Goal: Task Accomplishment & Management: Complete application form

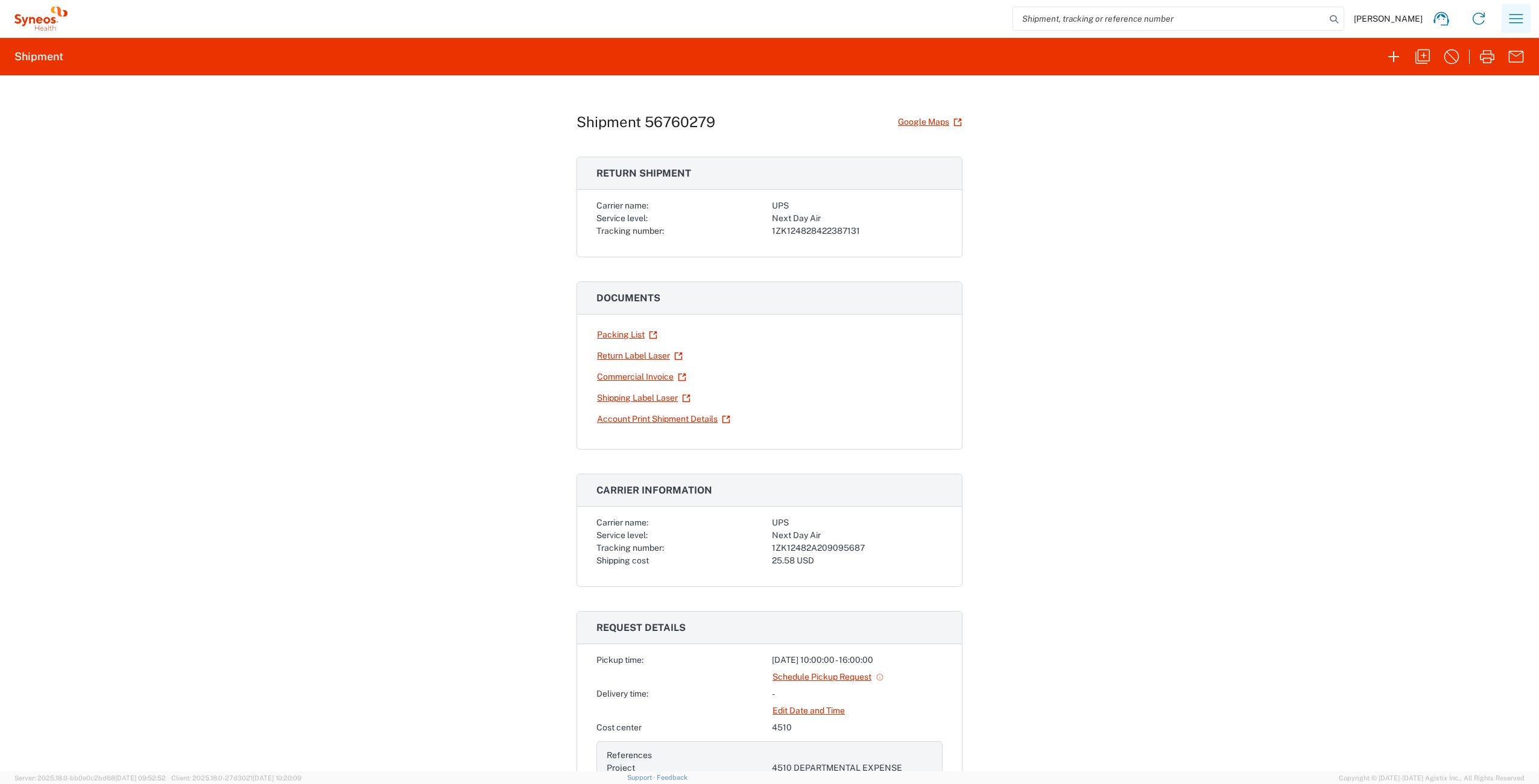
click at [1516, 29] on button "button" at bounding box center [1516, 18] width 29 height 29
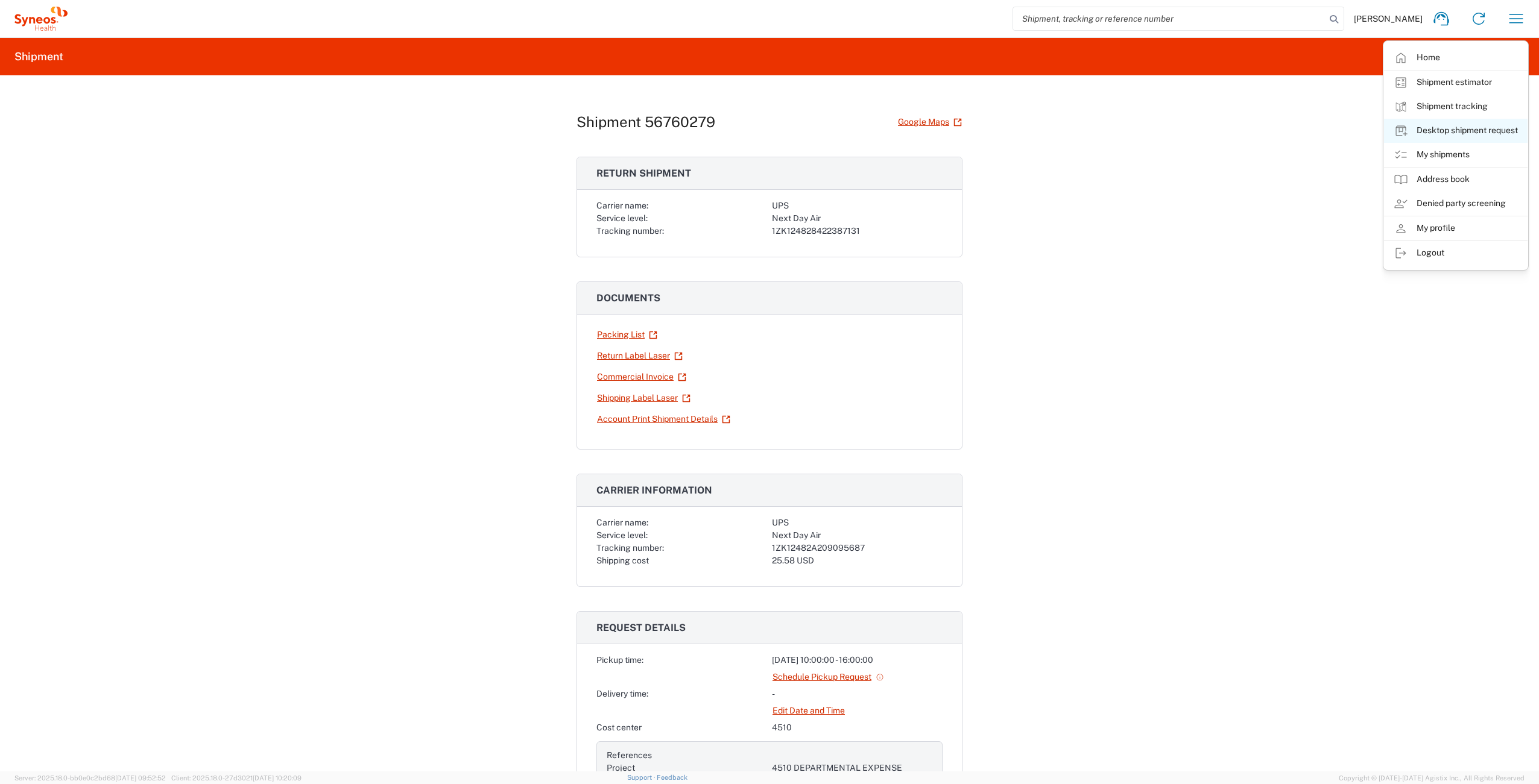
click at [1482, 131] on link "Desktop shipment request" at bounding box center [1455, 130] width 144 height 24
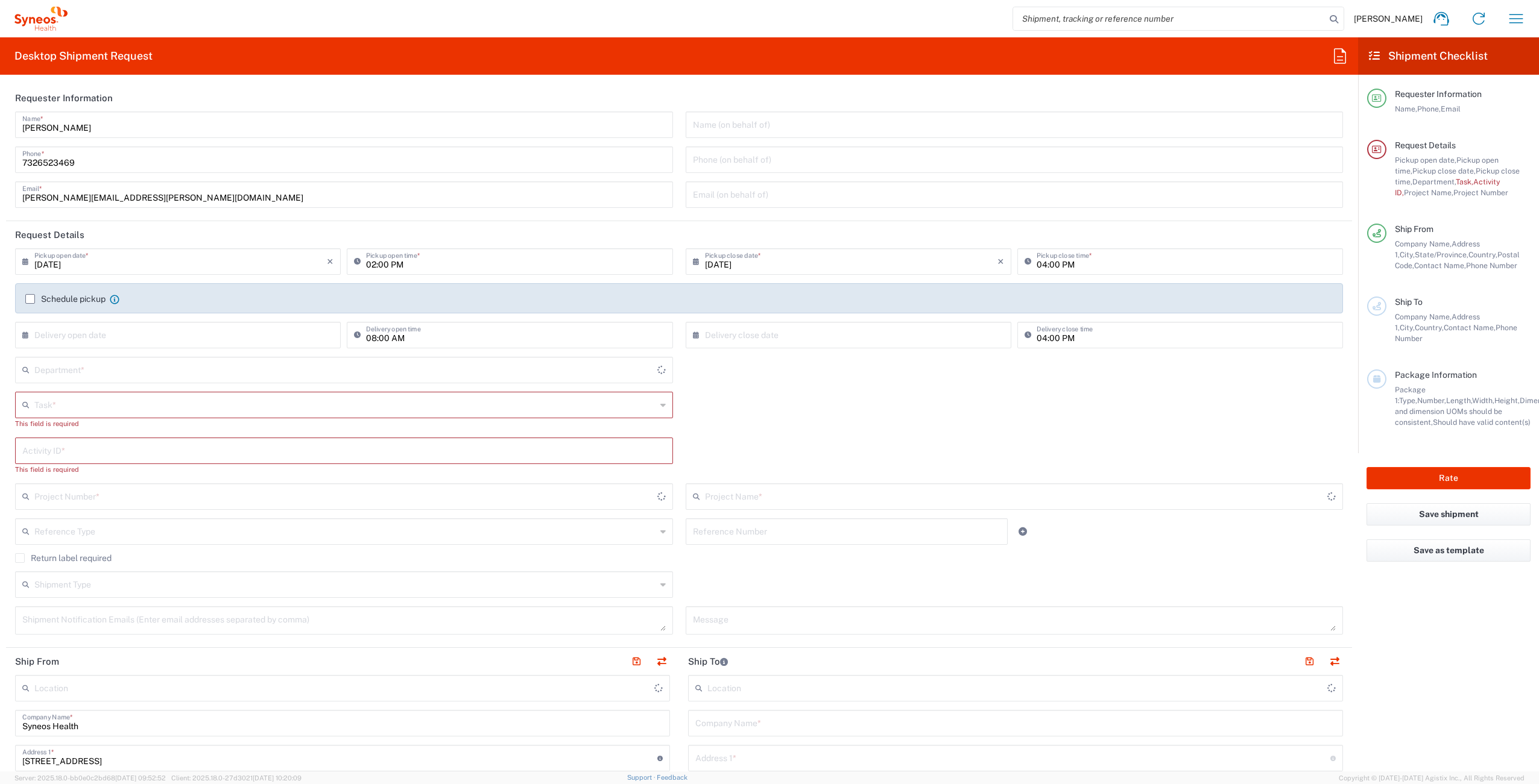
type input "[US_STATE]"
type input "[GEOGRAPHIC_DATA]"
type input "Syneos Health Commercial Servi- [GEOGRAPHIC_DATA] [GEOGRAPHIC_DATA]"
type input "4510"
click at [69, 410] on input "text" at bounding box center [345, 404] width 622 height 21
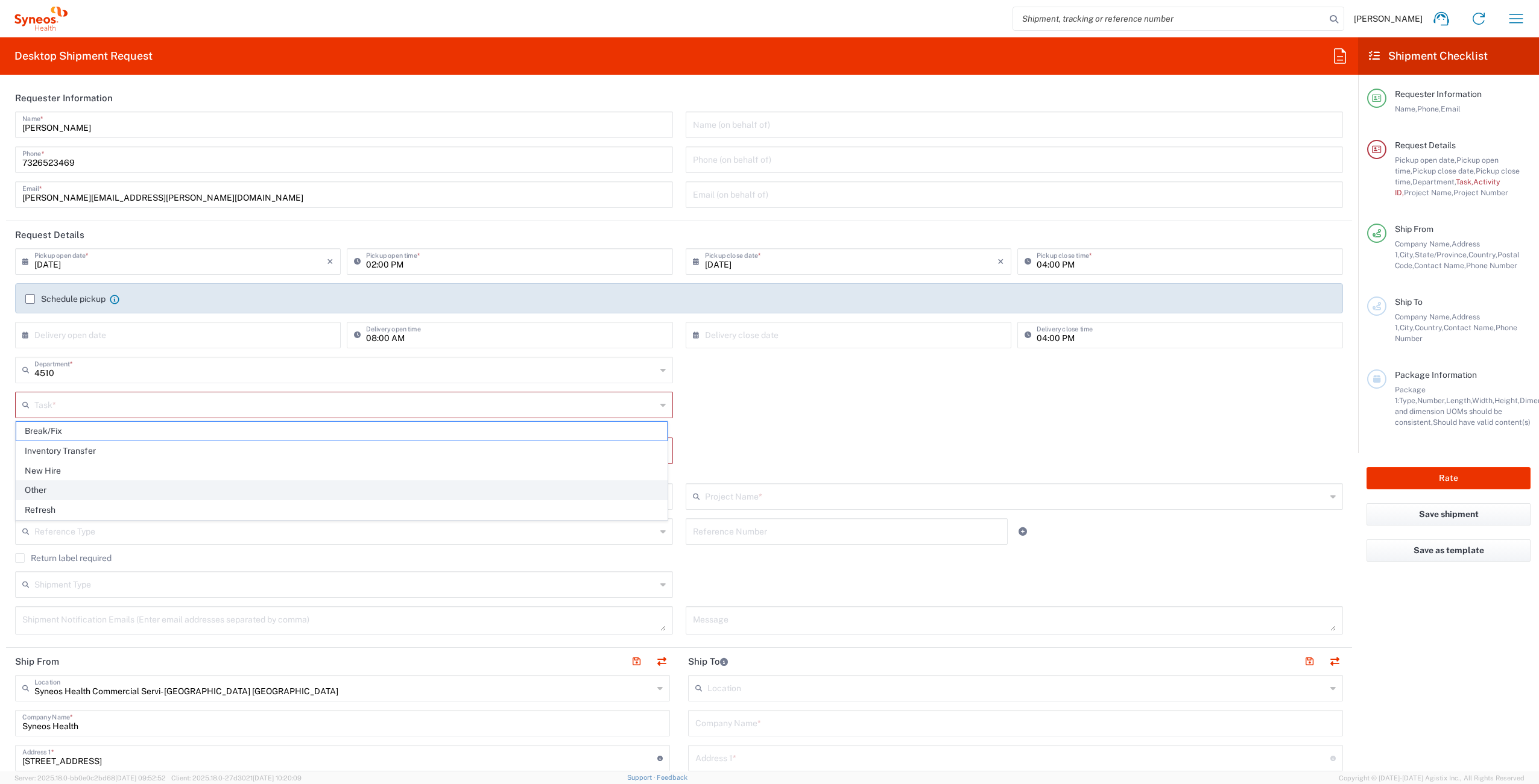
click at [72, 494] on span "Other" at bounding box center [342, 490] width 651 height 18
type input "Other"
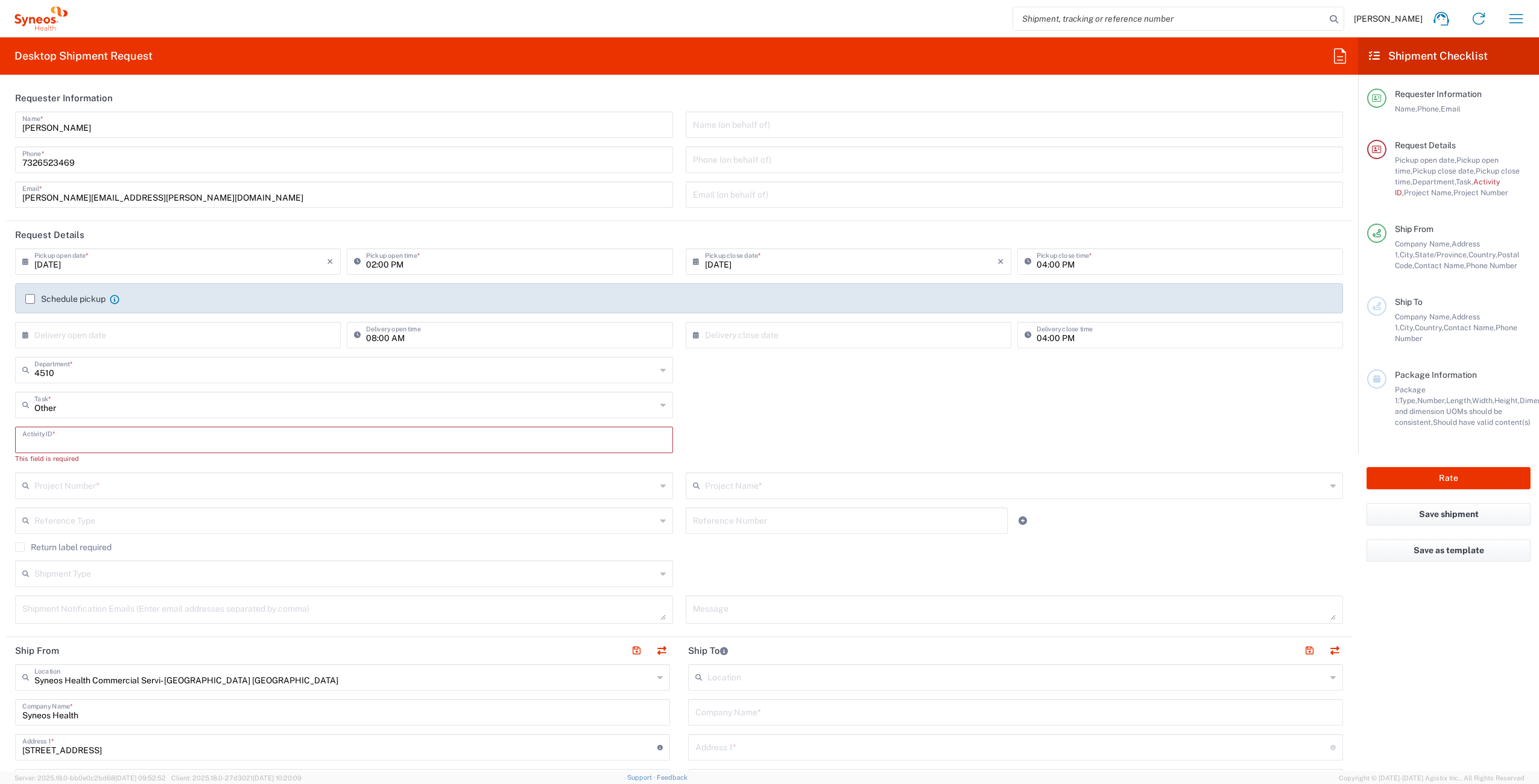
click at [61, 442] on input "text" at bounding box center [344, 439] width 644 height 21
paste input "SCTASK2706377"
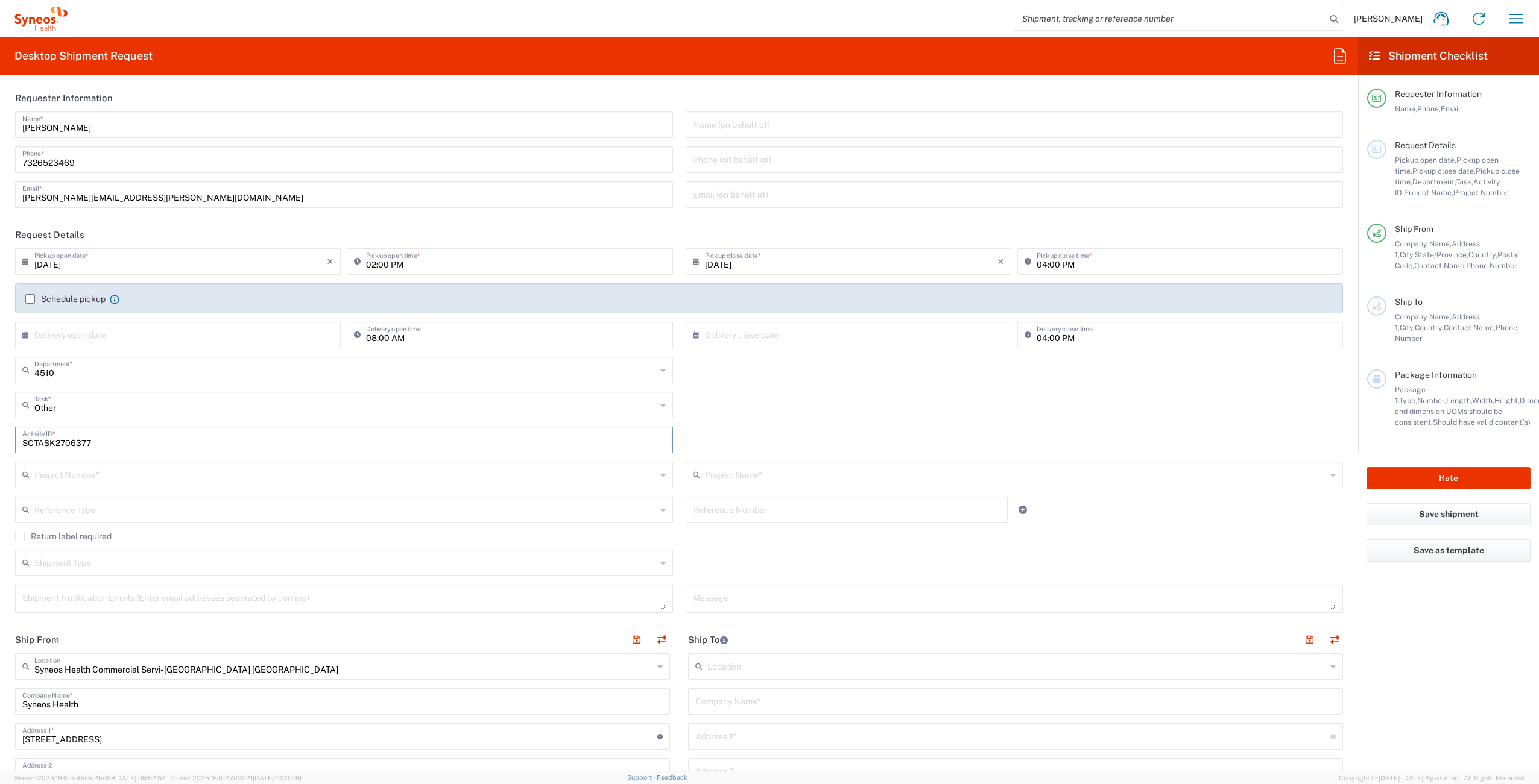
type input "SCTASK2706377"
click at [113, 478] on input "text" at bounding box center [345, 474] width 622 height 21
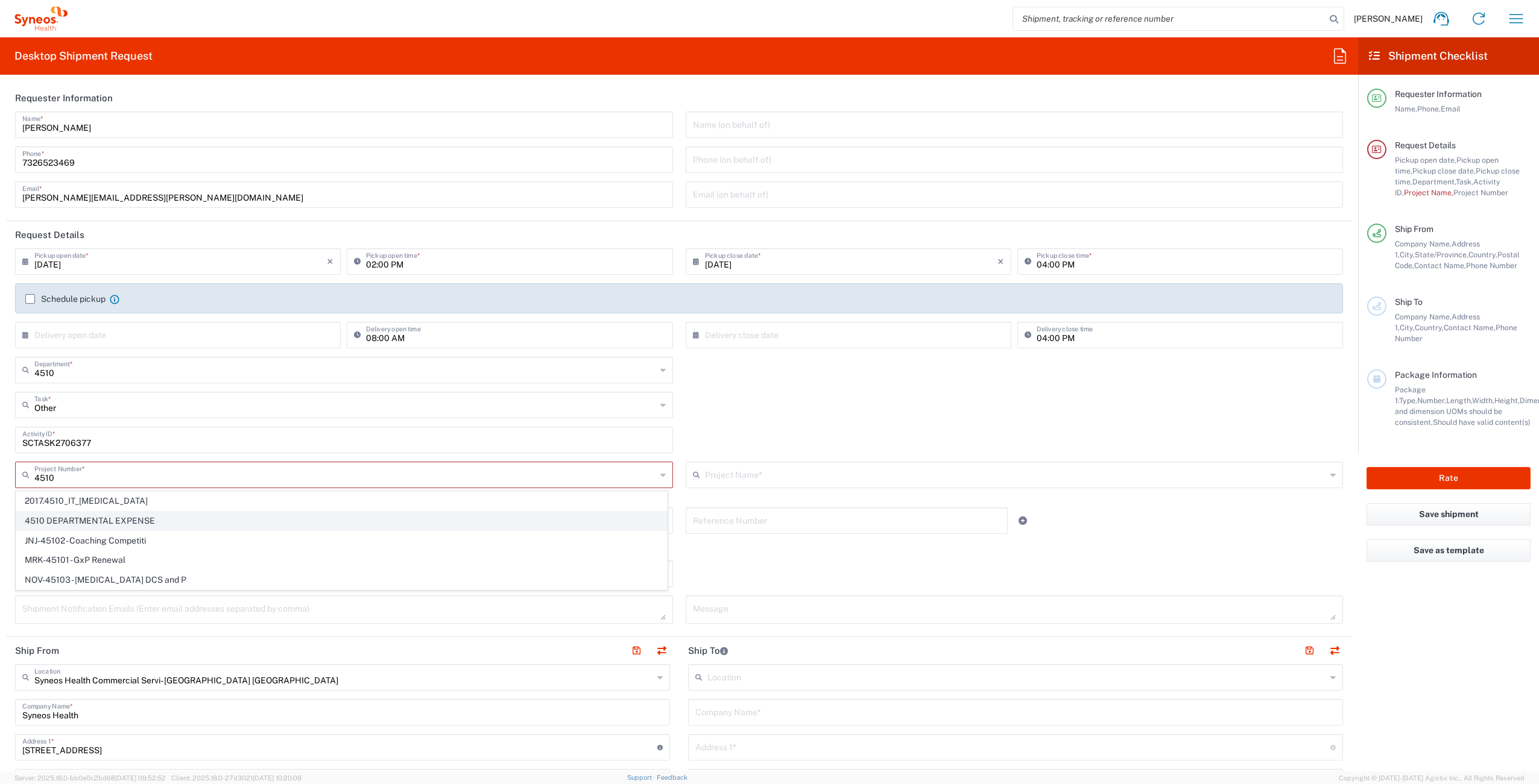
click at [174, 514] on span "4510 DEPARTMENTAL EXPENSE" at bounding box center [342, 521] width 651 height 18
type input "4510 DEPARTMENTAL EXPENSE"
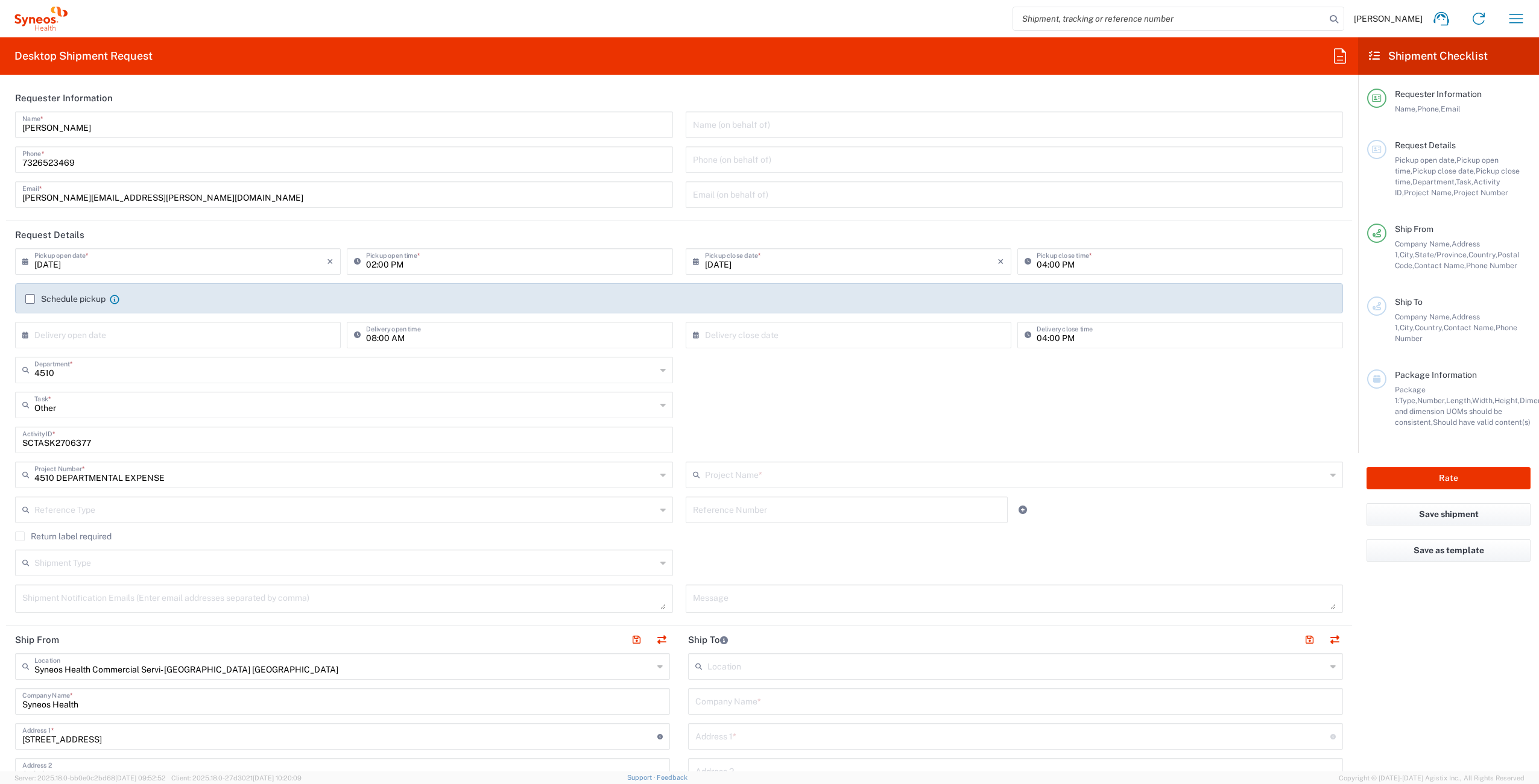
type input "4510 DEPARTMENTAL EXPENSE"
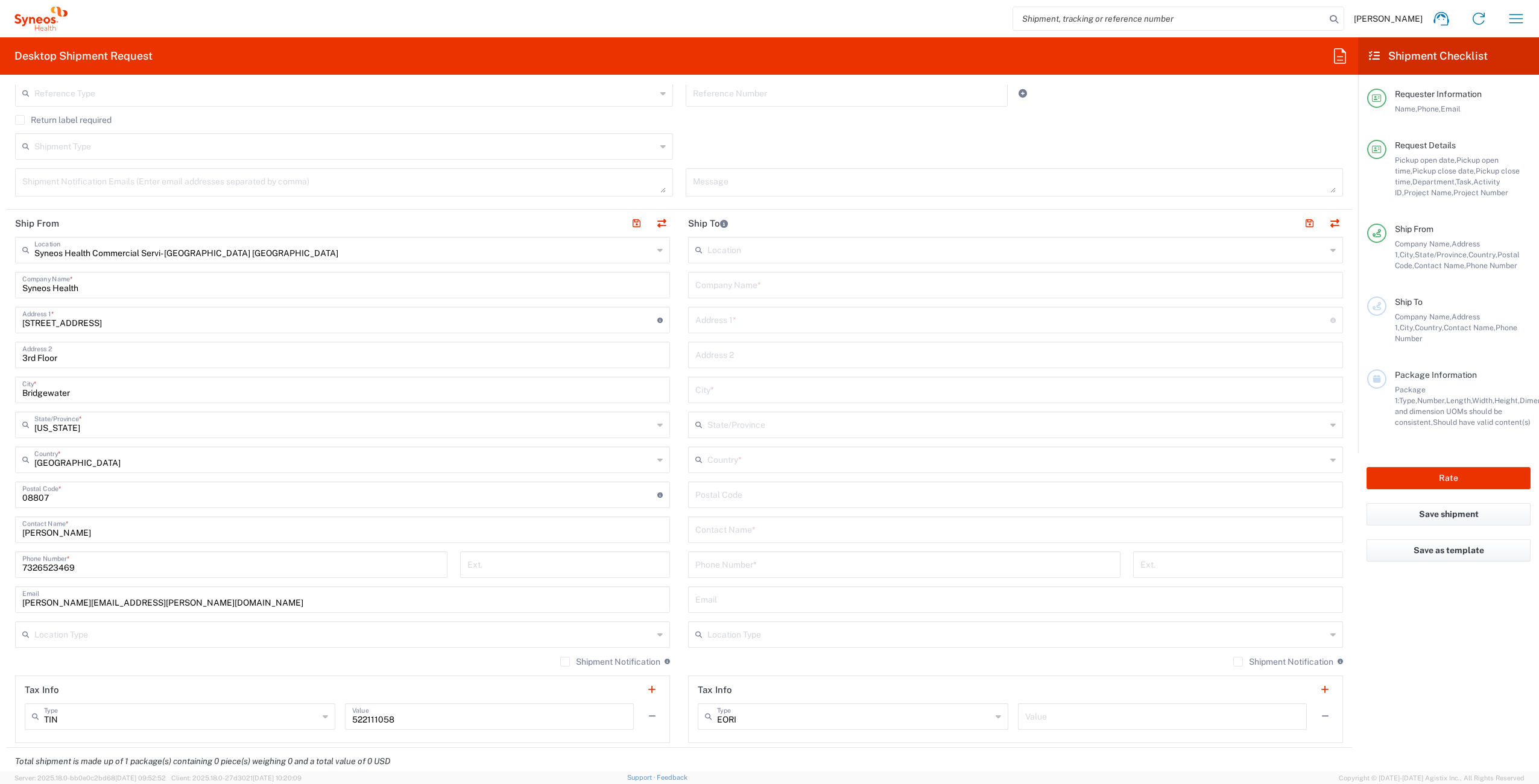
scroll to position [419, 0]
click at [753, 282] on input "text" at bounding box center [1015, 282] width 640 height 21
paste input "[PERSON_NAME]"
type input "[PERSON_NAME]"
click at [742, 526] on input "text" at bounding box center [1015, 526] width 640 height 21
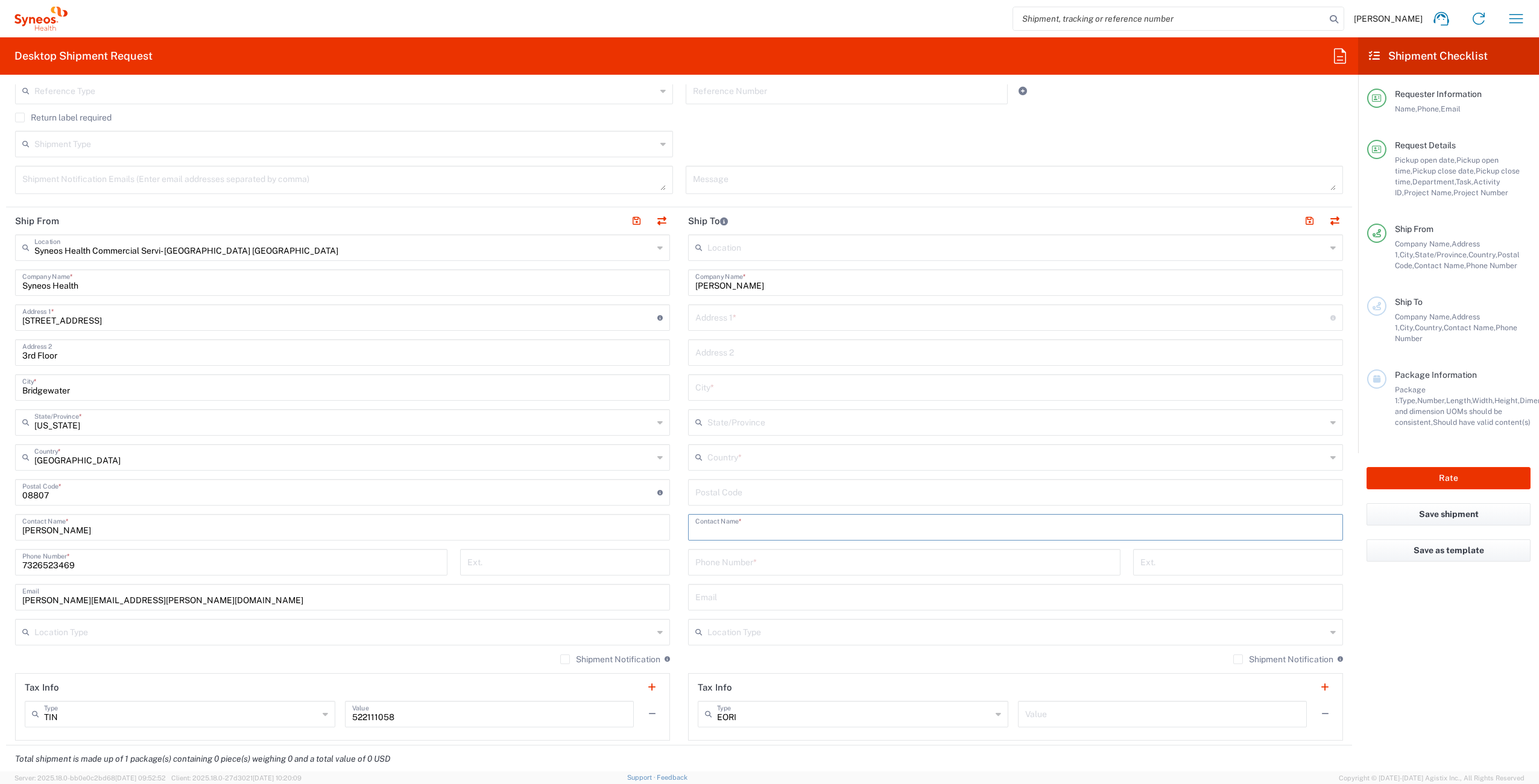
paste input "[PERSON_NAME]"
type input "[PERSON_NAME]"
click at [729, 572] on div "Phone Number *" at bounding box center [904, 562] width 432 height 27
click at [744, 567] on input "tel" at bounding box center [904, 561] width 418 height 21
paste input "9083916744"
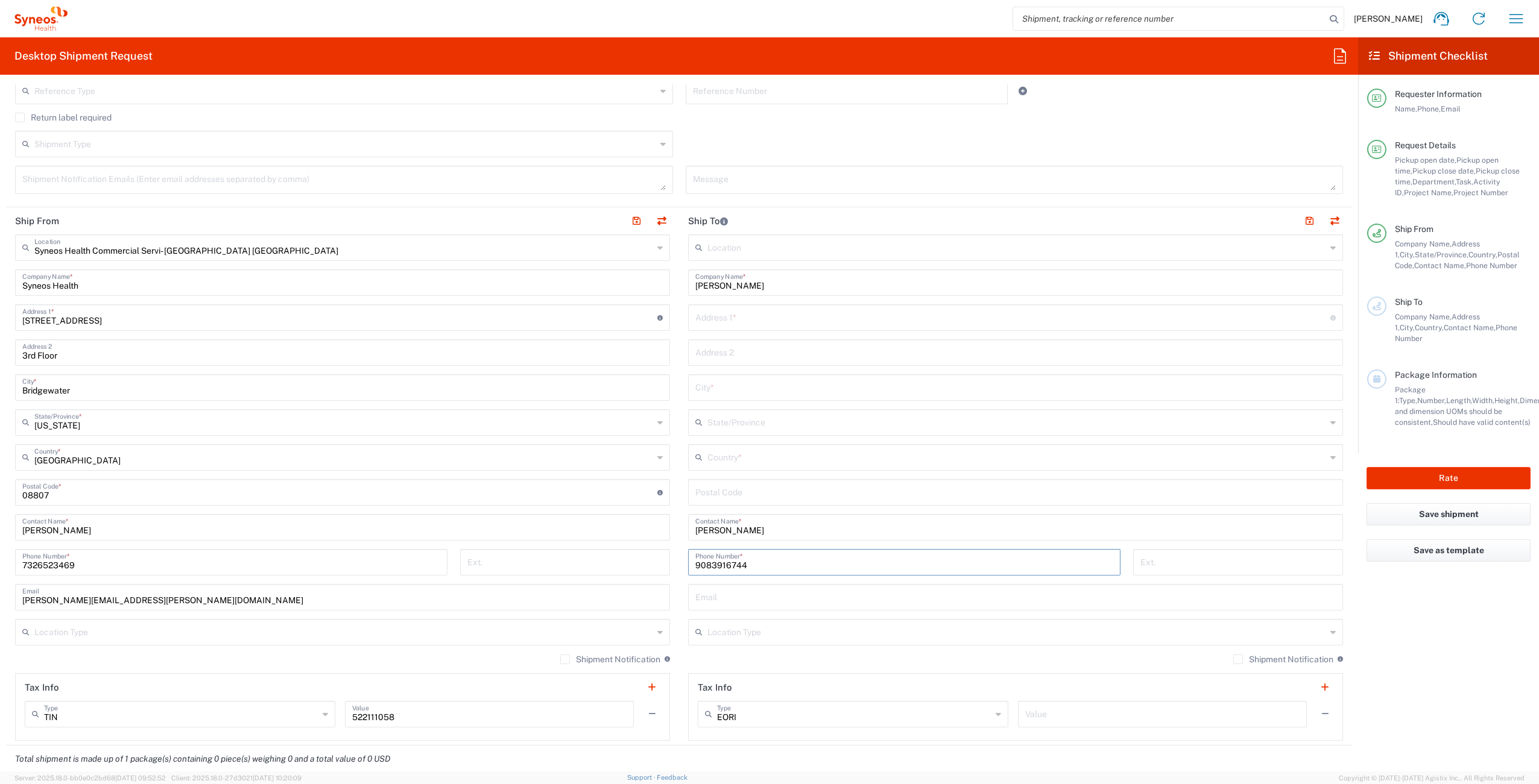
type input "9083916744"
click at [784, 606] on input "text" at bounding box center [1015, 596] width 640 height 21
paste input "[EMAIL_ADDRESS][DOMAIN_NAME]"
type input "[EMAIL_ADDRESS][DOMAIN_NAME]"
click at [1233, 662] on label "Shipment Notification" at bounding box center [1283, 659] width 100 height 10
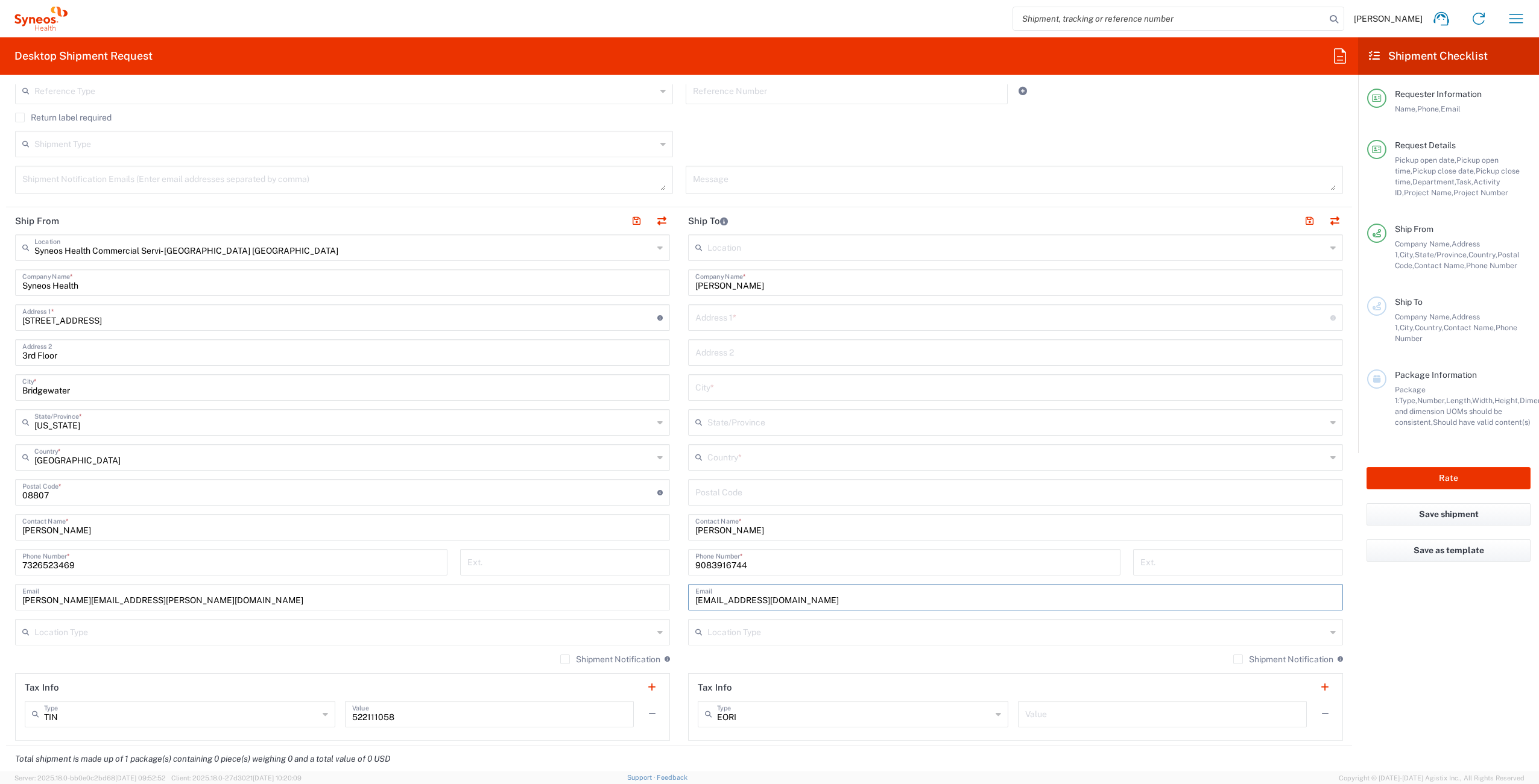
click at [1238, 659] on input "Shipment Notification" at bounding box center [1238, 659] width 0 height 0
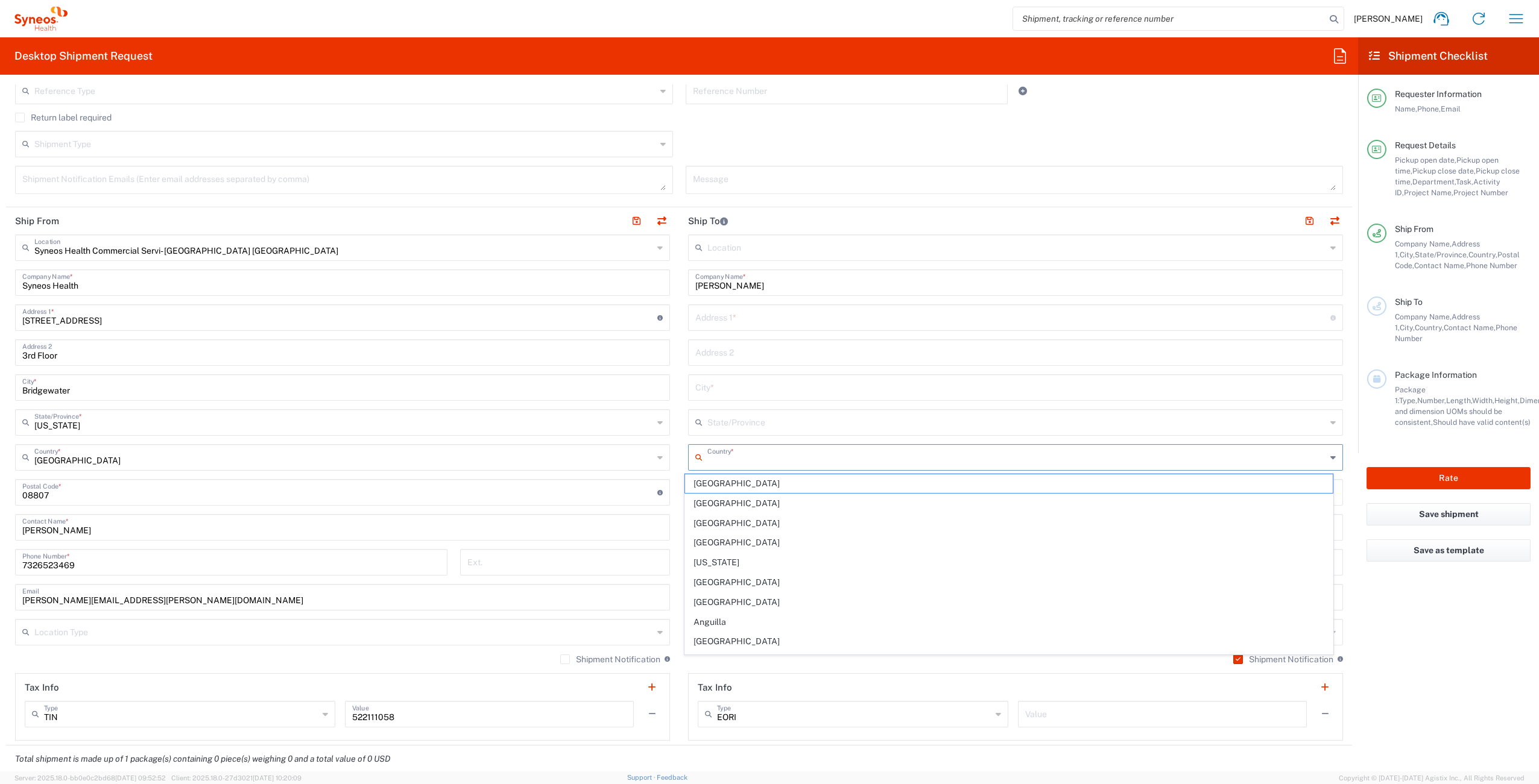
click at [767, 458] on input "text" at bounding box center [1017, 456] width 619 height 21
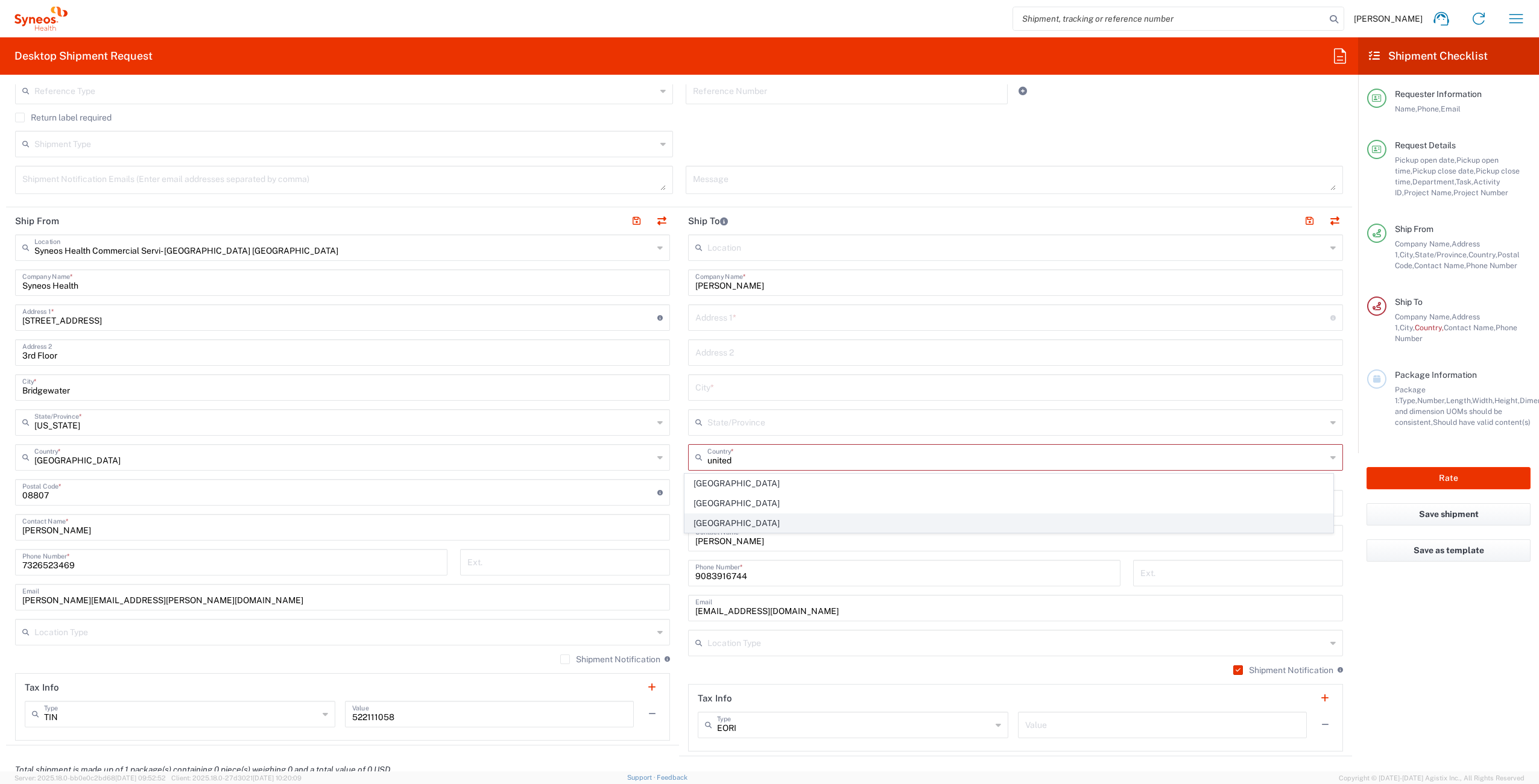
click at [885, 527] on span "[GEOGRAPHIC_DATA]" at bounding box center [1009, 523] width 648 height 18
type input "[GEOGRAPHIC_DATA]"
click at [757, 493] on input "undefined" at bounding box center [1013, 491] width 635 height 21
paste input "08886"
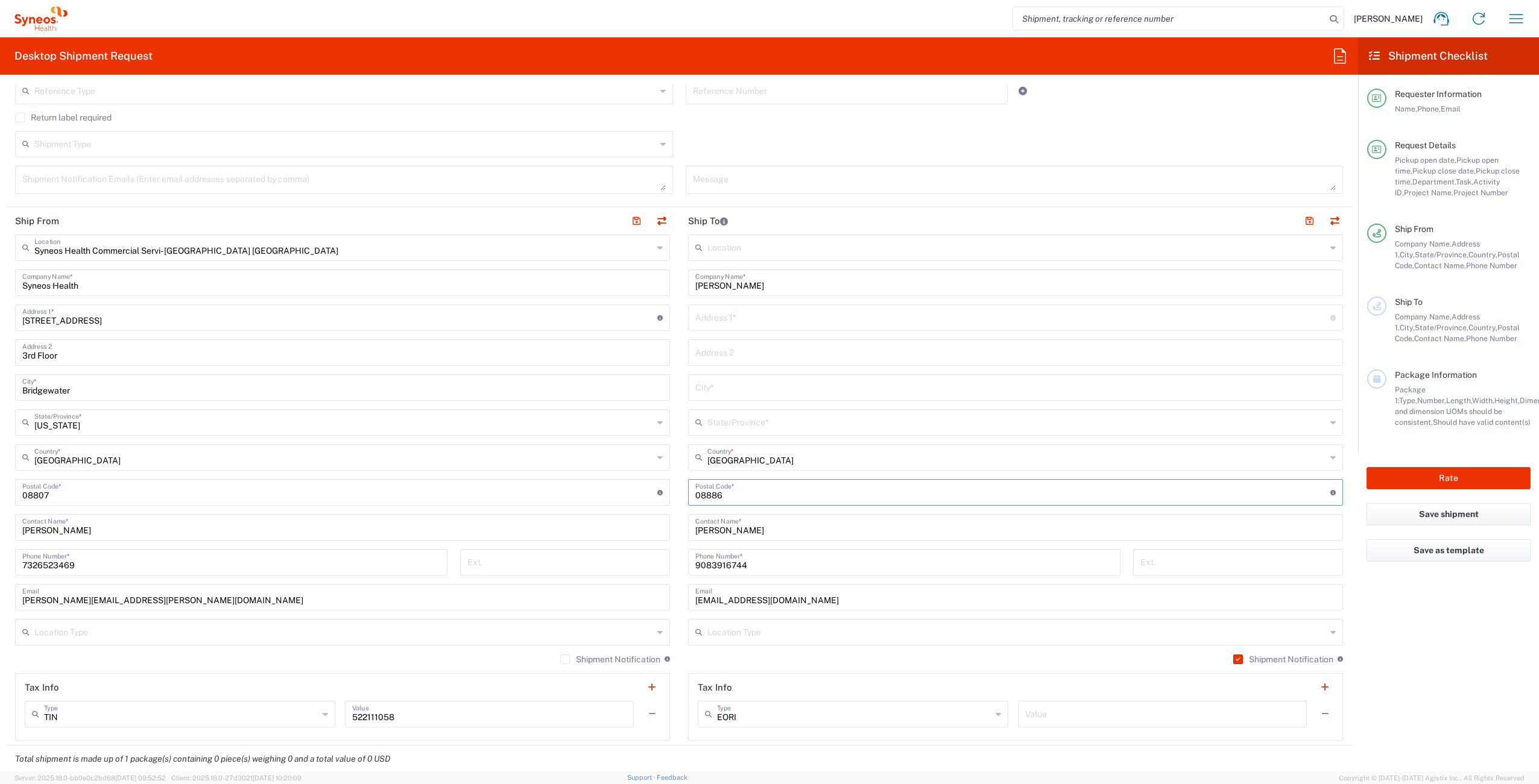
type input "08886"
click at [735, 325] on input "text" at bounding box center [1013, 316] width 635 height 21
paste input "[STREET_ADDRESS]"
type input "[STREET_ADDRESS]"
click at [738, 392] on input "text" at bounding box center [1015, 387] width 640 height 21
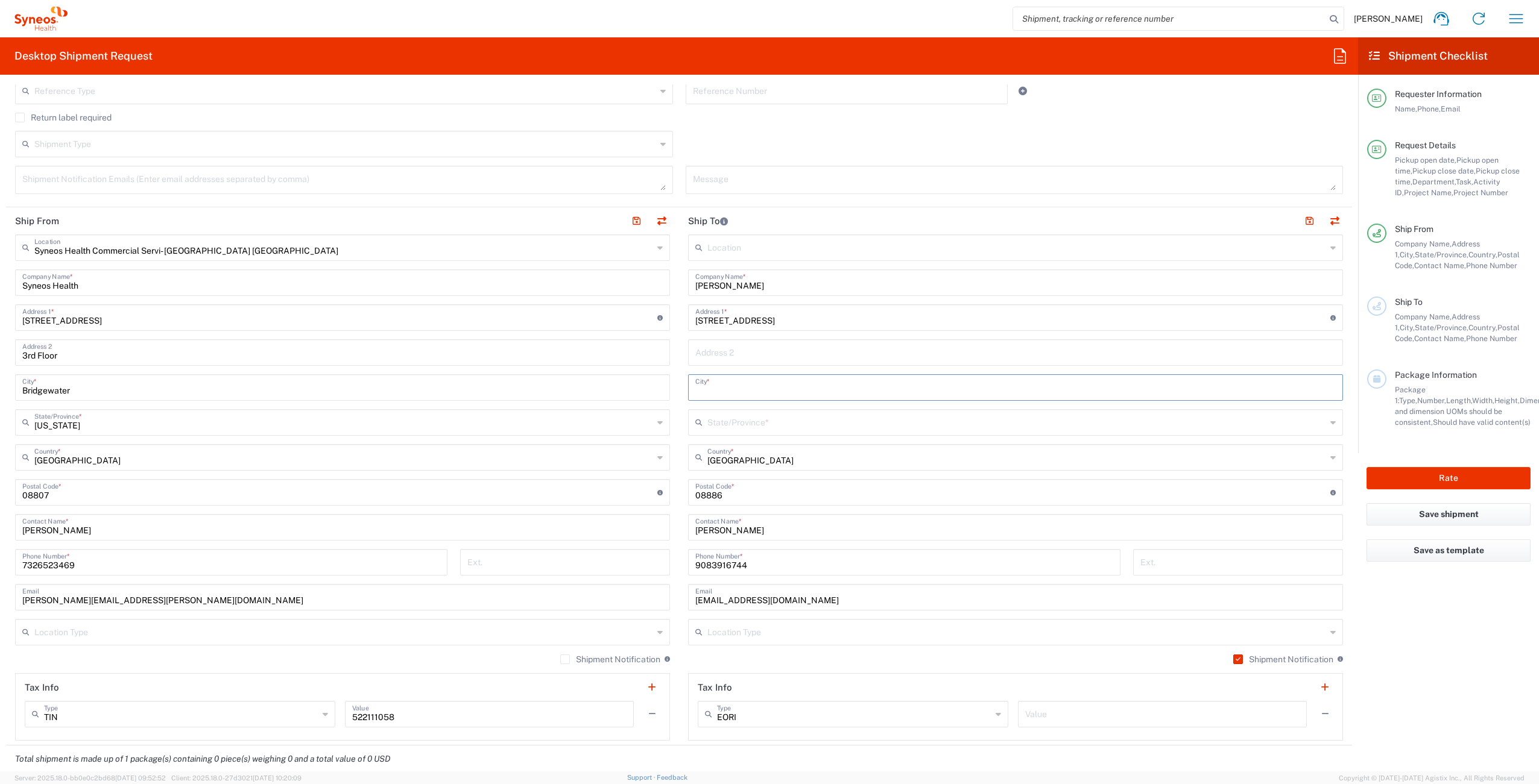
paste input "[GEOGRAPHIC_DATA]"
type input "[GEOGRAPHIC_DATA]"
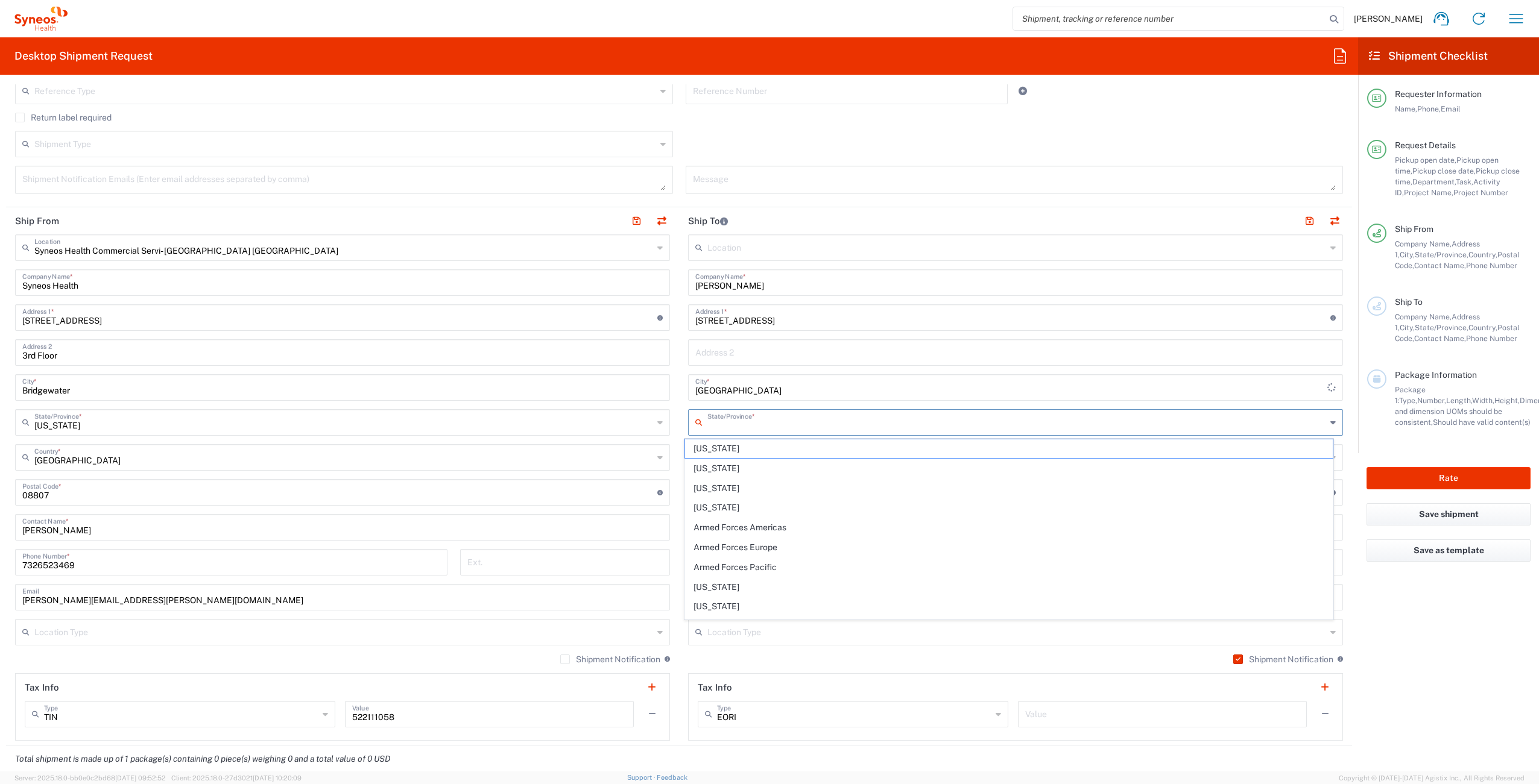
drag, startPoint x: 774, startPoint y: 428, endPoint x: 816, endPoint y: 427, distance: 42.0
click at [774, 428] on input "text" at bounding box center [1017, 421] width 619 height 21
type input "e"
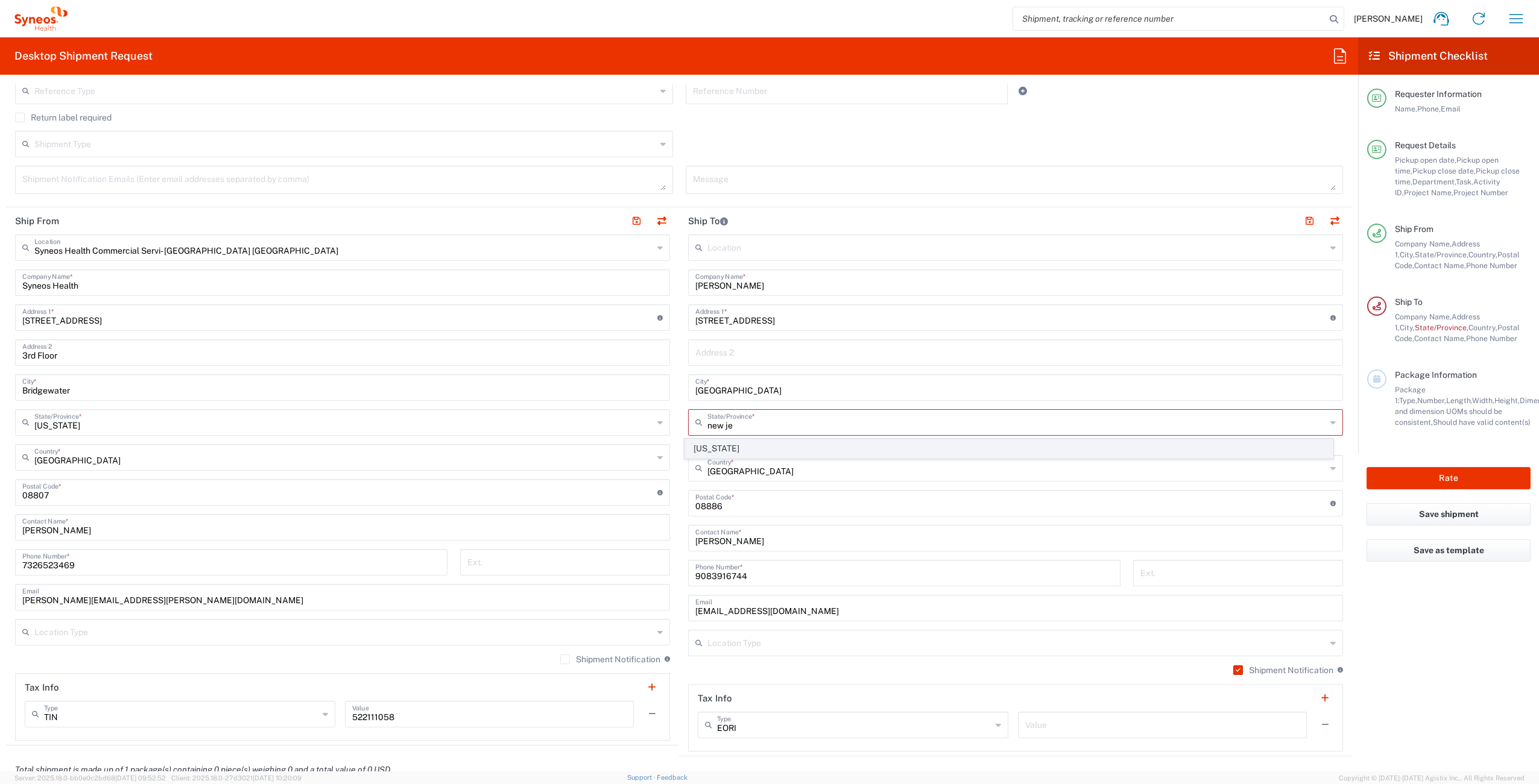
click at [867, 451] on span "[US_STATE]" at bounding box center [1009, 448] width 648 height 18
type input "[US_STATE]"
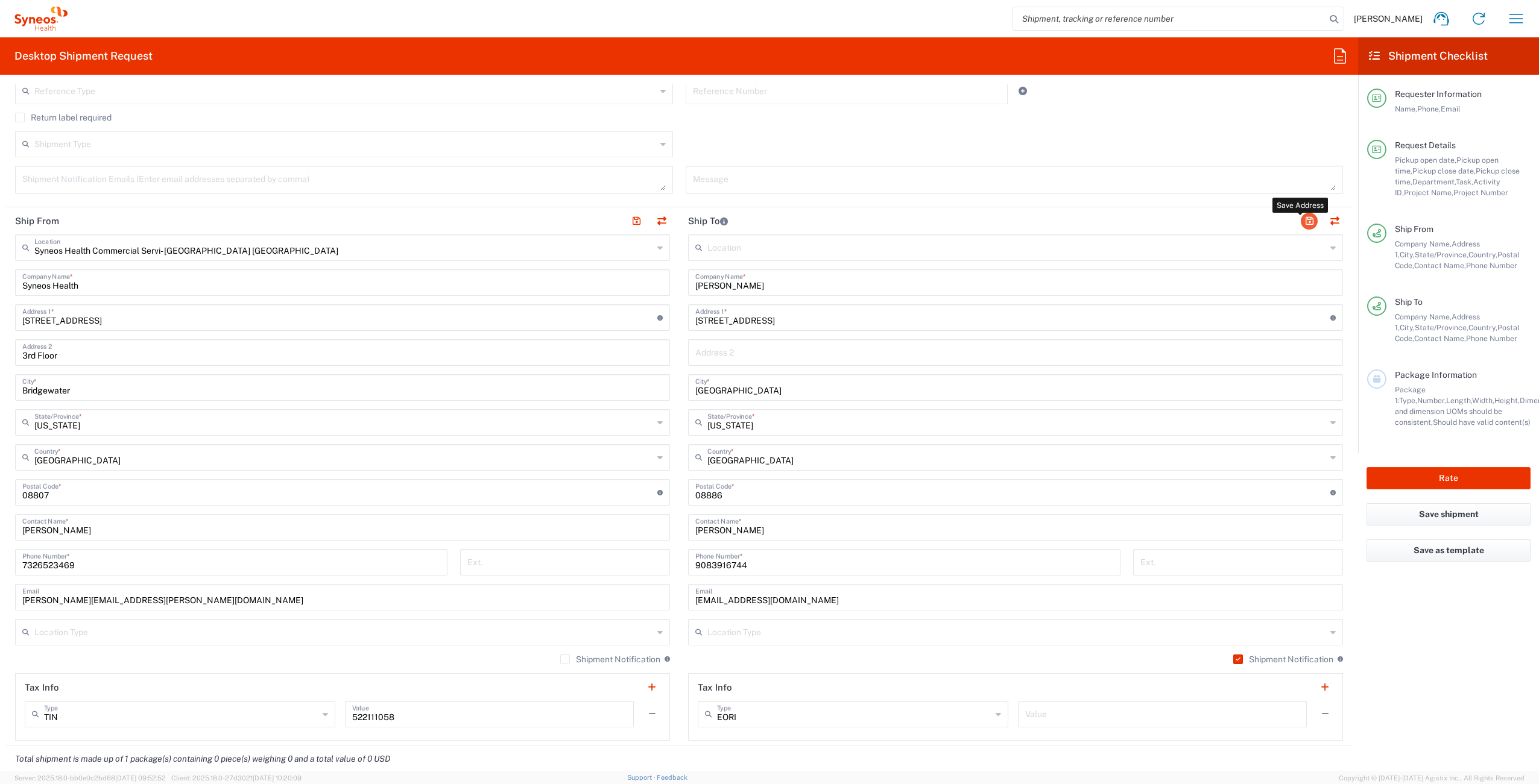
click at [1301, 218] on button "button" at bounding box center [1309, 221] width 17 height 17
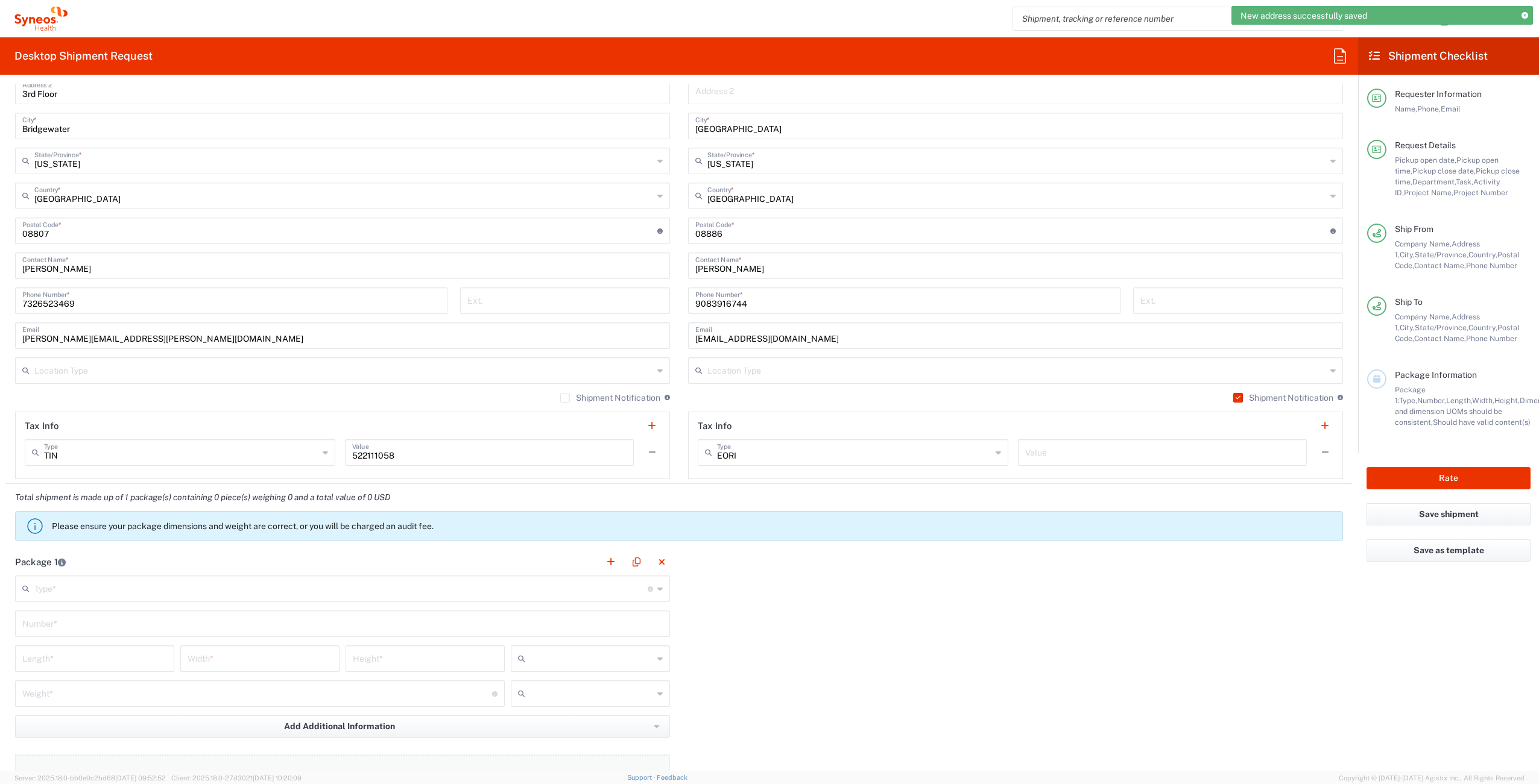
scroll to position [928, 0]
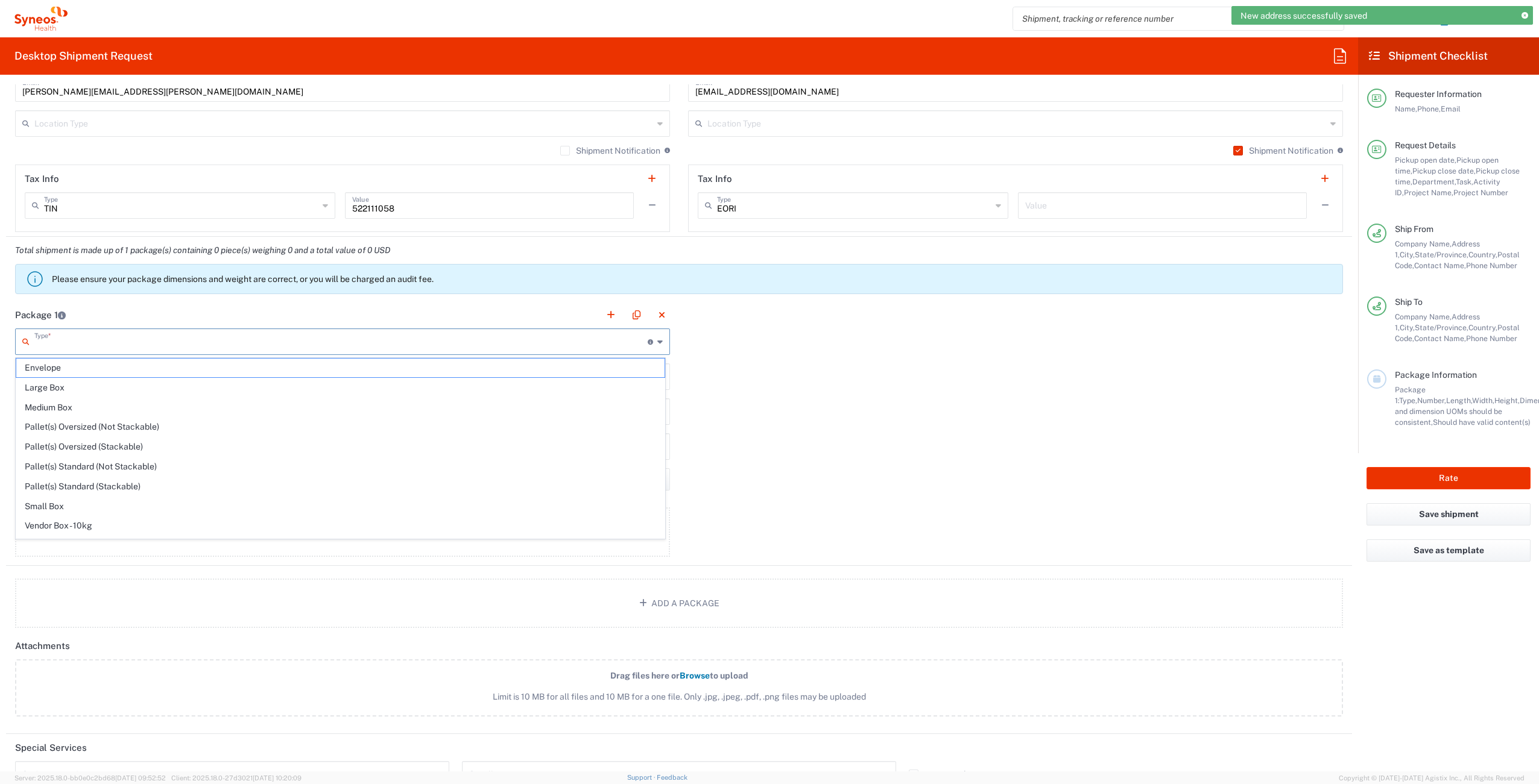
click at [125, 349] on input "text" at bounding box center [340, 340] width 614 height 21
click at [167, 526] on span "Your Packaging" at bounding box center [340, 528] width 648 height 18
type input "Your Packaging"
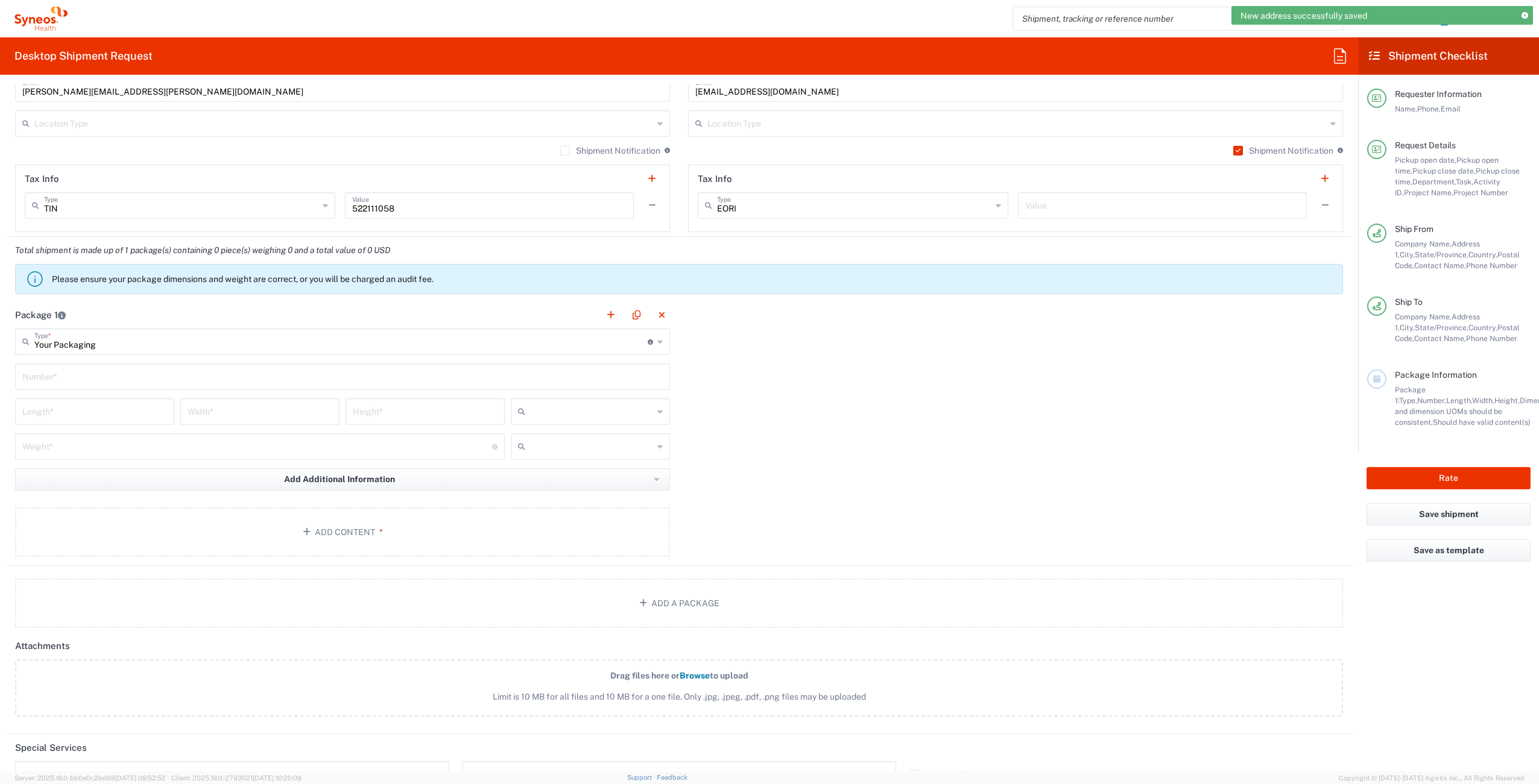
click at [148, 370] on input "text" at bounding box center [343, 376] width 640 height 21
type input "1"
click at [116, 406] on input "number" at bounding box center [95, 410] width 145 height 21
type input "16"
type input "12"
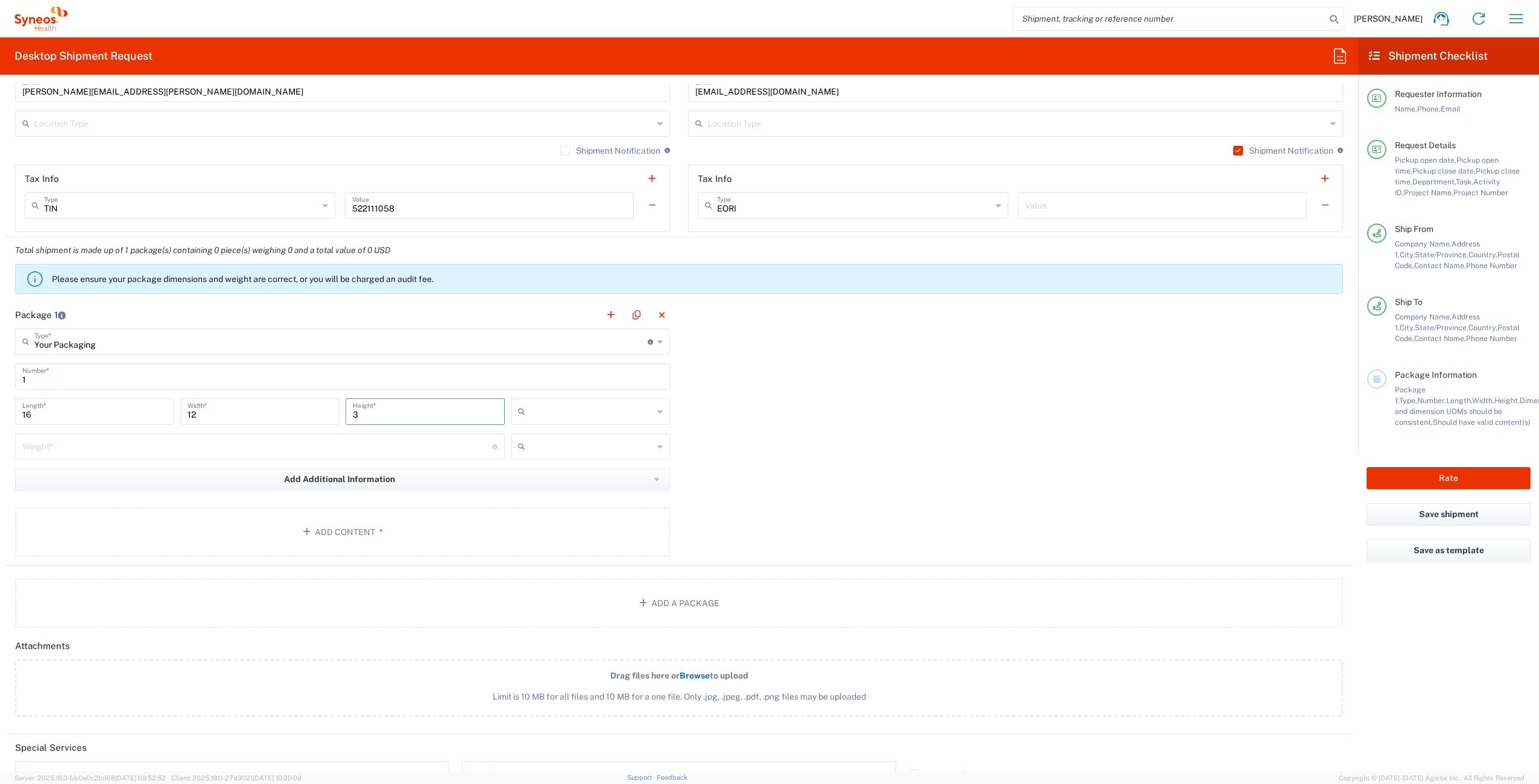
type input "3"
click at [347, 448] on input "number" at bounding box center [257, 445] width 470 height 21
type input "2"
click at [377, 528] on span "*" at bounding box center [379, 532] width 8 height 10
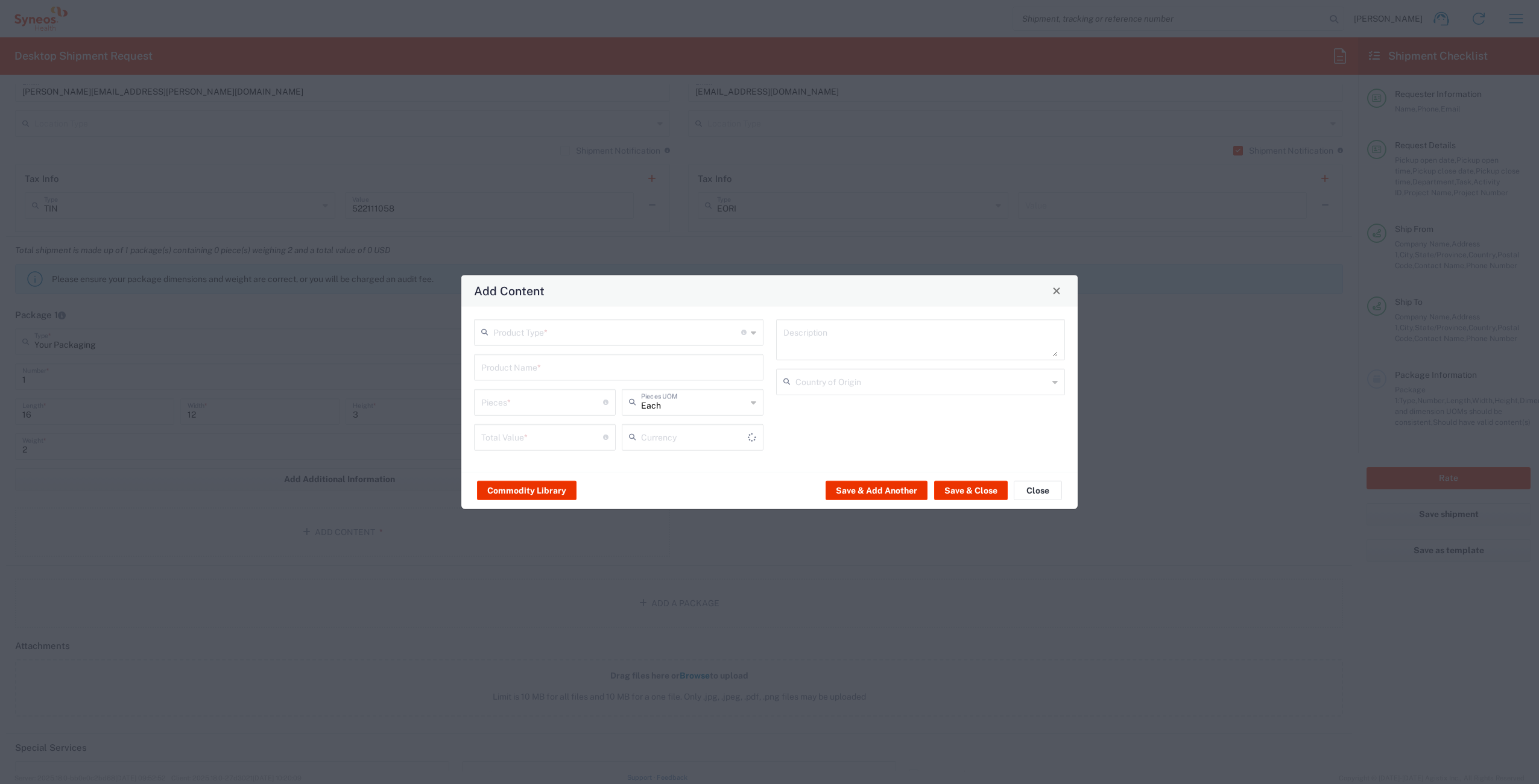
type input "US Dollar"
click at [682, 330] on input "text" at bounding box center [617, 331] width 248 height 21
click at [543, 357] on span "Documents" at bounding box center [619, 358] width 287 height 18
type input "Documents"
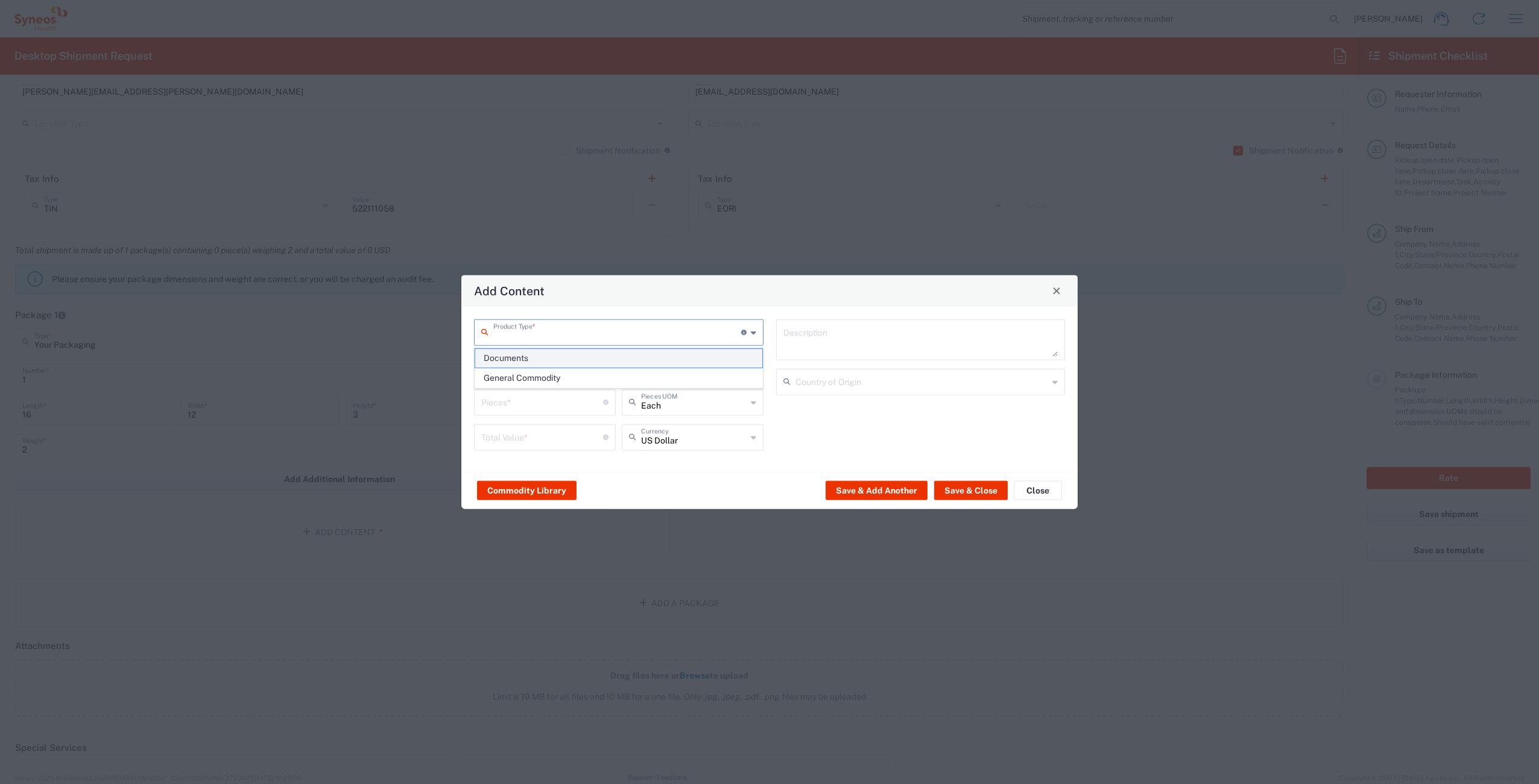
type input "1"
type textarea "Documents"
click at [957, 491] on button "Save & Close" at bounding box center [971, 491] width 74 height 19
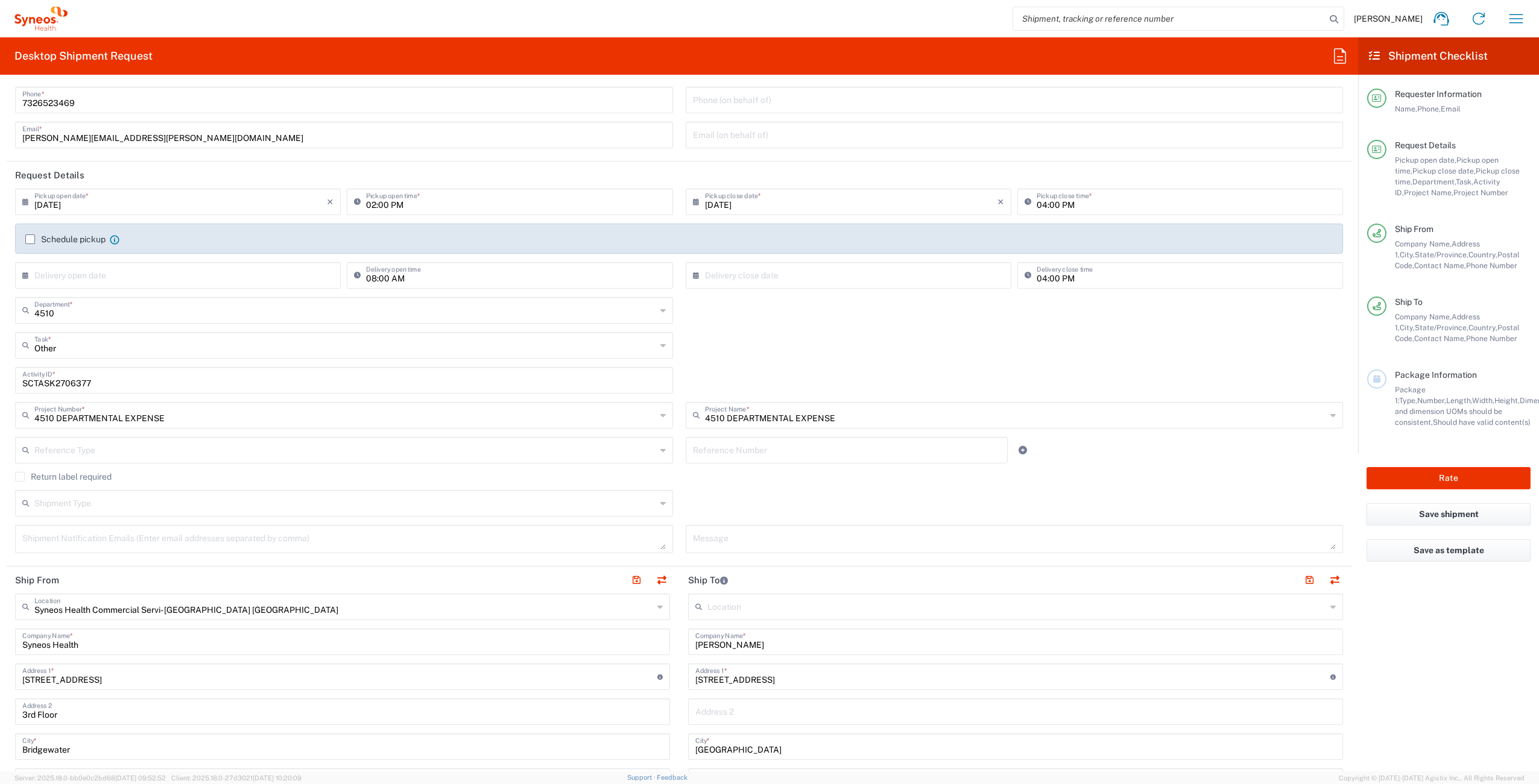
scroll to position [359, 0]
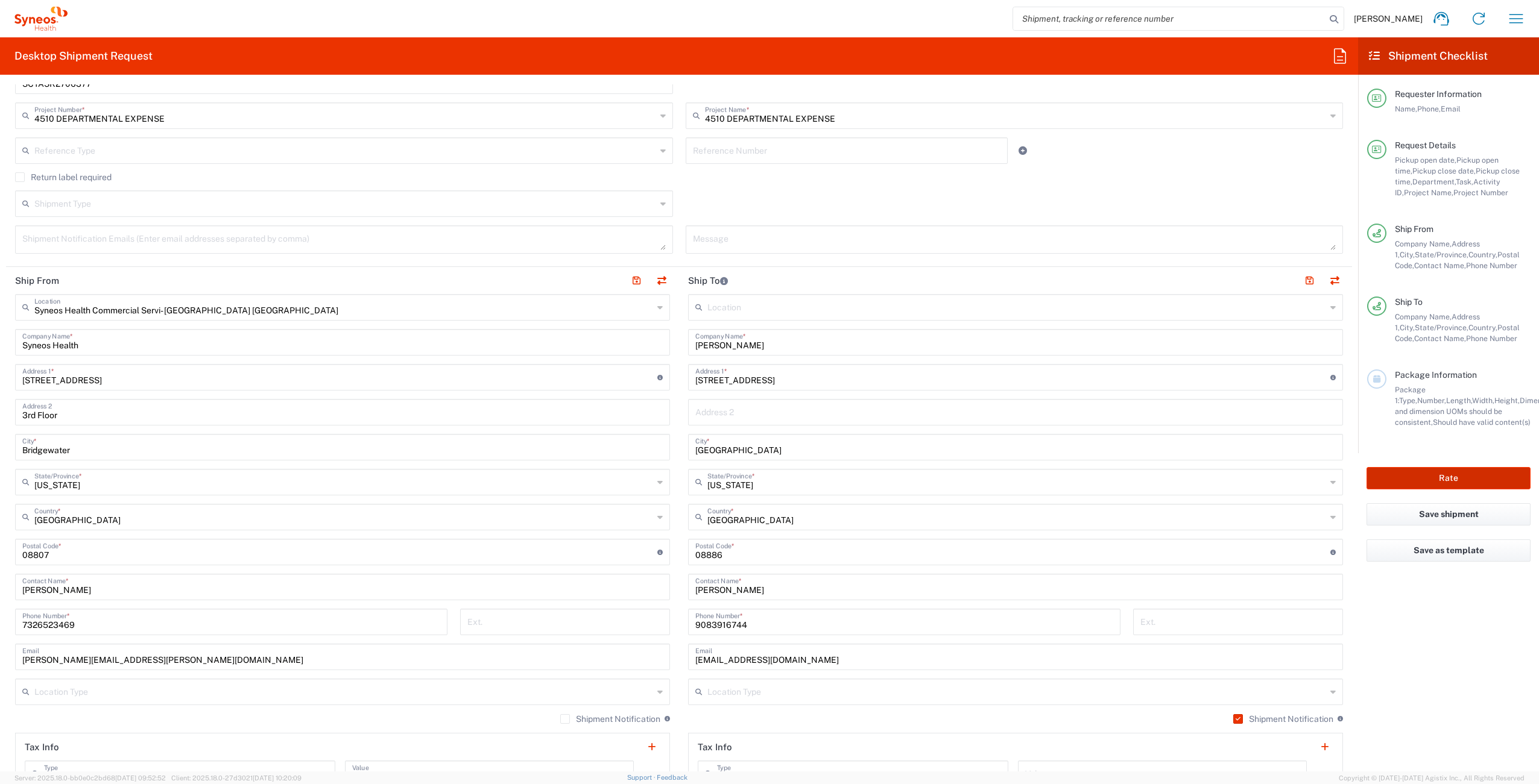
click at [1431, 476] on button "Rate" at bounding box center [1448, 478] width 164 height 22
type input "4510 DEPARTMENTAL EXPENSE"
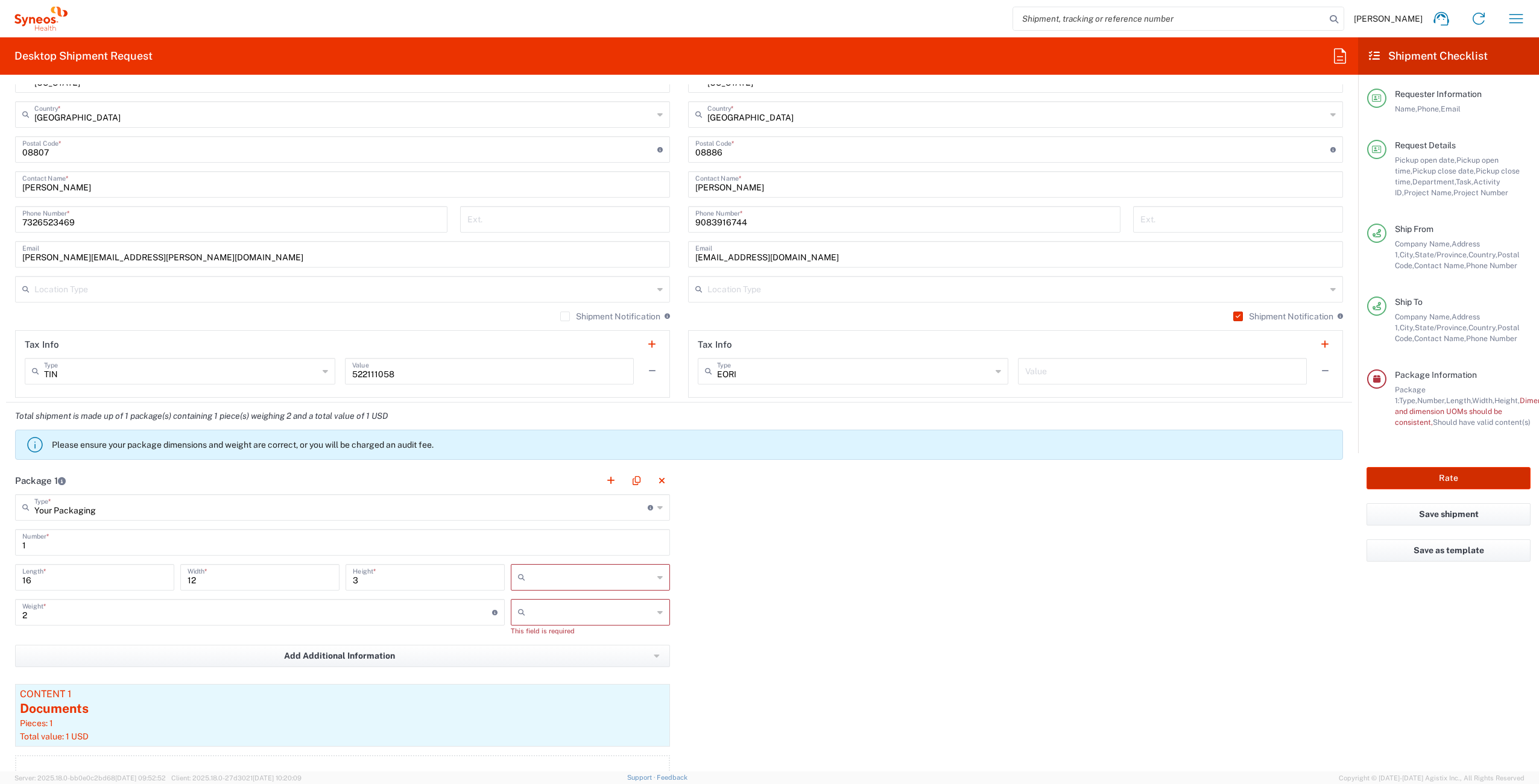
scroll to position [1098, 0]
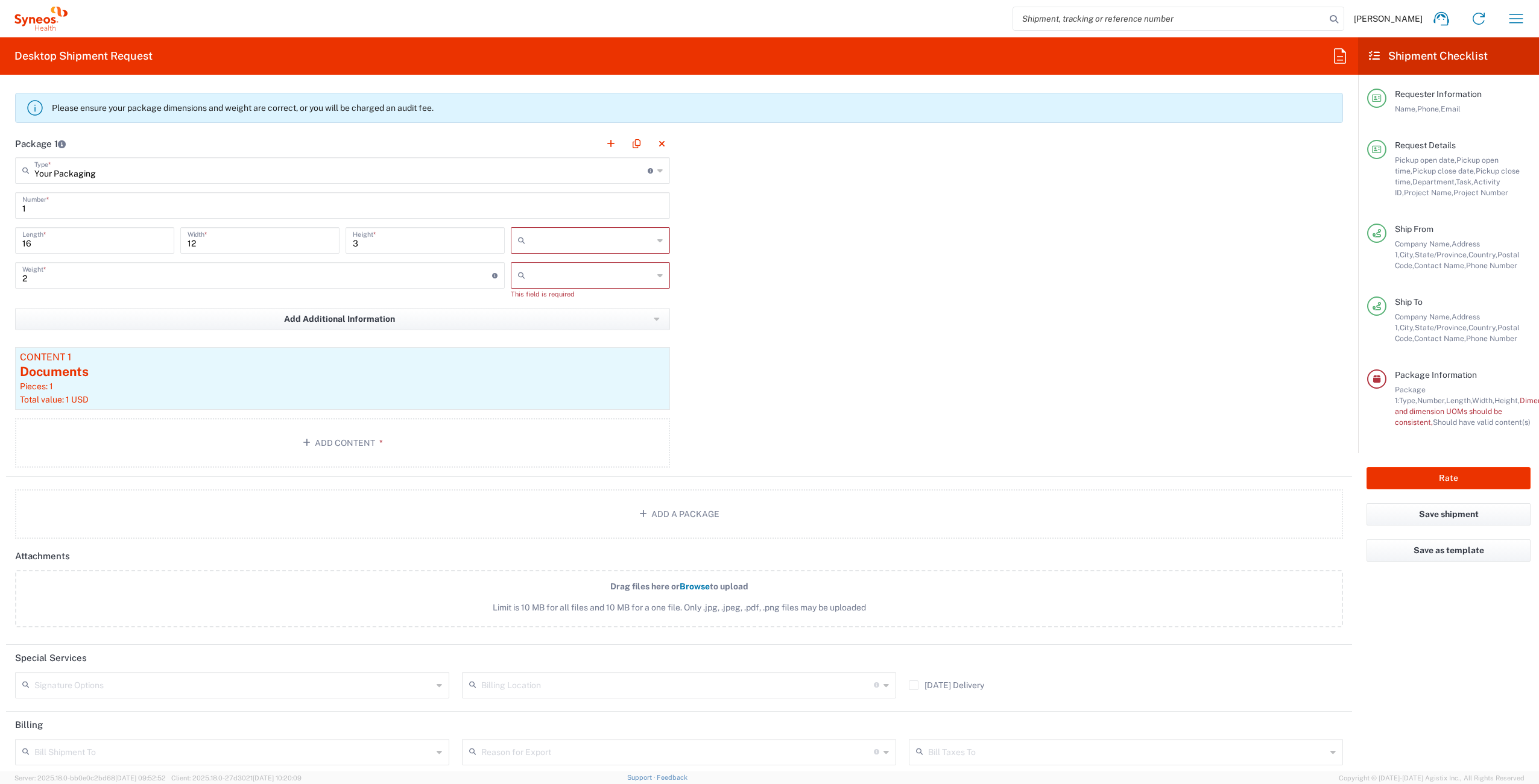
click at [562, 240] on input "text" at bounding box center [591, 240] width 123 height 19
click at [552, 307] on span "in" at bounding box center [586, 306] width 155 height 18
type input "in"
click at [564, 280] on input "text" at bounding box center [591, 276] width 123 height 19
click at [564, 325] on span "lbs" at bounding box center [586, 321] width 155 height 18
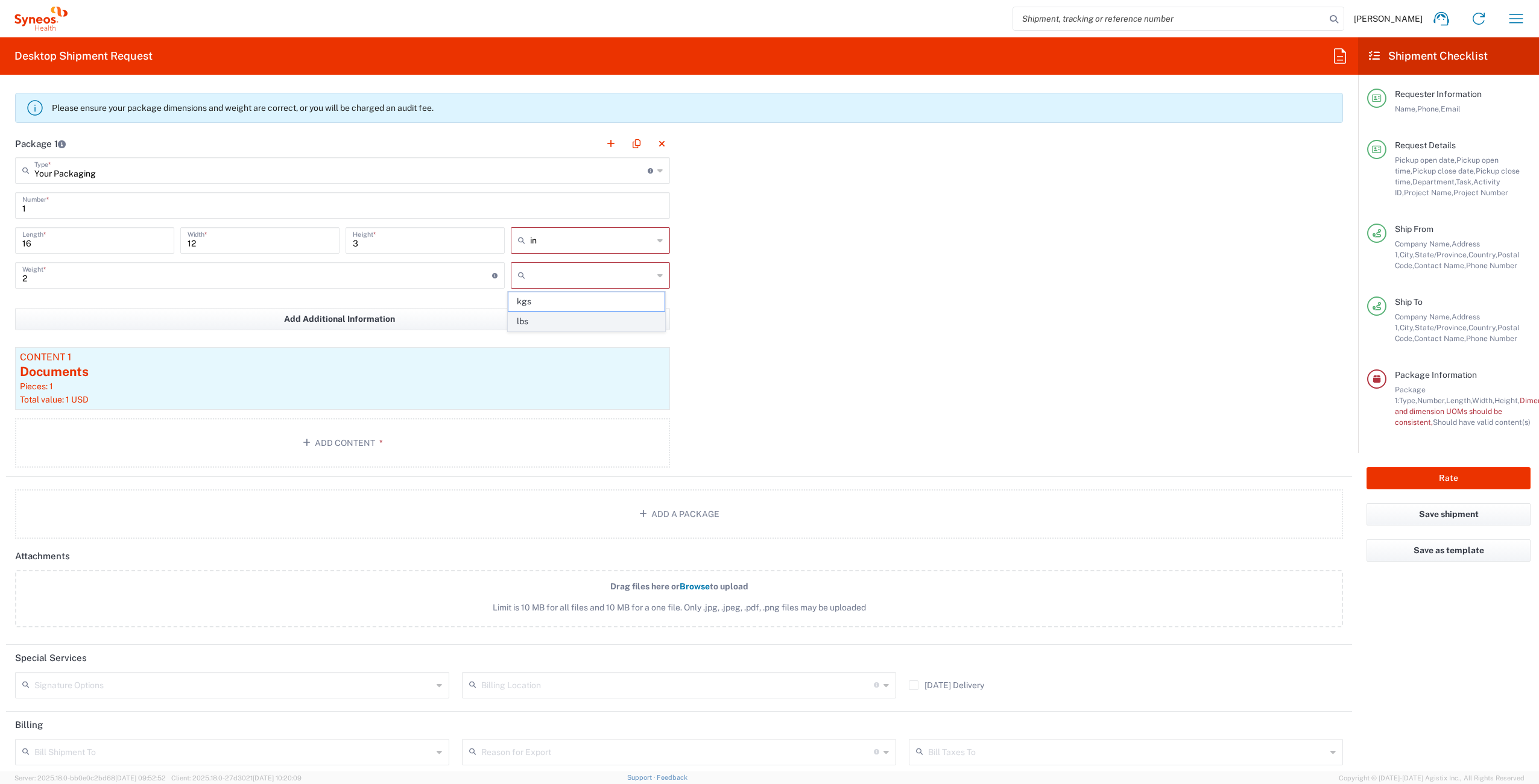
type input "lbs"
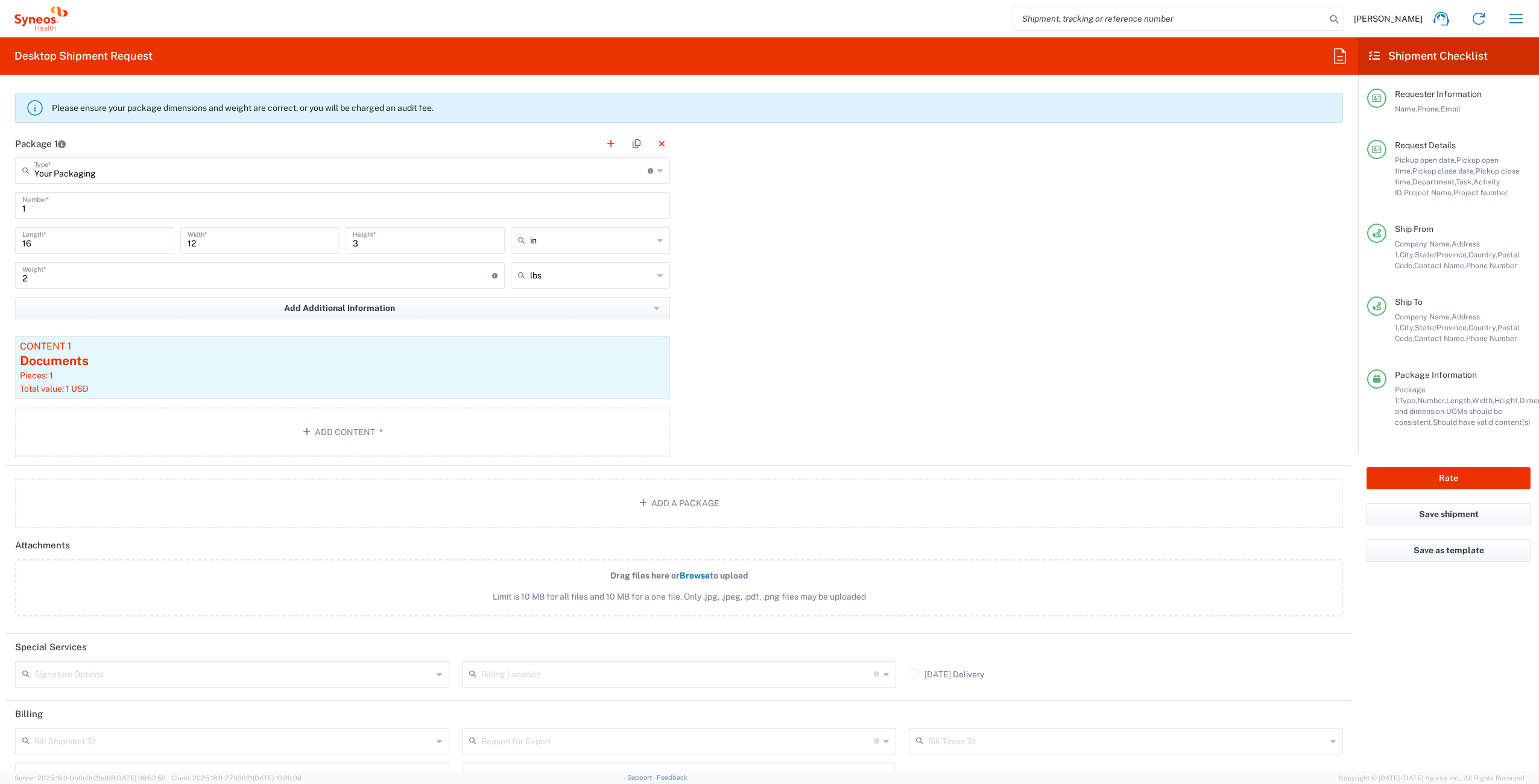
click at [1456, 489] on div "Rate" at bounding box center [1448, 478] width 181 height 50
click at [1451, 479] on button "Rate" at bounding box center [1448, 478] width 164 height 22
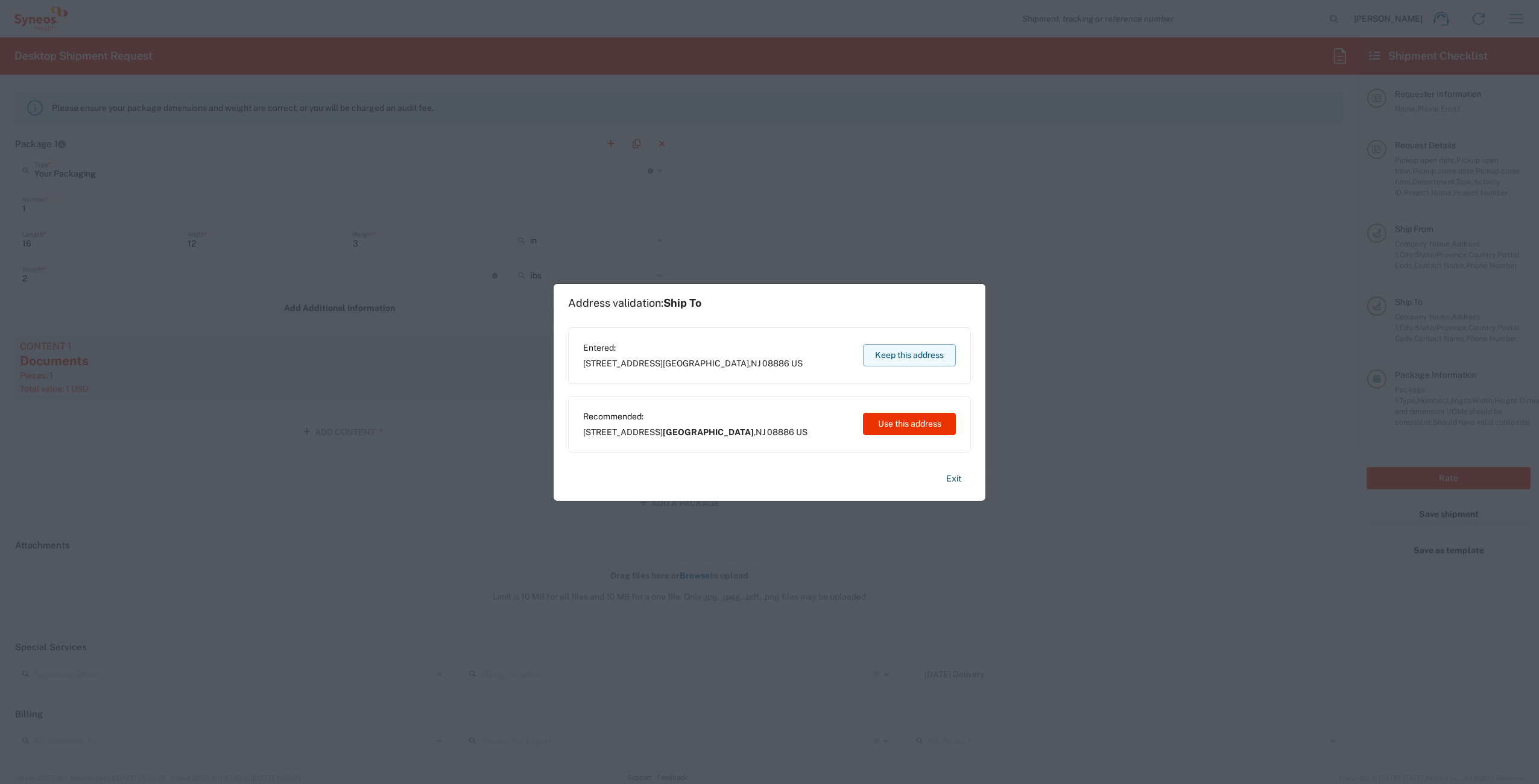
click at [910, 356] on button "Keep this address" at bounding box center [909, 355] width 93 height 22
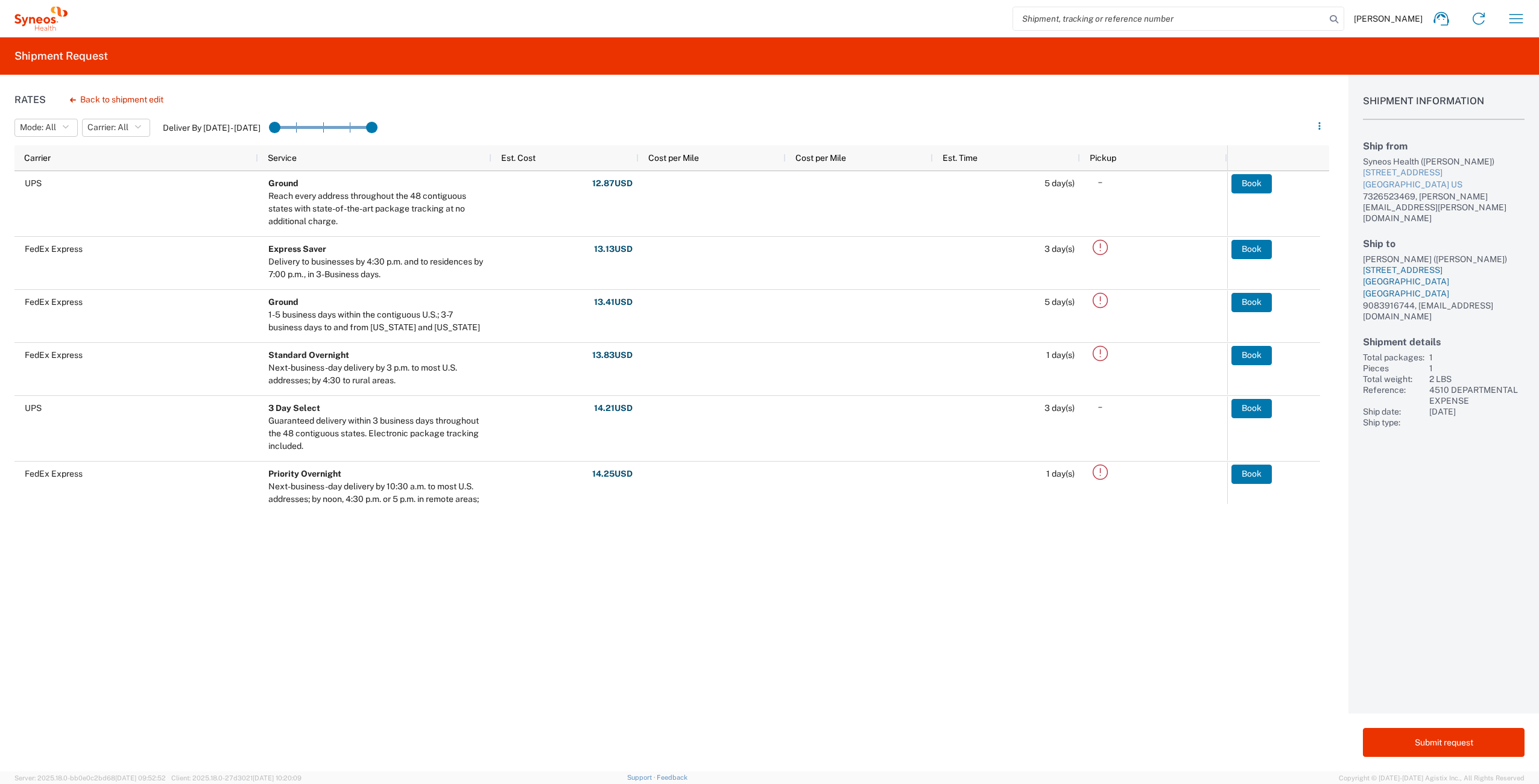
scroll to position [92, 0]
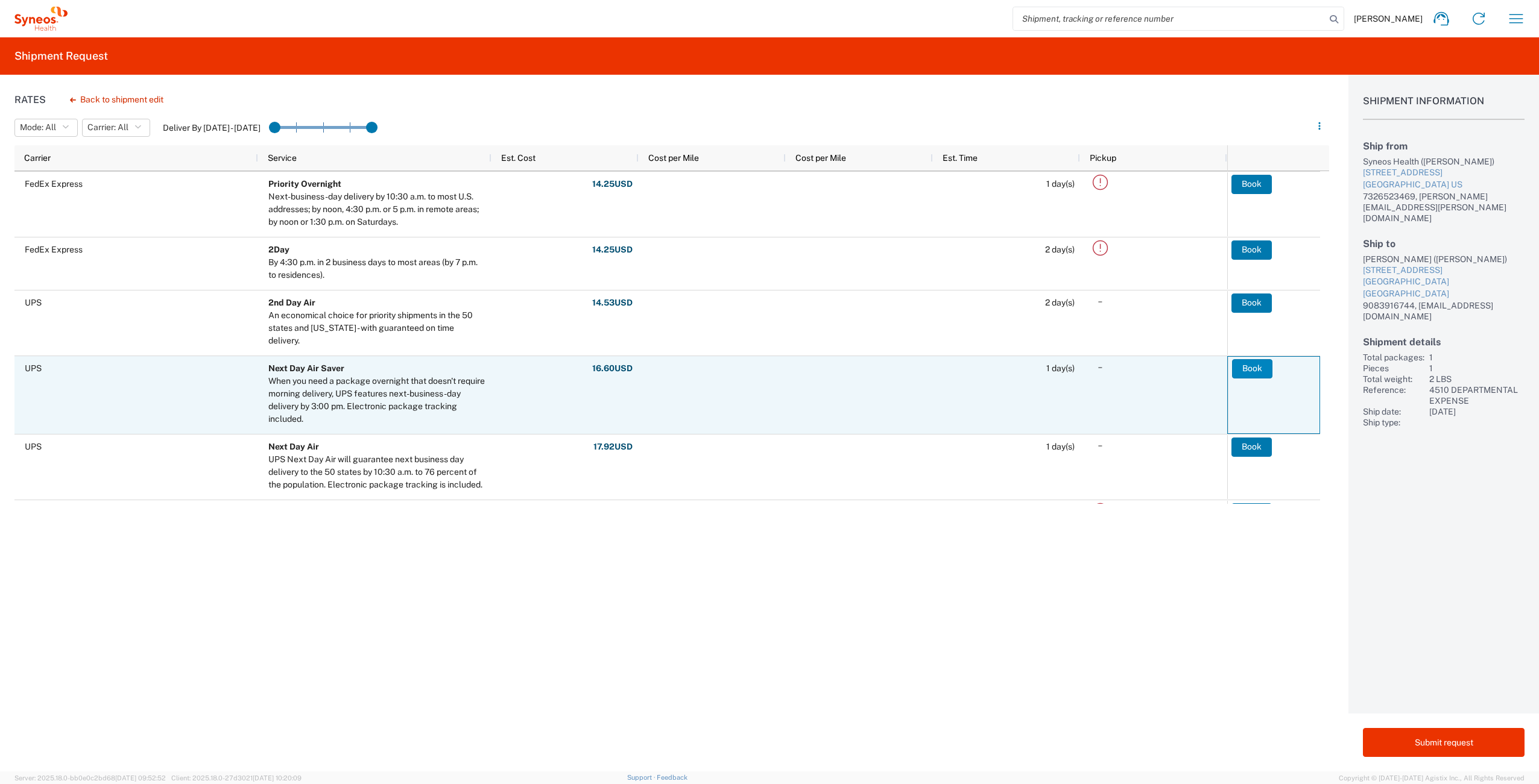
click at [1253, 367] on button "Book" at bounding box center [1252, 369] width 40 height 19
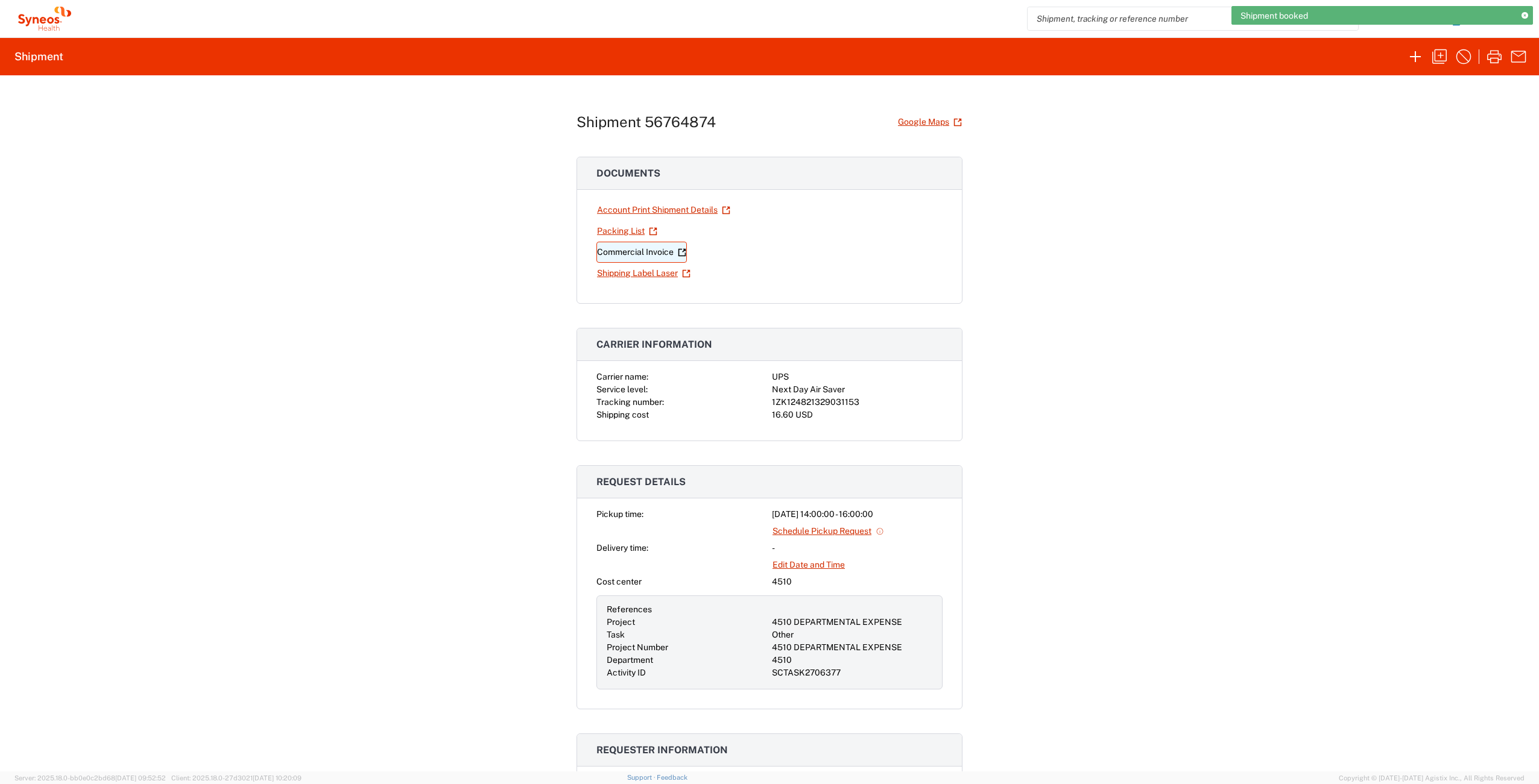
click at [633, 253] on link "Commercial Invoice" at bounding box center [641, 252] width 91 height 21
click at [619, 274] on link "Shipping Label Laser" at bounding box center [644, 273] width 95 height 21
click at [1441, 53] on icon "button" at bounding box center [1439, 56] width 14 height 14
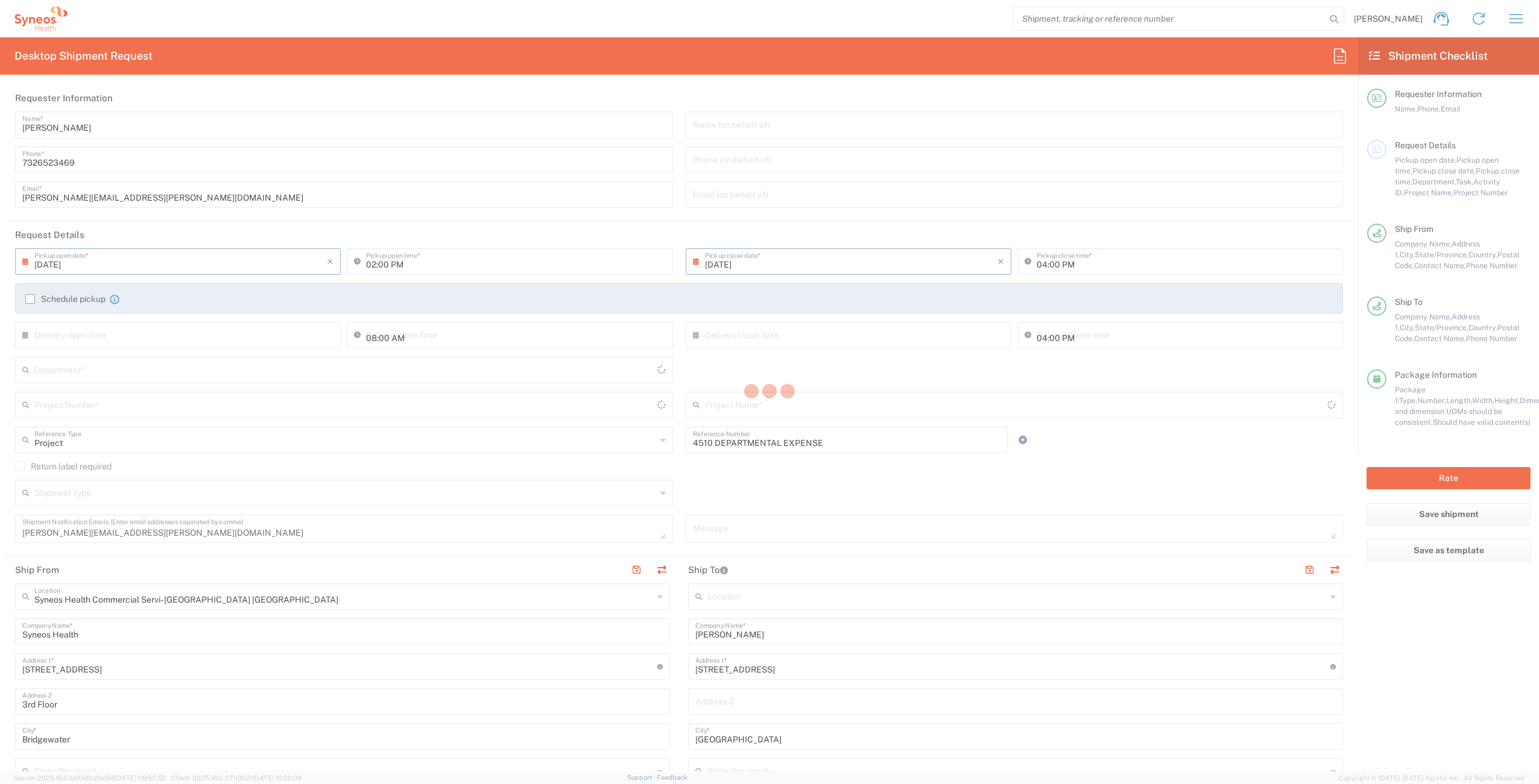
type input "[US_STATE]"
type input "Your Packaging"
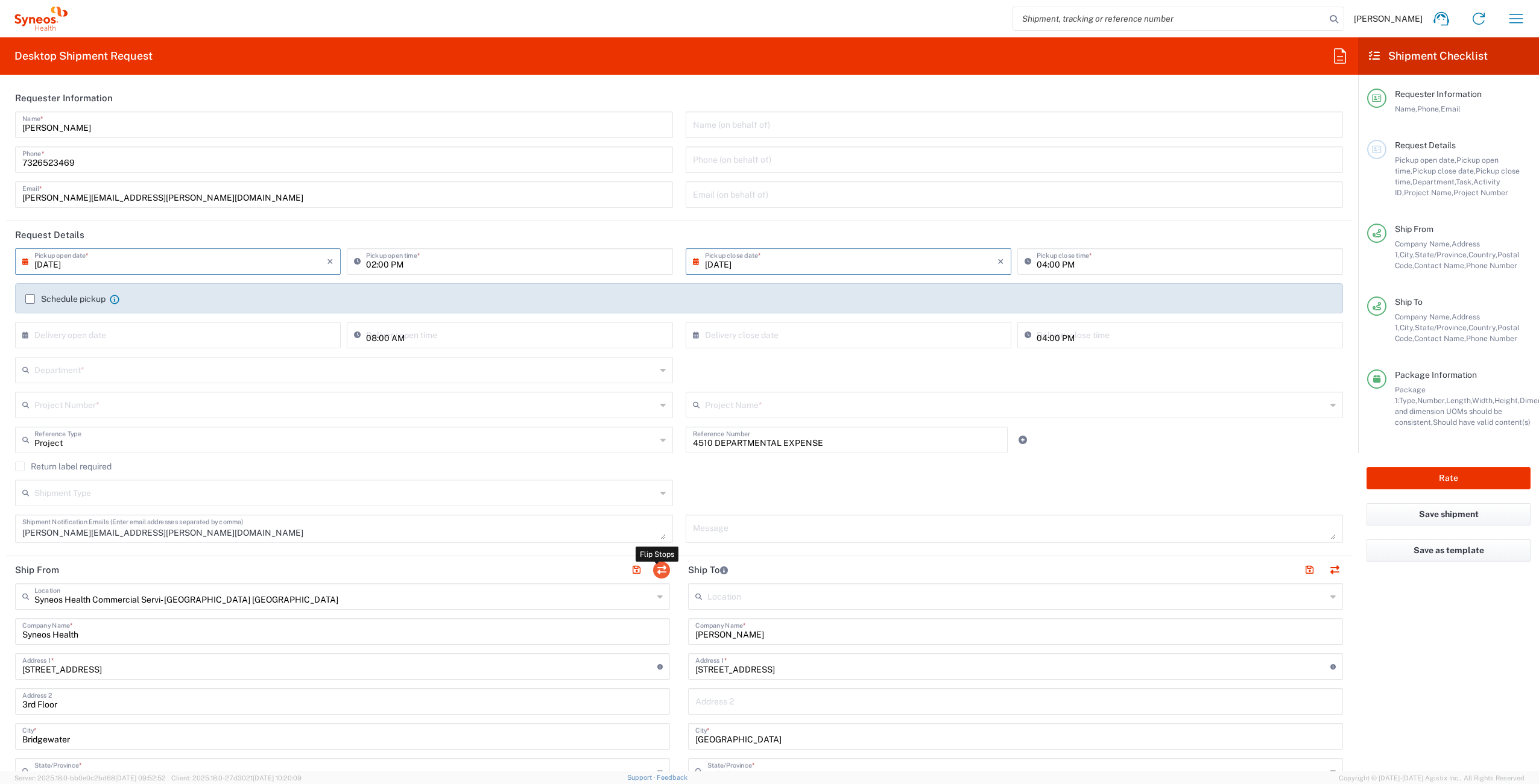
click at [661, 572] on button "button" at bounding box center [661, 570] width 17 height 17
type input "[PERSON_NAME]"
type input "[STREET_ADDRESS]"
type input "[GEOGRAPHIC_DATA]"
type input "08886"
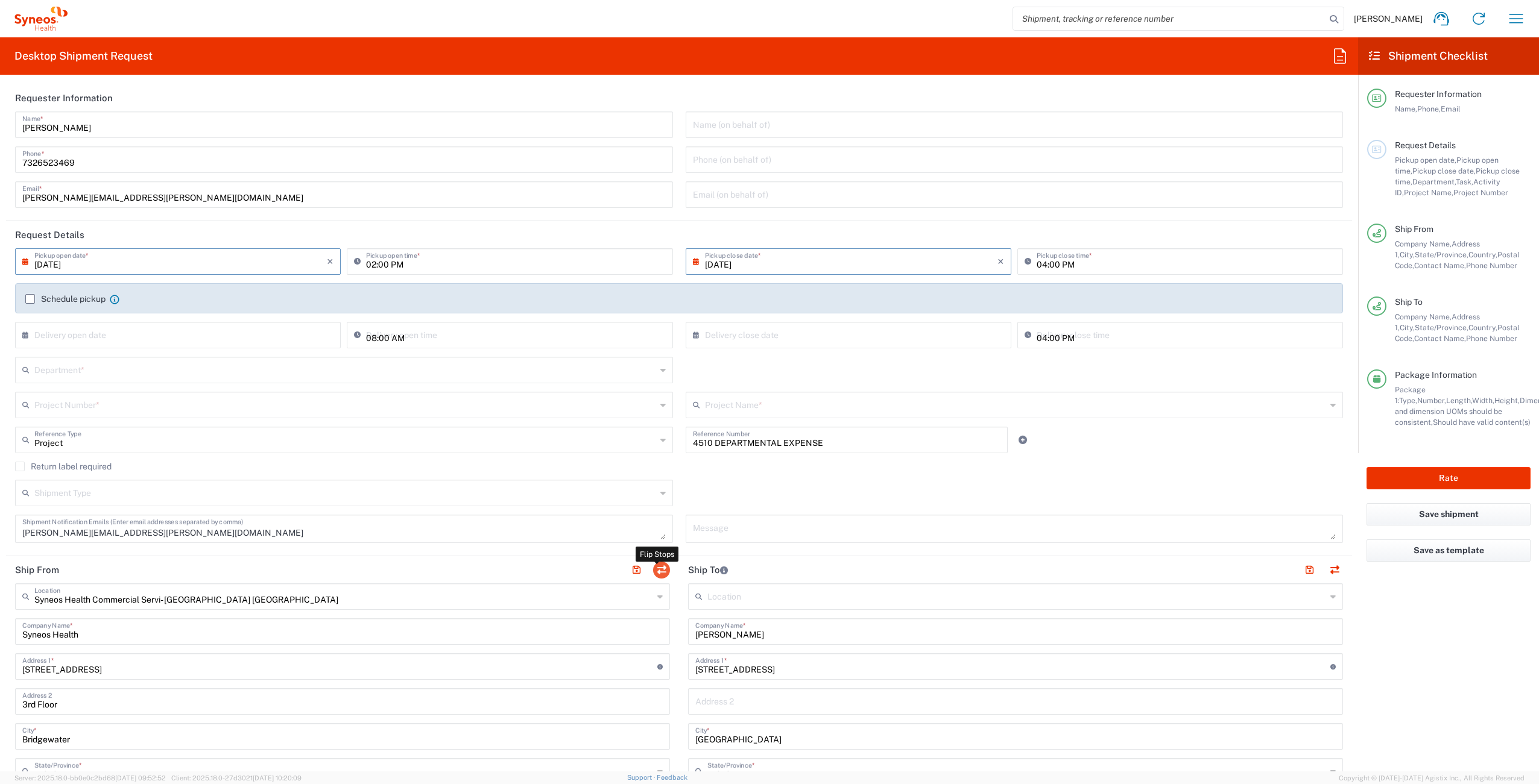
type input "[PERSON_NAME]"
type input "9083916744"
type input "[EMAIL_ADDRESS][DOMAIN_NAME]"
type input "EORI"
type input "Syneos Health Commercial Servi- [GEOGRAPHIC_DATA] [GEOGRAPHIC_DATA]"
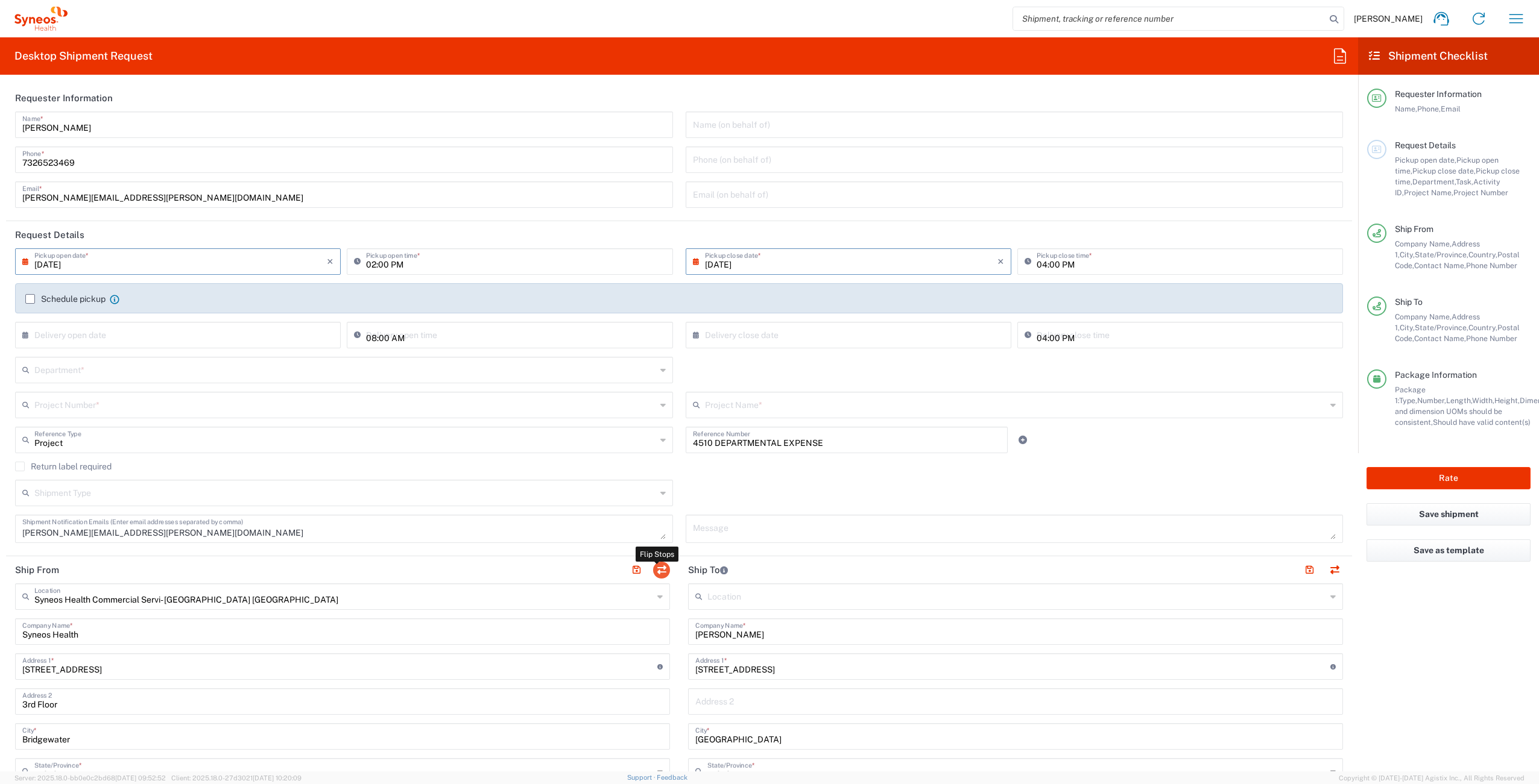
type input "Syneos Health"
type input "[STREET_ADDRESS]"
type input "3rd Floor"
type input "Bridgewater"
type input "08807"
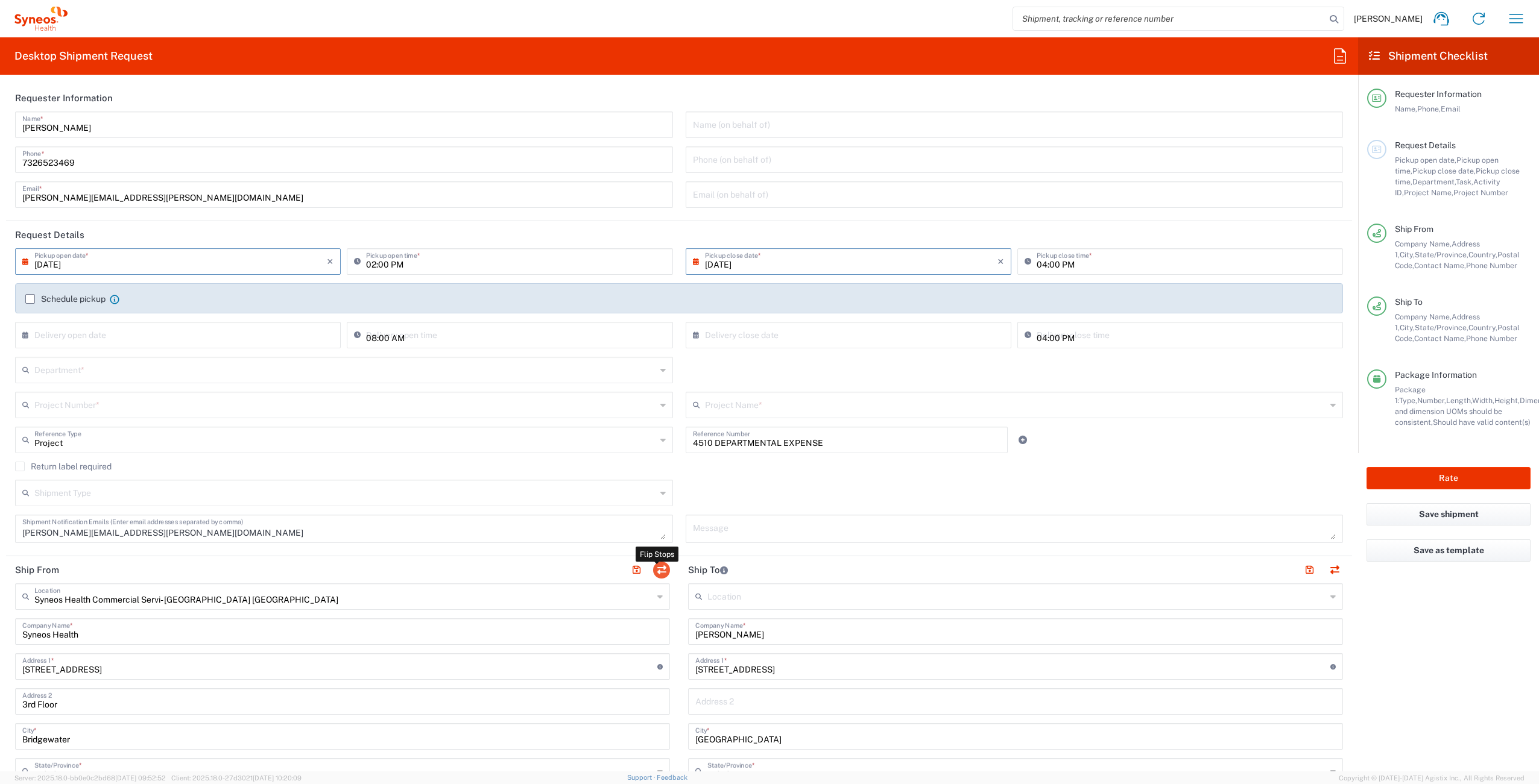
type input "[PERSON_NAME]"
type input "7326523469"
type input "[PERSON_NAME][EMAIL_ADDRESS][PERSON_NAME][DOMAIN_NAME]"
type input "TIN"
type input "522111058"
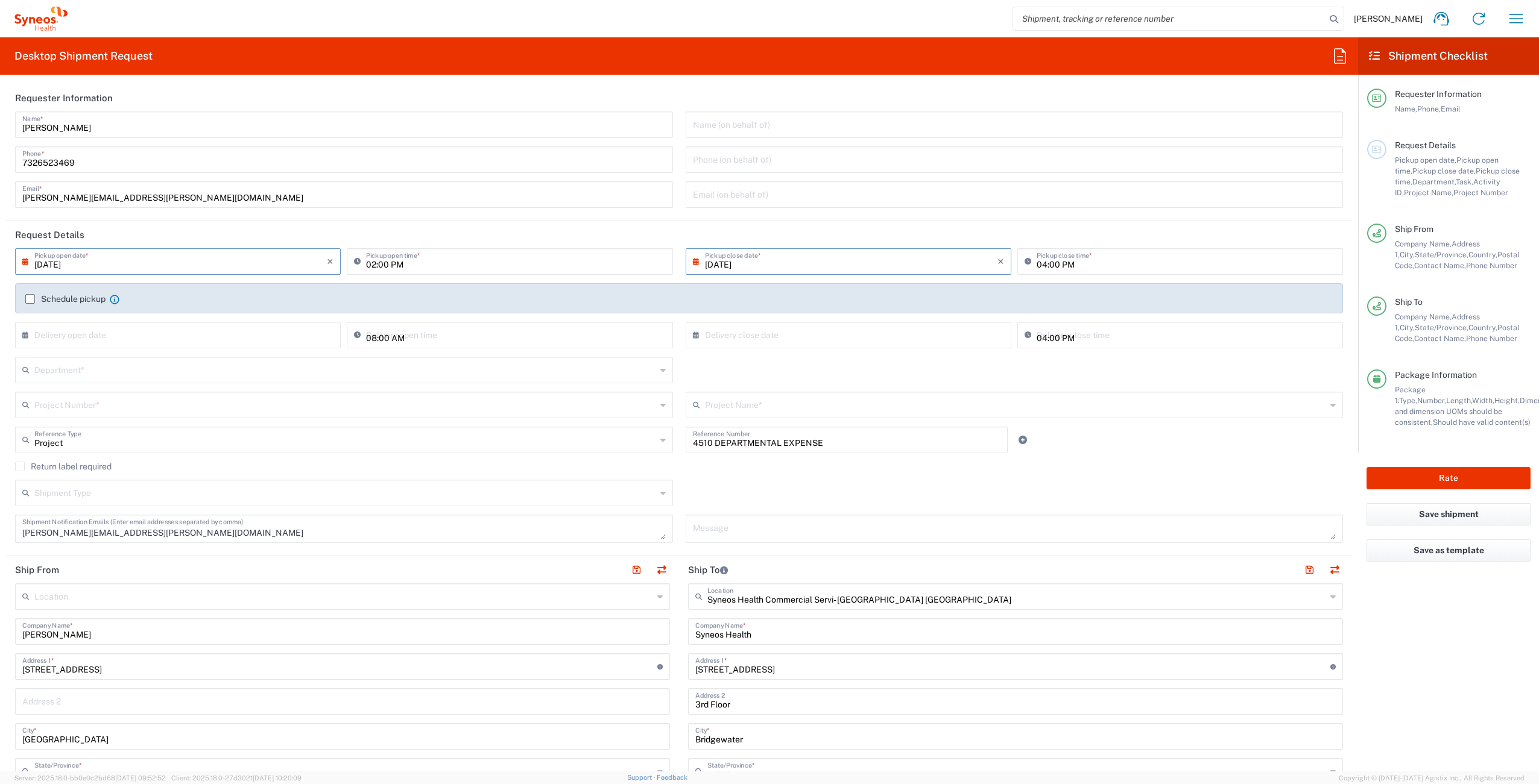
click at [97, 267] on input "[DATE]" at bounding box center [180, 261] width 293 height 21
click at [177, 338] on span "10" at bounding box center [180, 336] width 18 height 17
type input "[DATE]"
click at [945, 266] on input "[DATE]" at bounding box center [851, 261] width 293 height 21
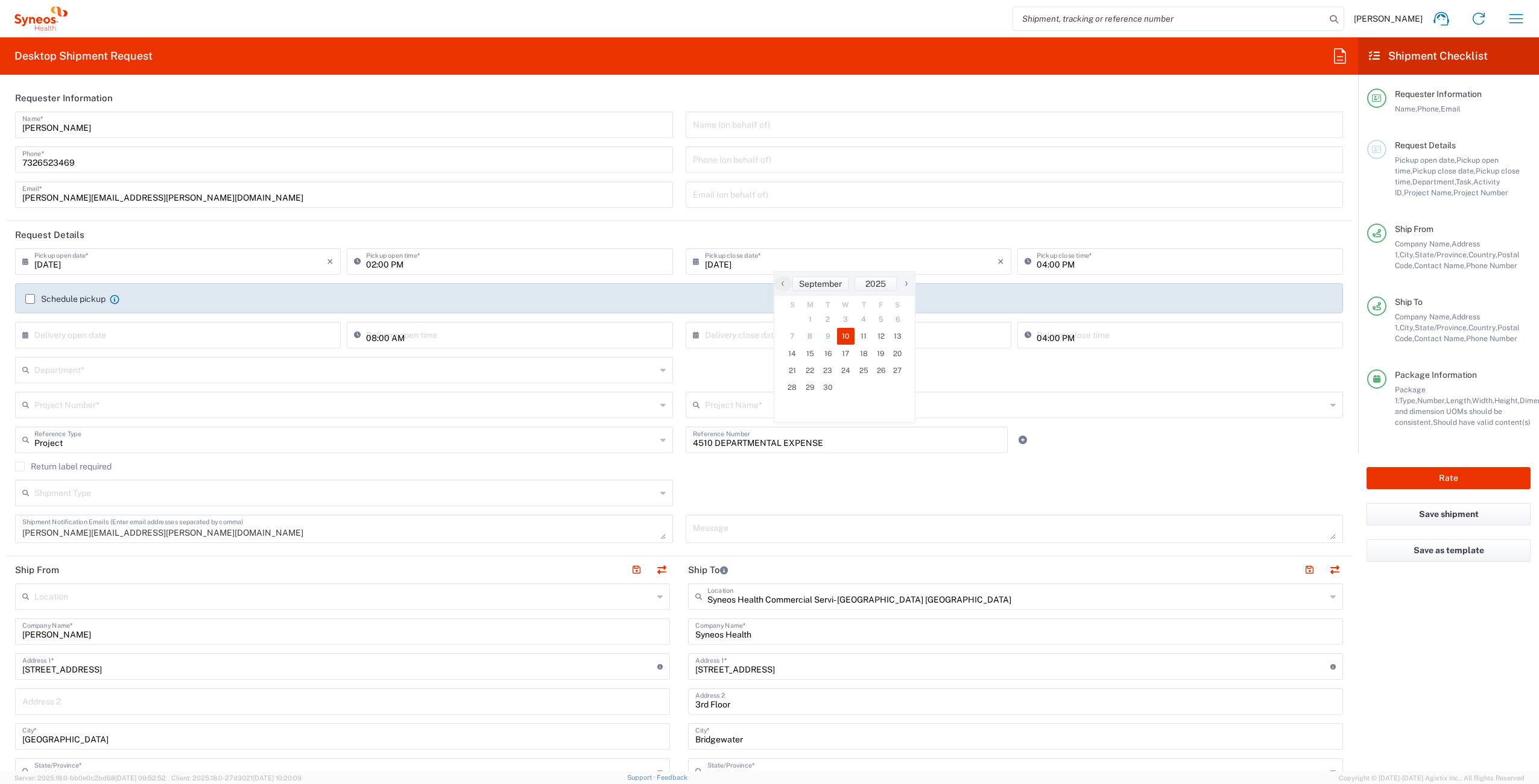
click at [987, 229] on header "Request Details" at bounding box center [679, 235] width 1346 height 27
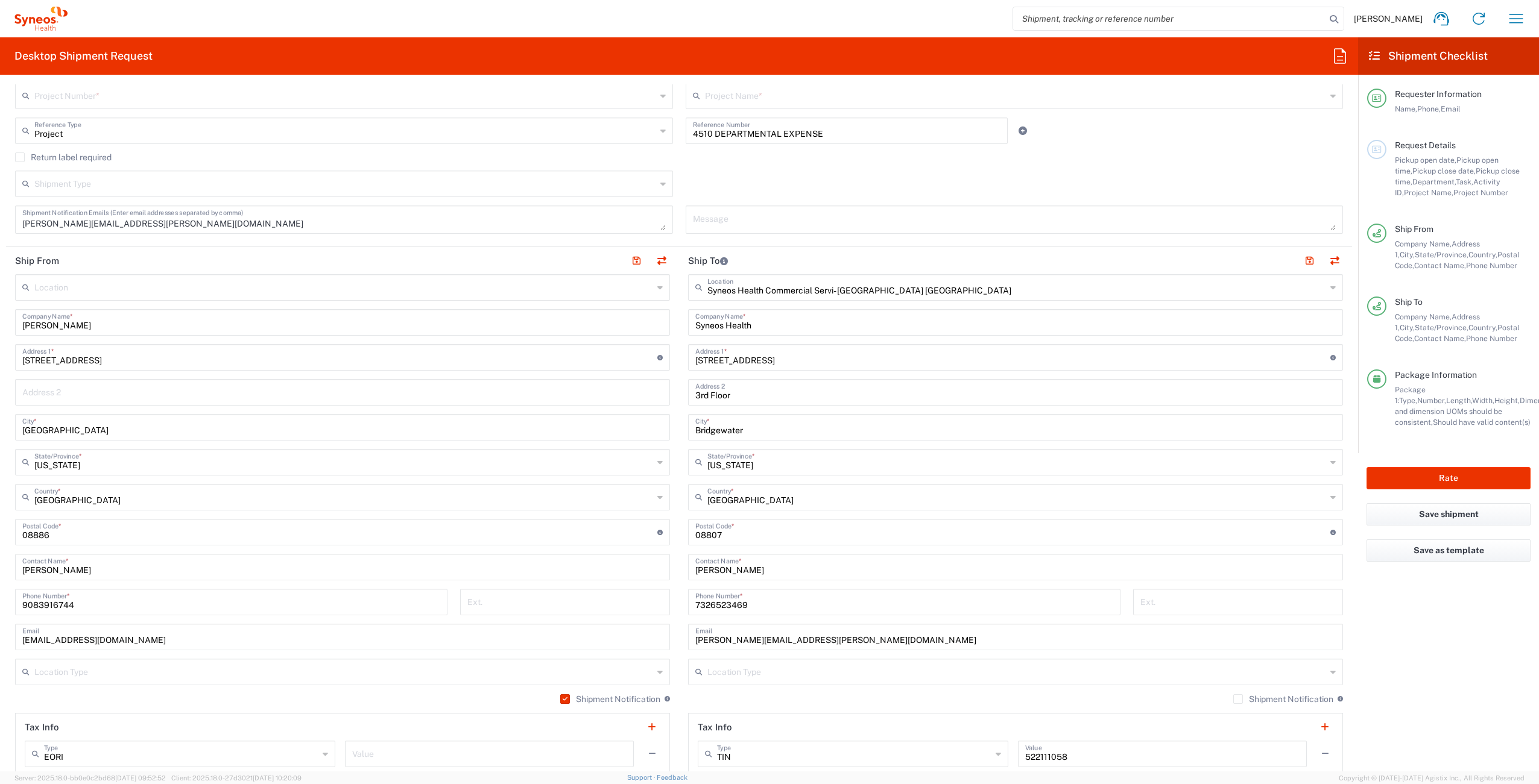
scroll to position [430, 0]
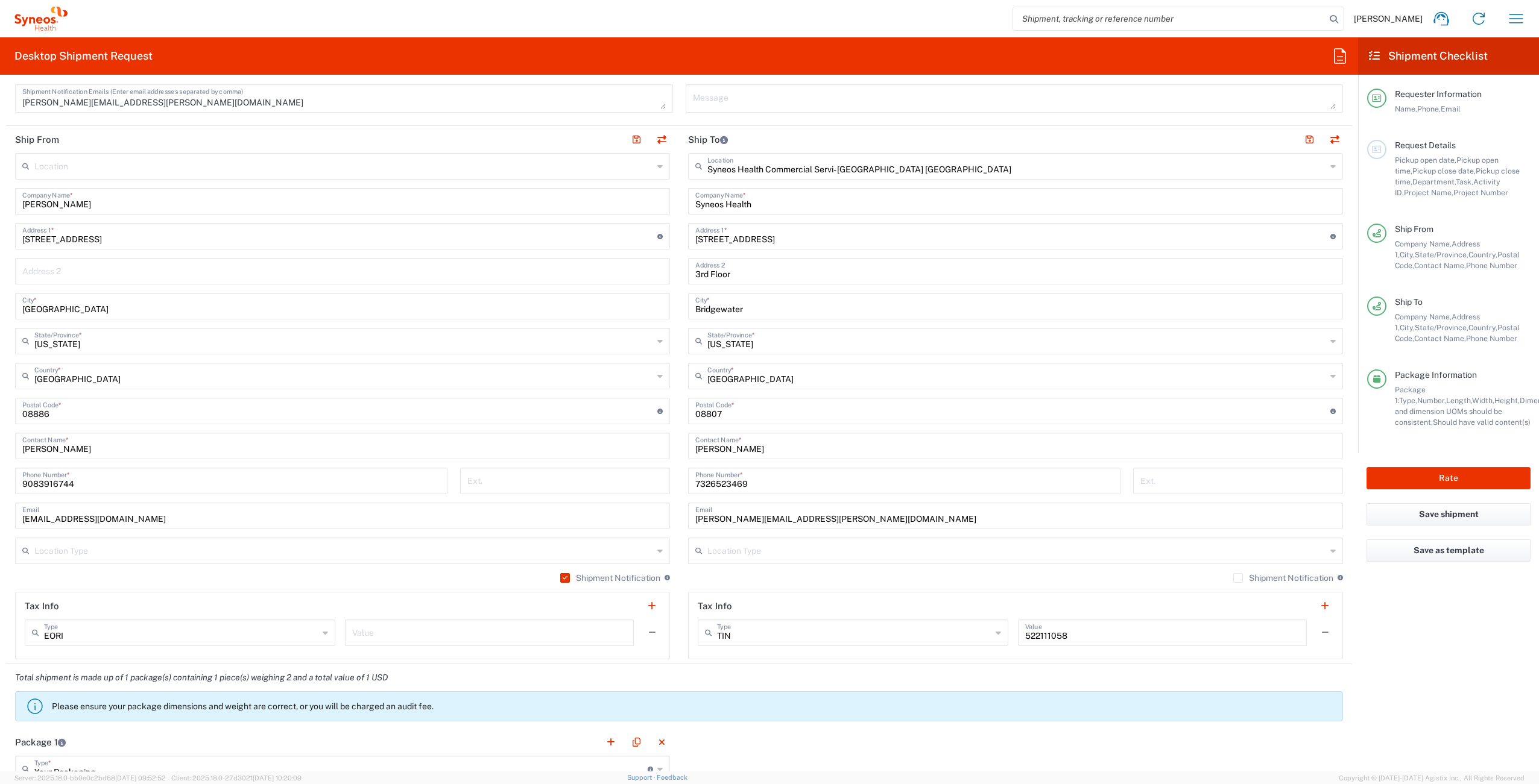
click at [560, 578] on label "Shipment Notification" at bounding box center [610, 578] width 100 height 10
click at [562, 578] on input "Shipment Notification" at bounding box center [562, 578] width 0 height 0
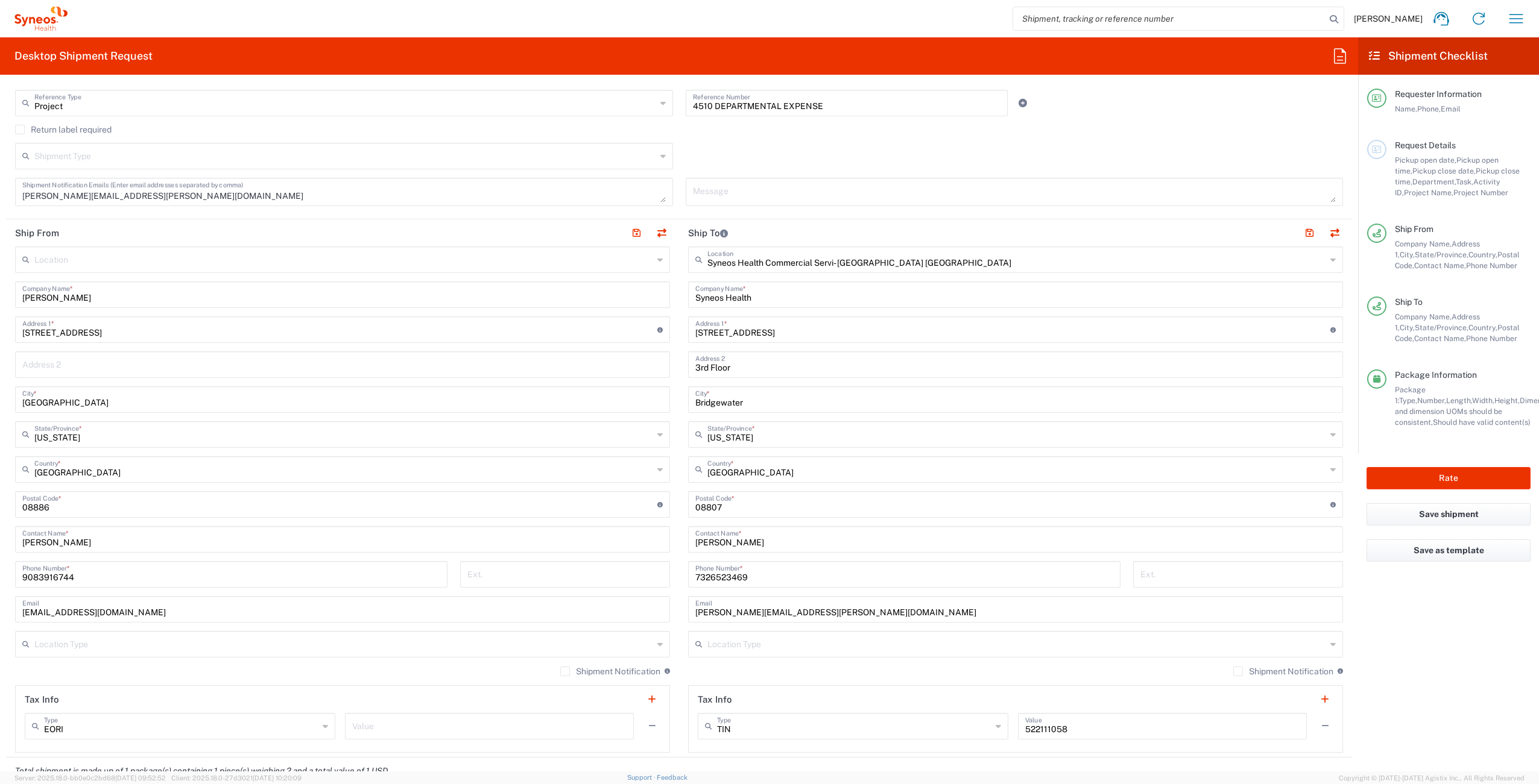
scroll to position [286, 0]
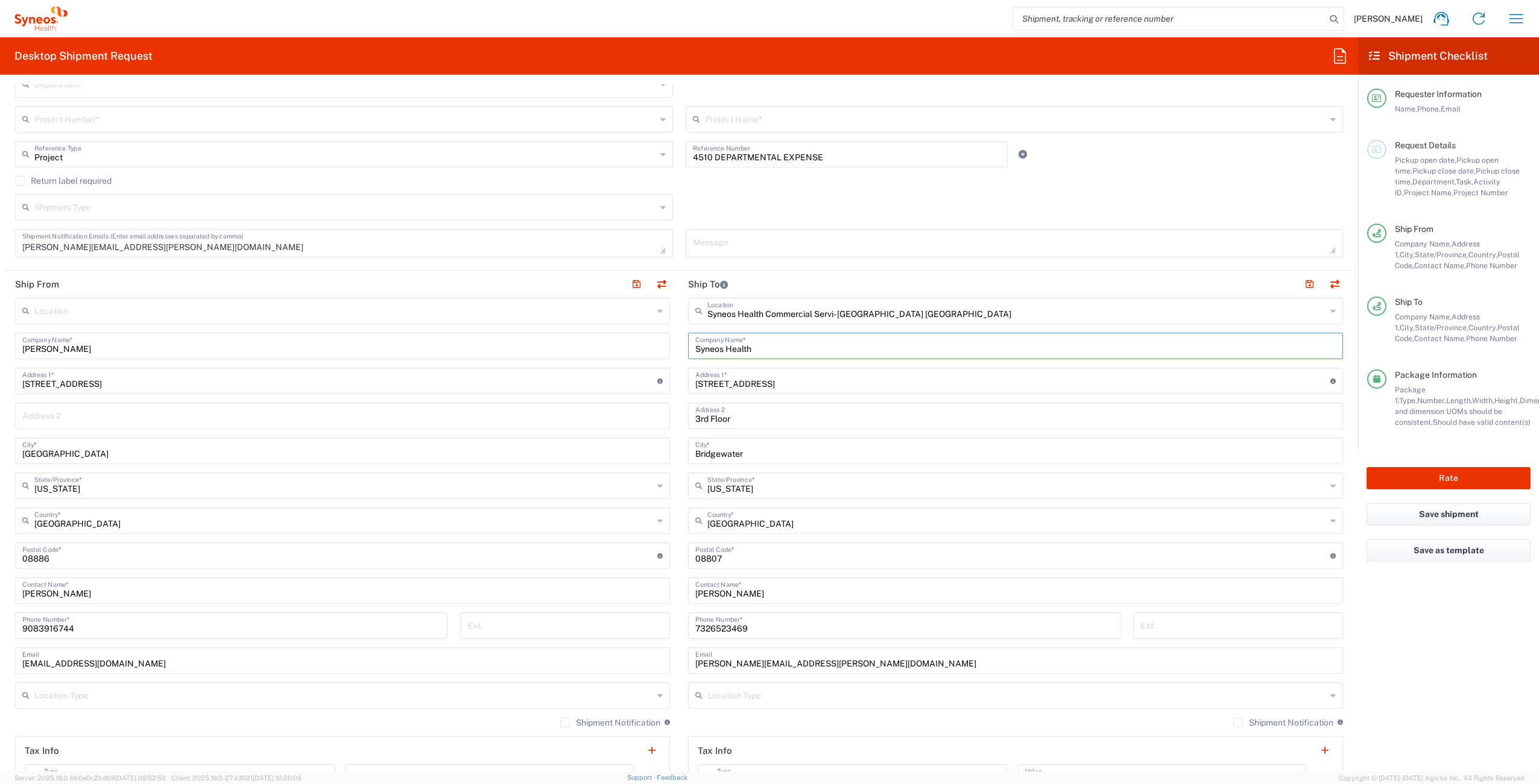
drag, startPoint x: 770, startPoint y: 350, endPoint x: 627, endPoint y: 338, distance: 143.5
click at [599, 349] on div "Ship From Location [PERSON_NAME] LLC-[GEOGRAPHIC_DATA] [GEOGRAPHIC_DATA] [GEOGR…" at bounding box center [679, 540] width 1346 height 538
type input "i"
drag, startPoint x: 733, startPoint y: 349, endPoint x: 650, endPoint y: 338, distance: 83.7
click at [650, 338] on div "Ship From Location [PERSON_NAME] LLC-[GEOGRAPHIC_DATA] [GEOGRAPHIC_DATA] [GEOGR…" at bounding box center [679, 540] width 1346 height 538
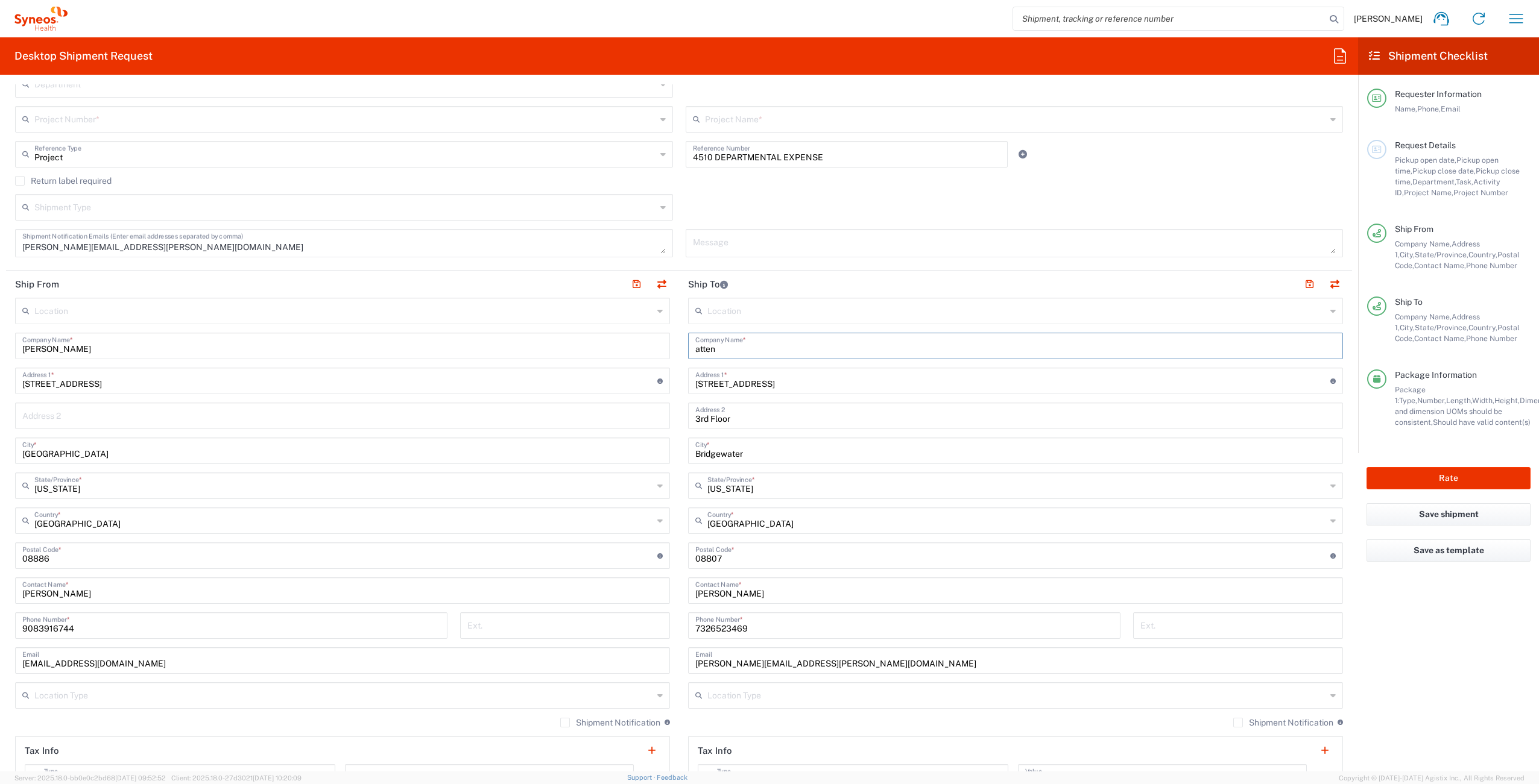
drag, startPoint x: 740, startPoint y: 350, endPoint x: 681, endPoint y: 345, distance: 59.2
click at [681, 345] on main "Location [PERSON_NAME] LLC-[GEOGRAPHIC_DATA] [GEOGRAPHIC_DATA] [GEOGRAPHIC_DATA…" at bounding box center [1015, 551] width 673 height 506
type input "a"
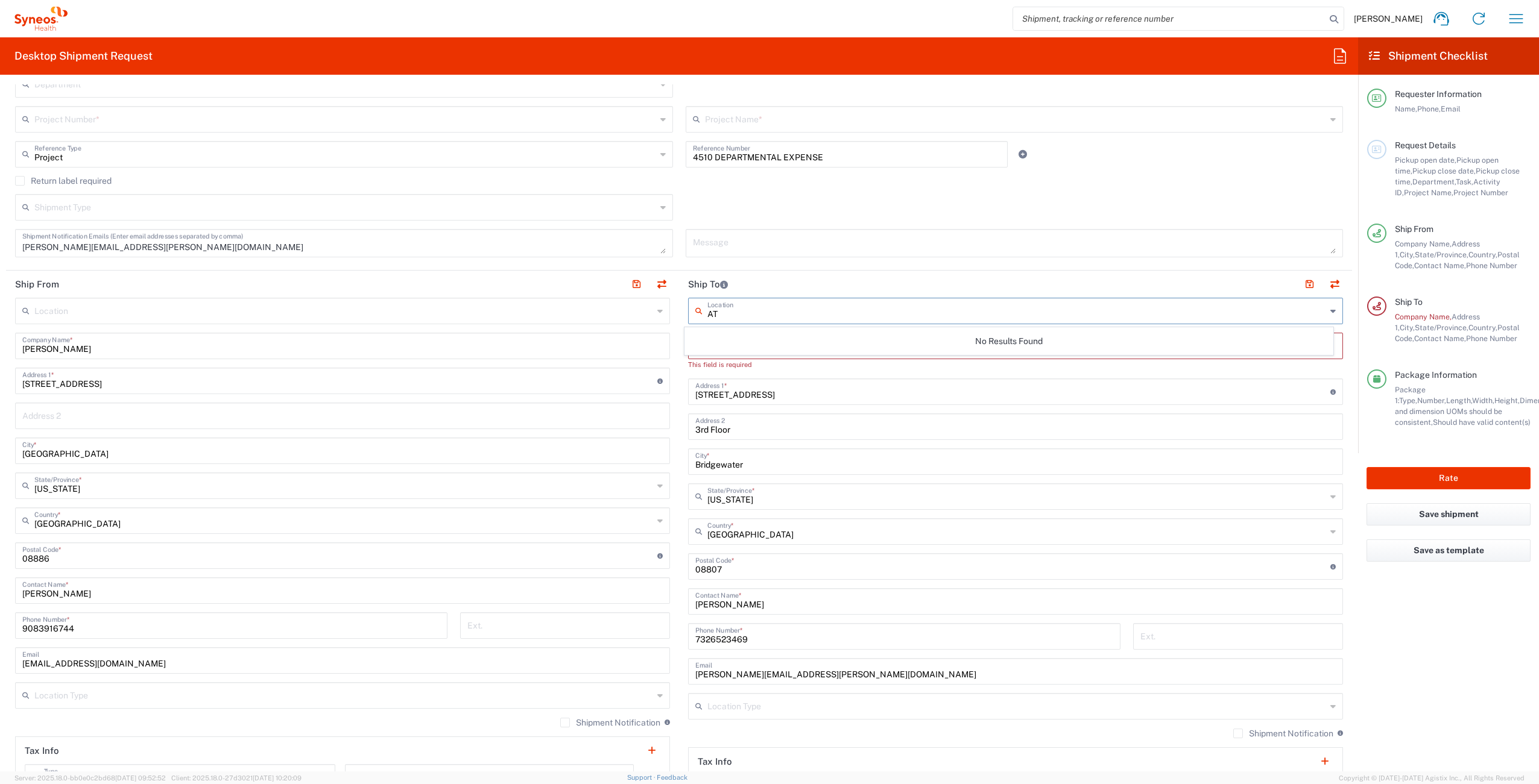
type input "A"
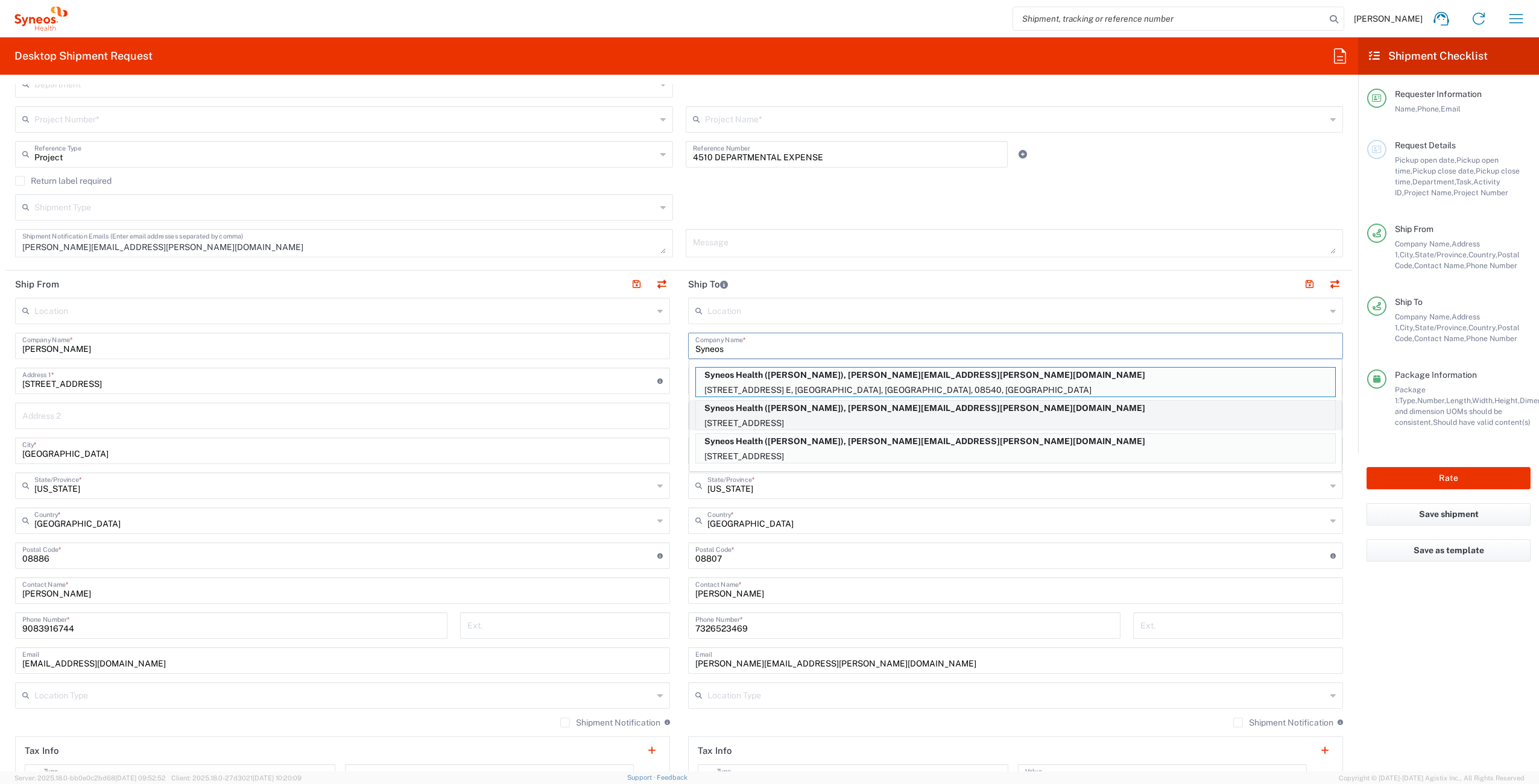
click at [751, 414] on p "Syneos Health ([PERSON_NAME]), [PERSON_NAME][EMAIL_ADDRESS][PERSON_NAME][DOMAIN…" at bounding box center [1015, 408] width 639 height 15
type input "Syneos Health"
type input "1030 Sync Dr"
type input "Morrisville"
type input "[US_STATE]"
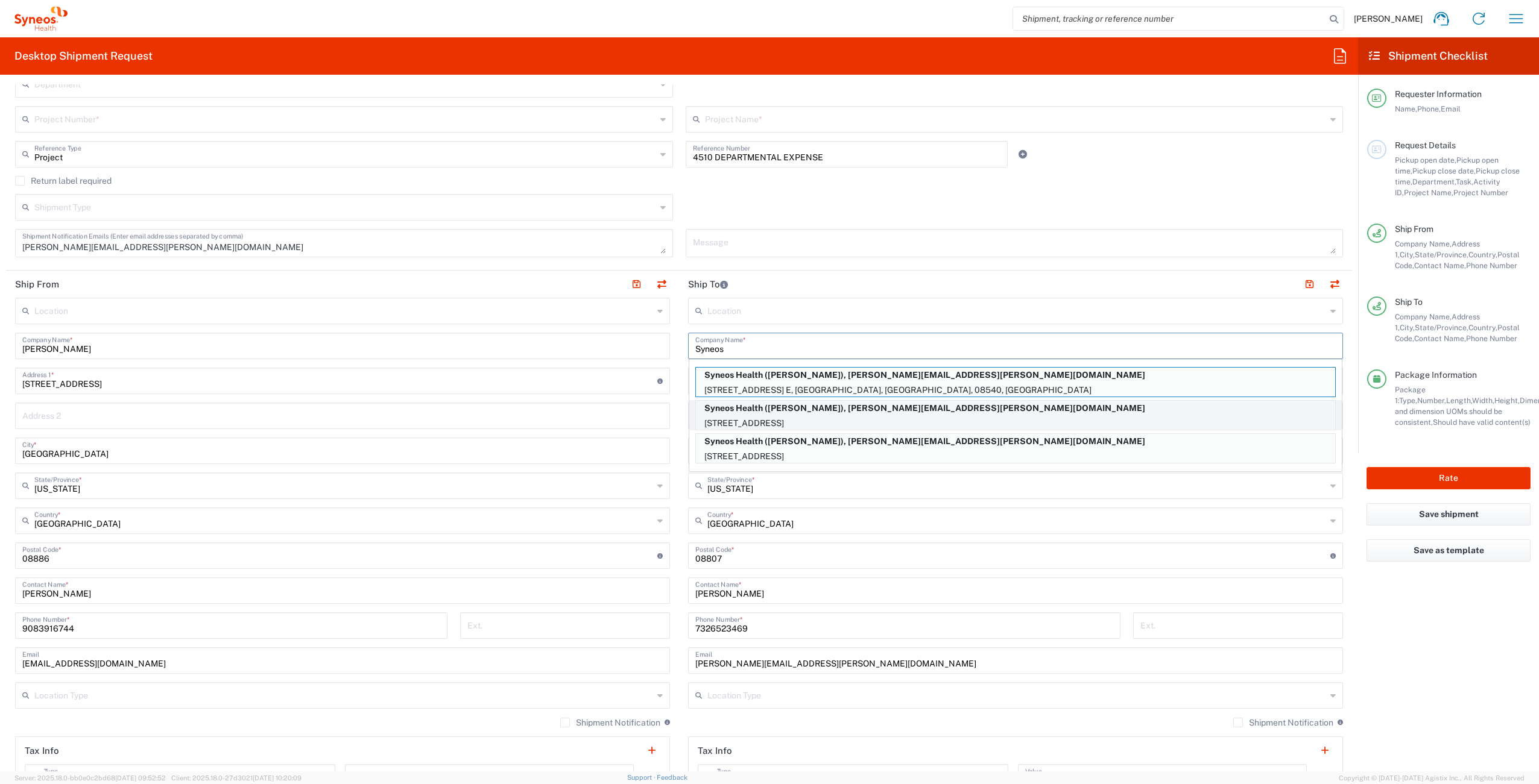
type input "27560"
type input "[PERSON_NAME]"
type input "9196272732"
type input "[EMAIL_ADDRESS][PERSON_NAME][DOMAIN_NAME]"
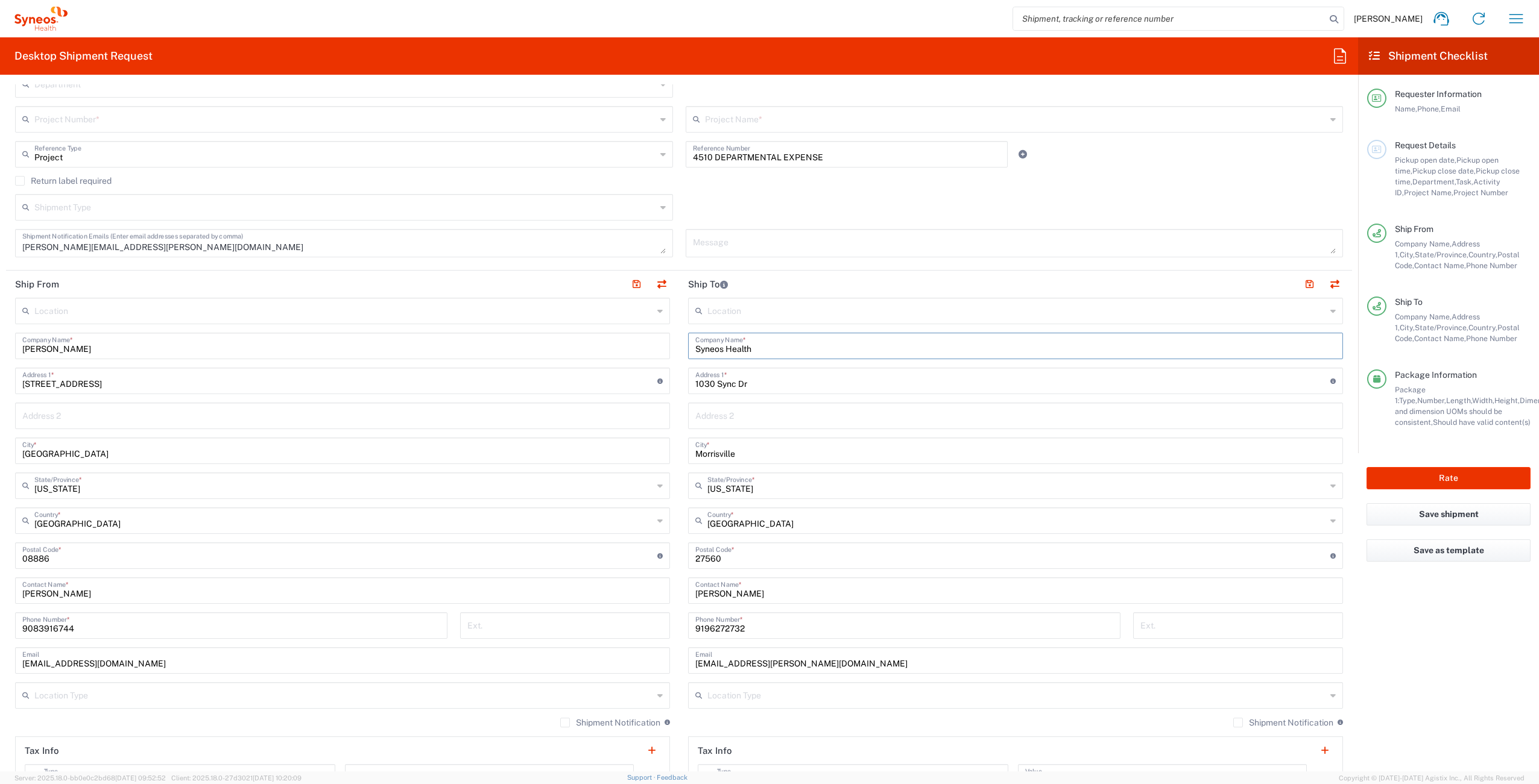
drag, startPoint x: 761, startPoint y: 350, endPoint x: 650, endPoint y: 342, distance: 111.3
click at [650, 342] on div "Ship From Location [PERSON_NAME] LLC-[GEOGRAPHIC_DATA] [GEOGRAPHIC_DATA] [GEOGR…" at bounding box center [679, 540] width 1346 height 538
drag, startPoint x: 815, startPoint y: 668, endPoint x: 668, endPoint y: 660, distance: 147.2
click at [668, 661] on div "Ship From Location [PERSON_NAME] LLC-[GEOGRAPHIC_DATA] [GEOGRAPHIC_DATA] [GEOGR…" at bounding box center [679, 540] width 1346 height 538
drag, startPoint x: 754, startPoint y: 592, endPoint x: 682, endPoint y: 593, distance: 72.0
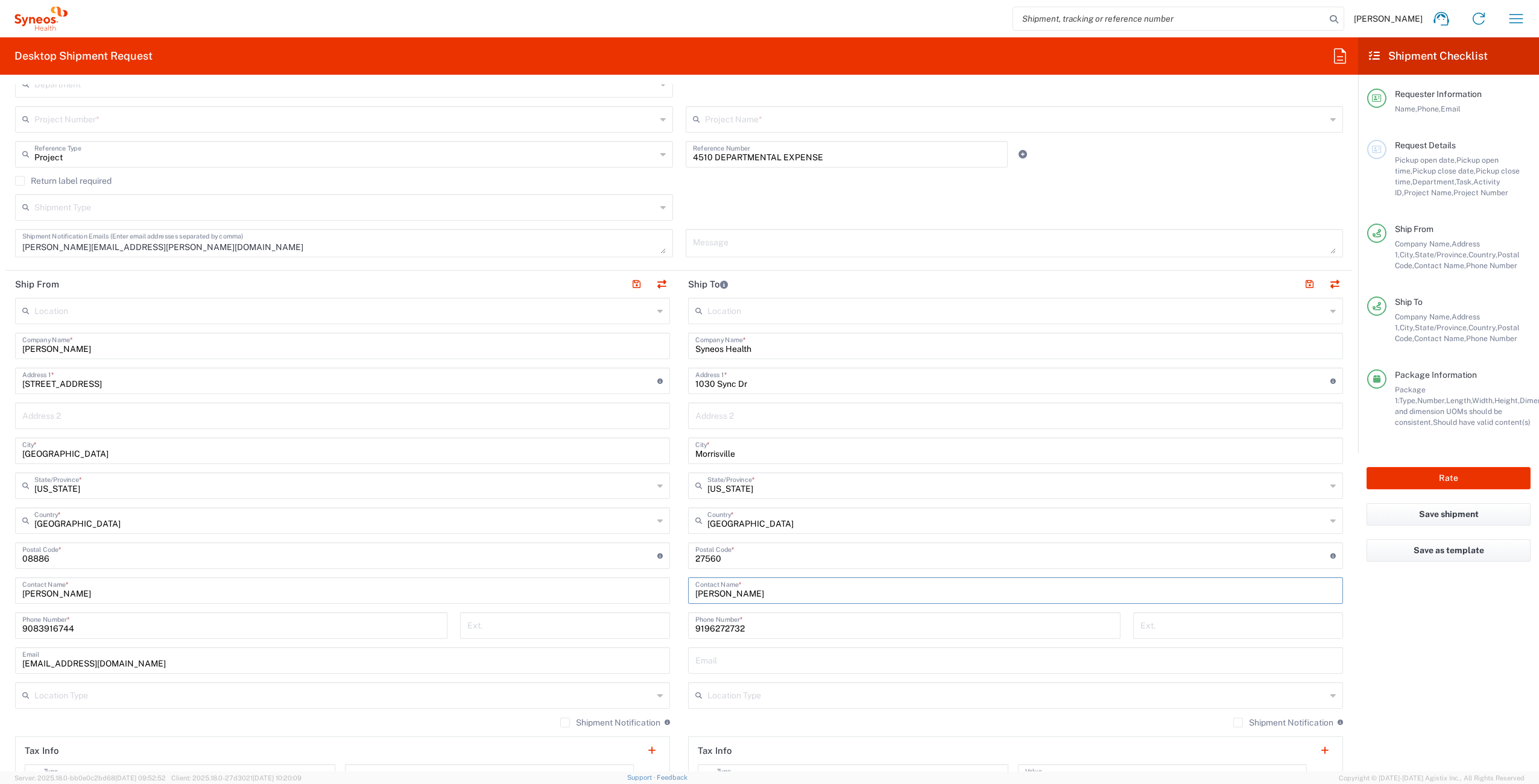
click at [682, 593] on main "Location [PERSON_NAME] LLC-[GEOGRAPHIC_DATA] [GEOGRAPHIC_DATA] [GEOGRAPHIC_DATA…" at bounding box center [1015, 551] width 673 height 506
type input "ATTN:IT AssetManagement"
click at [716, 628] on input "9196272732" at bounding box center [904, 624] width 418 height 21
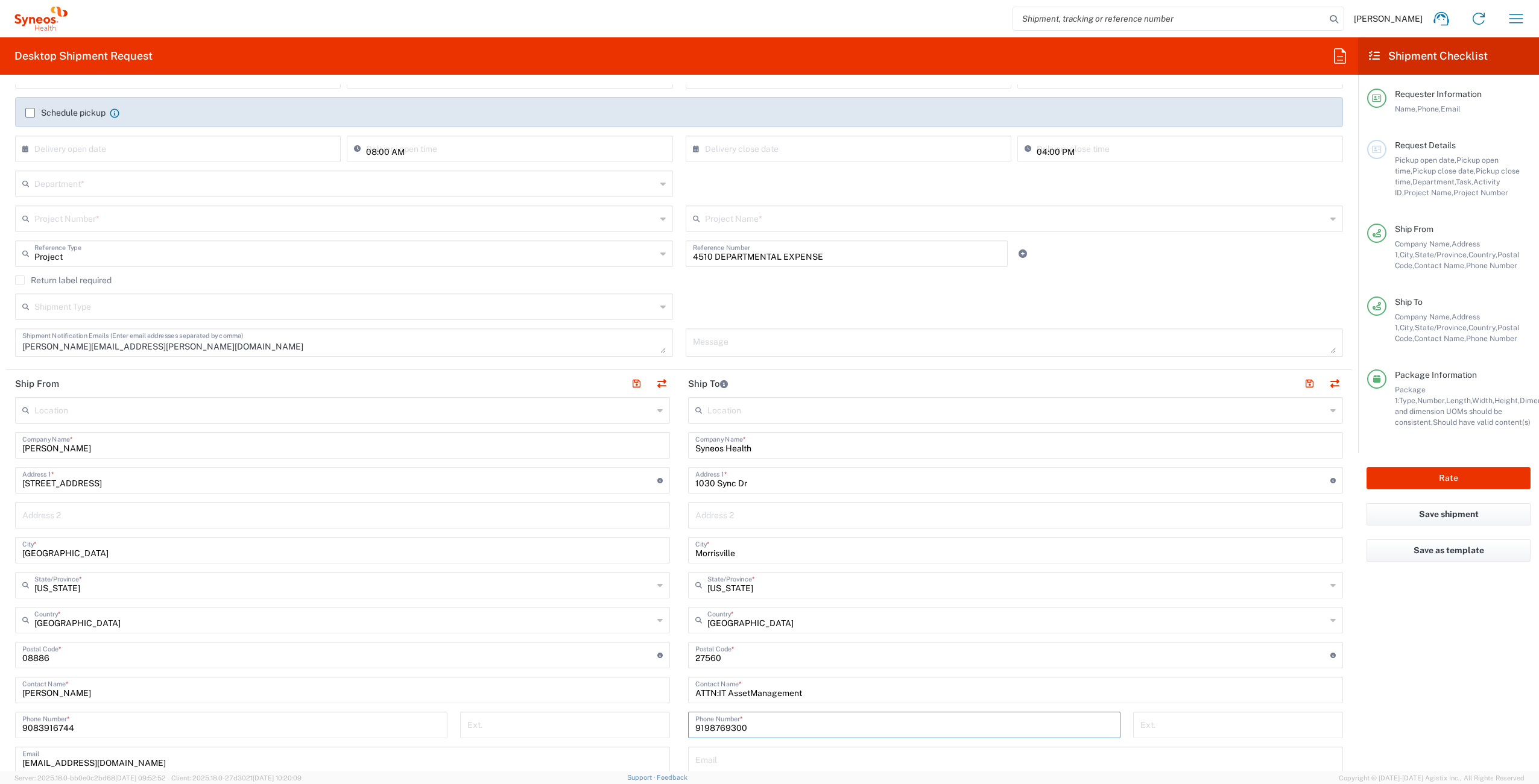
scroll to position [187, 0]
type input "9198769300"
click at [1301, 385] on button "button" at bounding box center [1309, 383] width 17 height 17
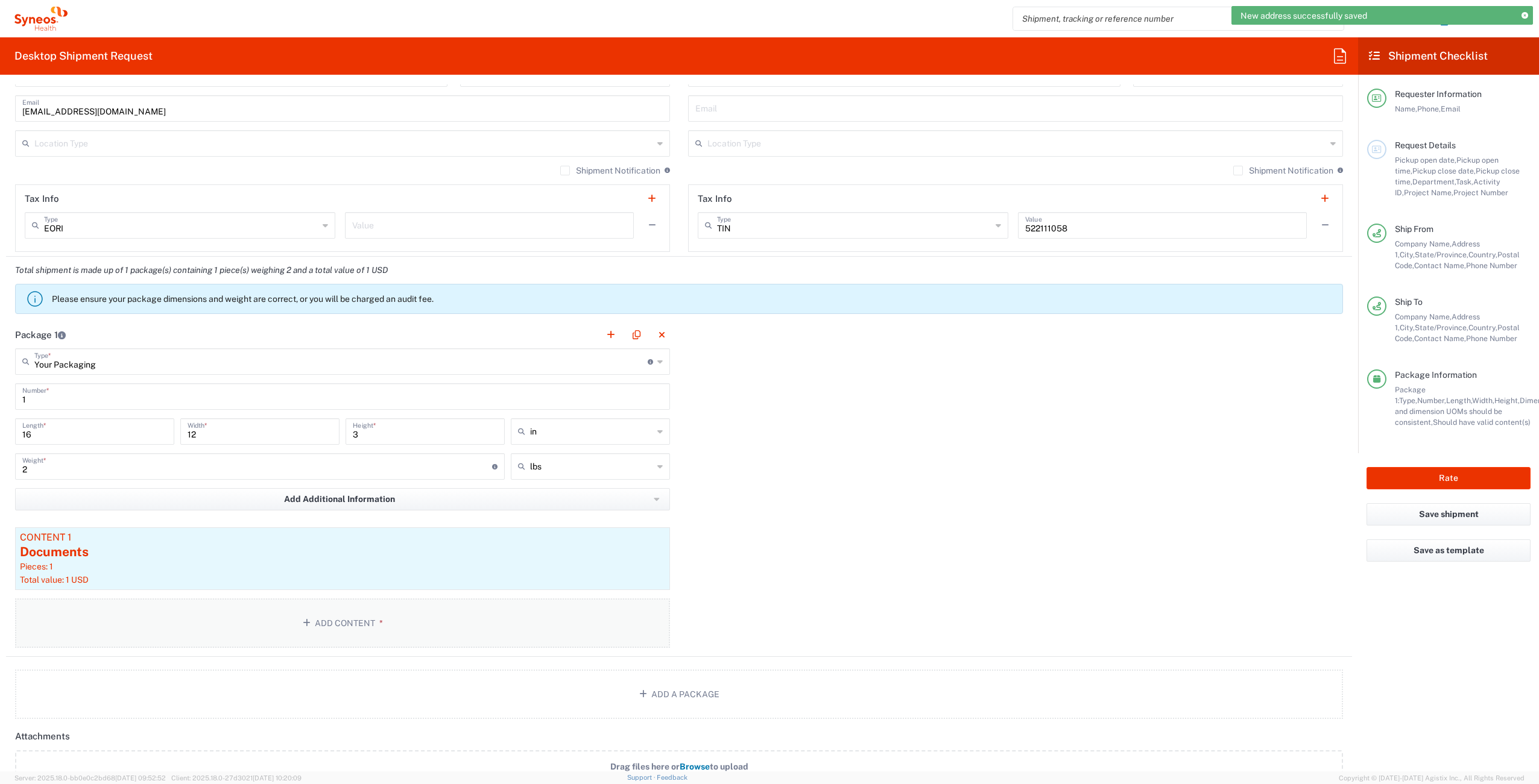
scroll to position [889, 0]
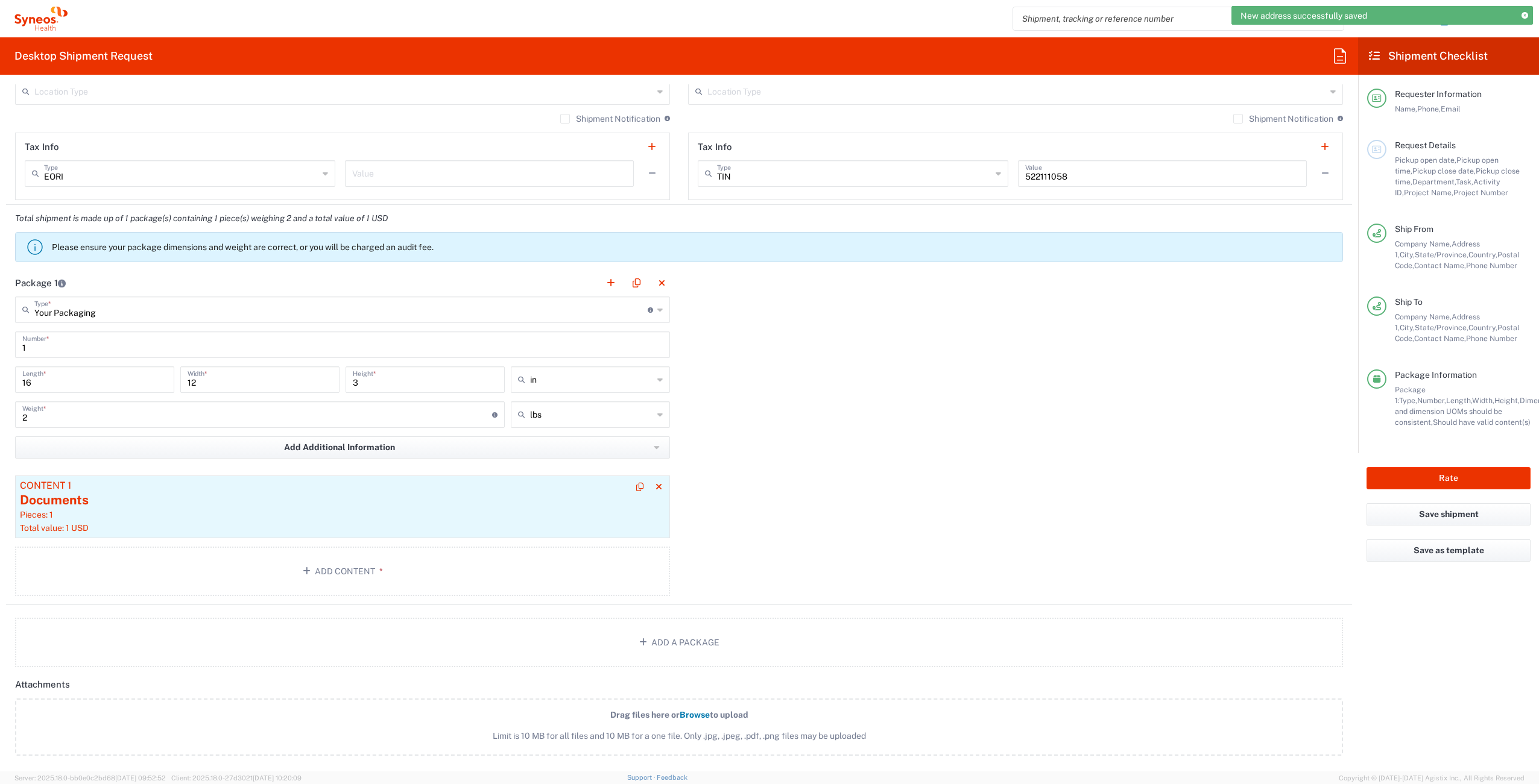
click at [398, 519] on div "Pieces: 1" at bounding box center [343, 514] width 646 height 11
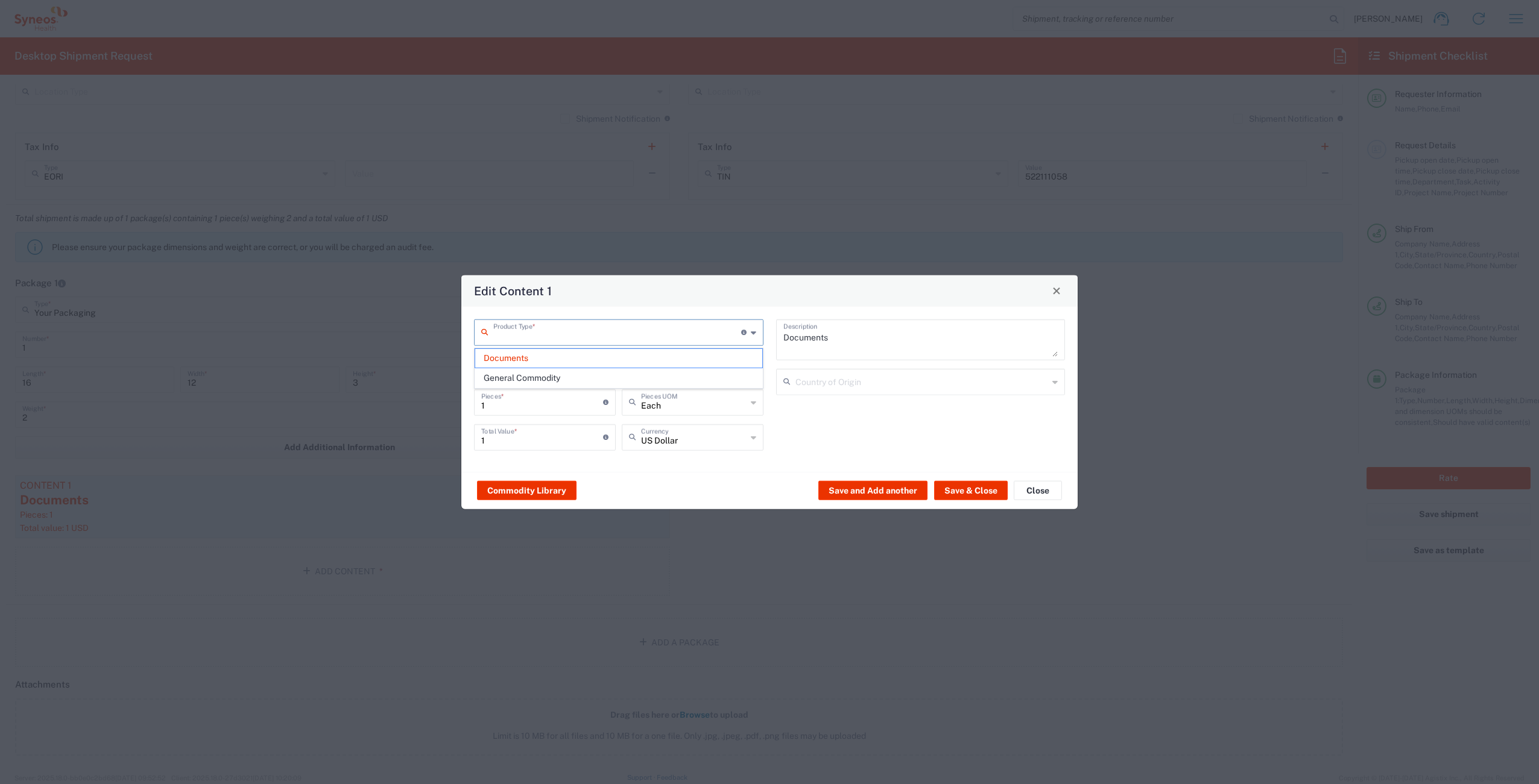
click at [552, 333] on input "text" at bounding box center [617, 331] width 248 height 21
click at [538, 374] on span "General Commodity" at bounding box center [619, 378] width 287 height 18
type input "General Commodity"
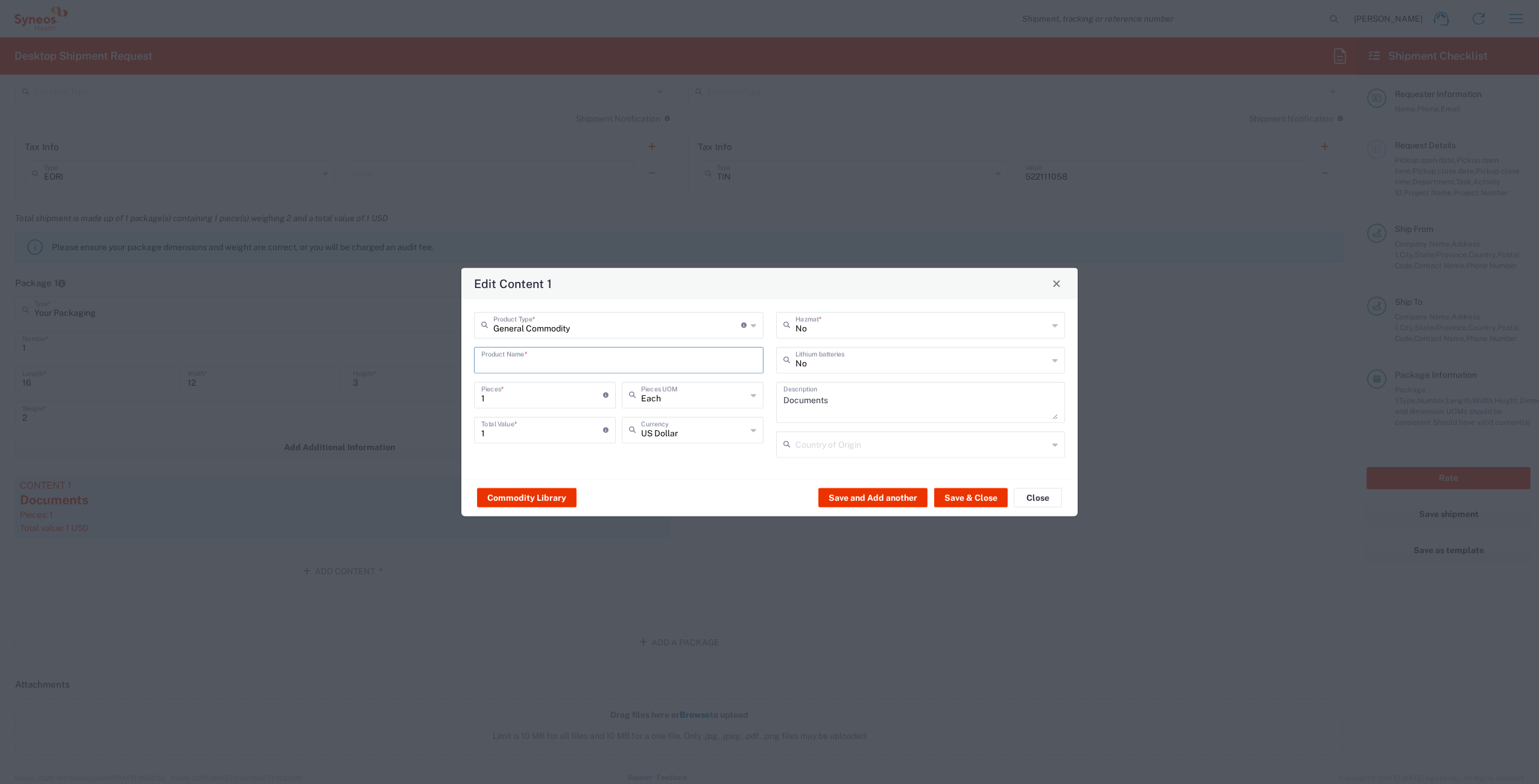
click at [543, 359] on input "text" at bounding box center [619, 359] width 275 height 21
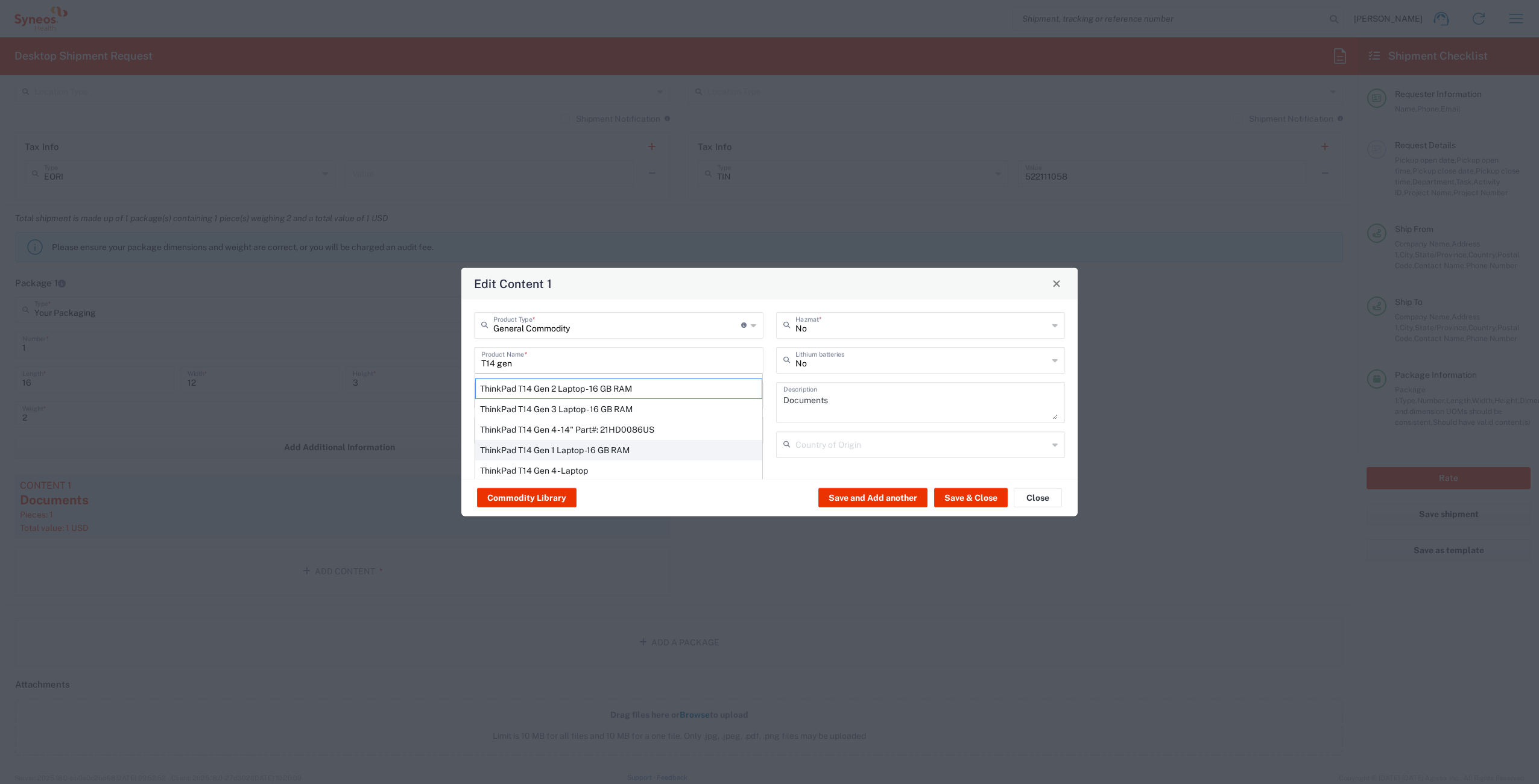
click at [534, 446] on div "ThinkPad T14 Gen 1 Laptop -16 GB RAM" at bounding box center [619, 450] width 287 height 20
type input "ThinkPad T14 Gen 1 Laptop -16 GB RAM"
type textarea "Intel Core i5-10210U- 14"- 512 GB SSD"
type input "[GEOGRAPHIC_DATA]"
type input "Yes"
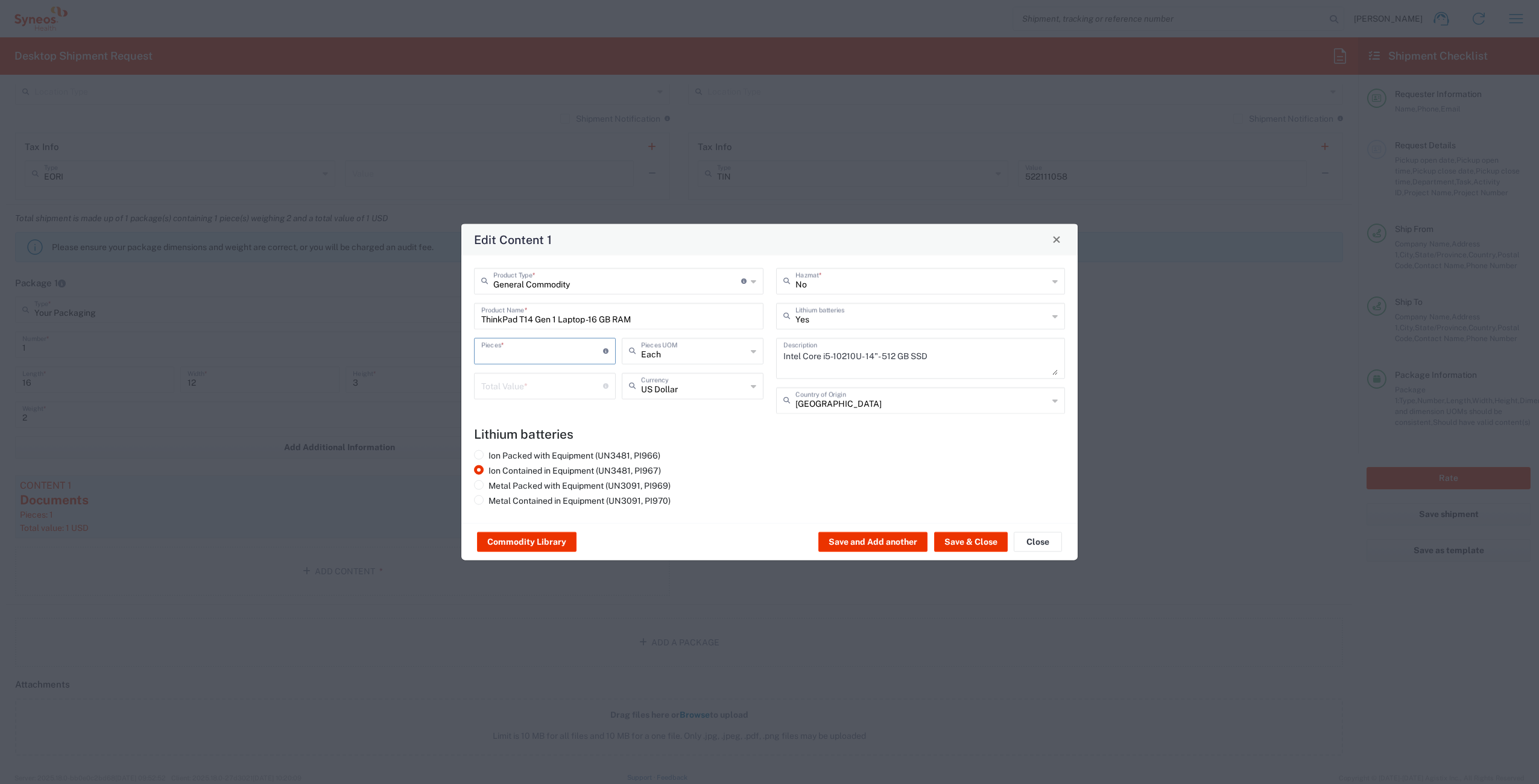
click at [541, 350] on input "number" at bounding box center [542, 350] width 122 height 21
type input "1"
click at [526, 385] on input "number" at bounding box center [542, 385] width 122 height 21
type input "500"
click at [951, 538] on button "Save & Close" at bounding box center [971, 542] width 74 height 19
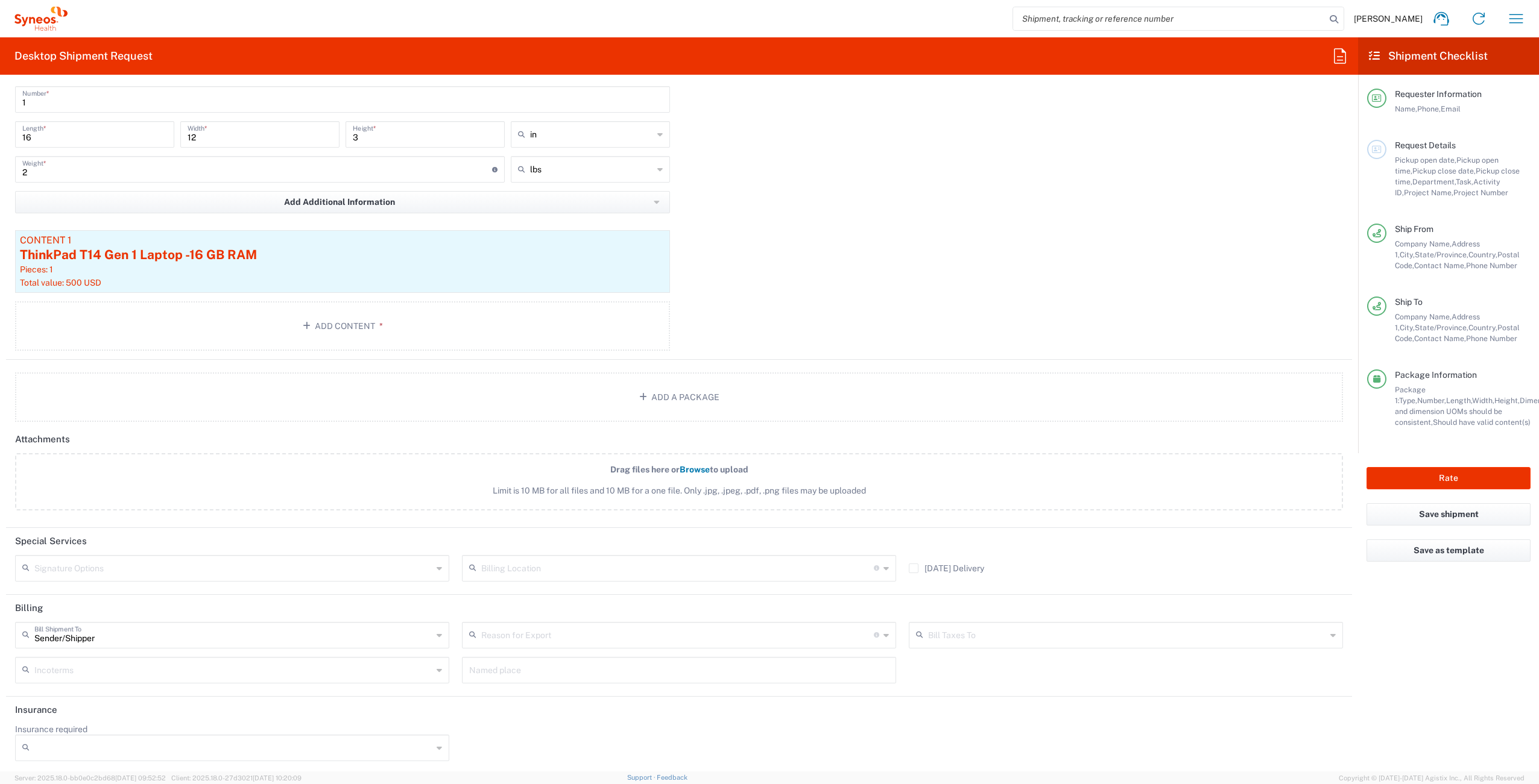
scroll to position [1138, 0]
click at [160, 570] on input "text" at bounding box center [233, 564] width 398 height 21
click at [142, 589] on span "Adult Signature Required" at bounding box center [231, 591] width 429 height 18
type input "Adult Signature Required"
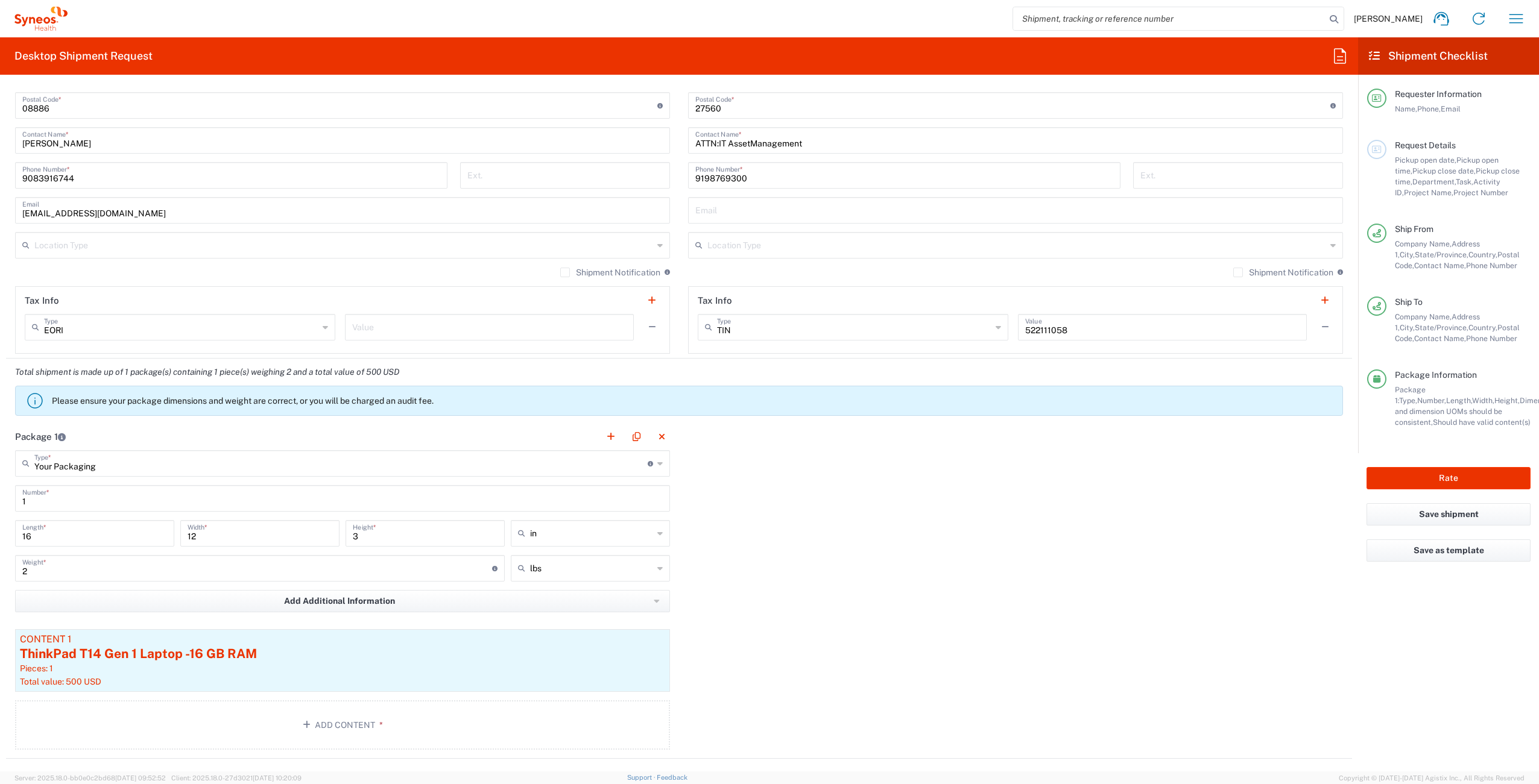
scroll to position [787, 0]
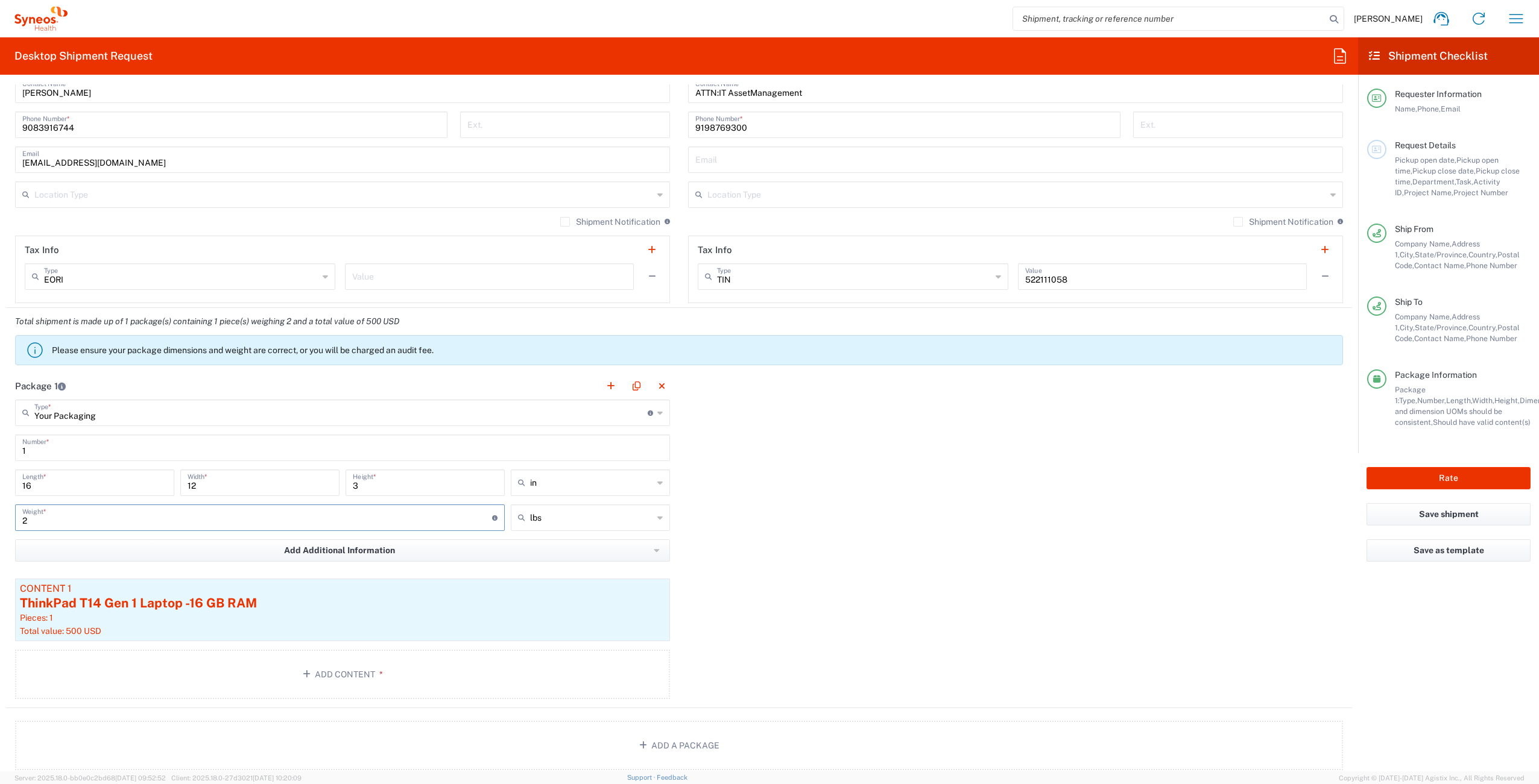
drag, startPoint x: 67, startPoint y: 525, endPoint x: 8, endPoint y: 517, distance: 59.5
click at [8, 517] on main "Your Packaging Type * Material used to package goods Your Packaging Envelope La…" at bounding box center [343, 551] width 673 height 304
type input "6"
click at [1445, 479] on button "Rate" at bounding box center [1448, 478] width 164 height 22
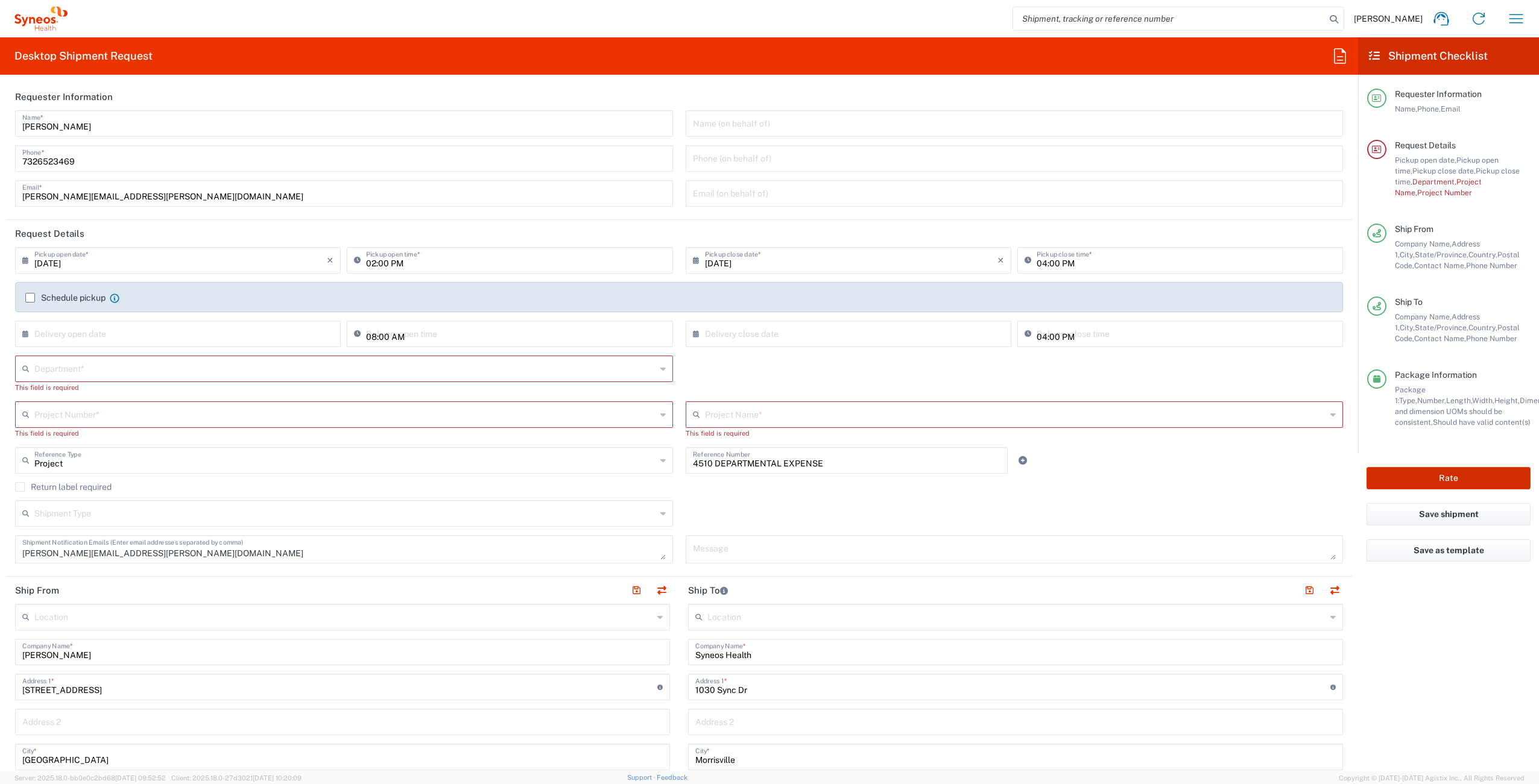
scroll to position [0, 0]
click at [205, 366] on input "text" at bounding box center [345, 369] width 622 height 21
click at [746, 379] on div "Department * 3000 3100 3109 3110 3111 3112 3125 3130 3135 3136 3150 3155 3165 3…" at bounding box center [679, 379] width 1341 height 46
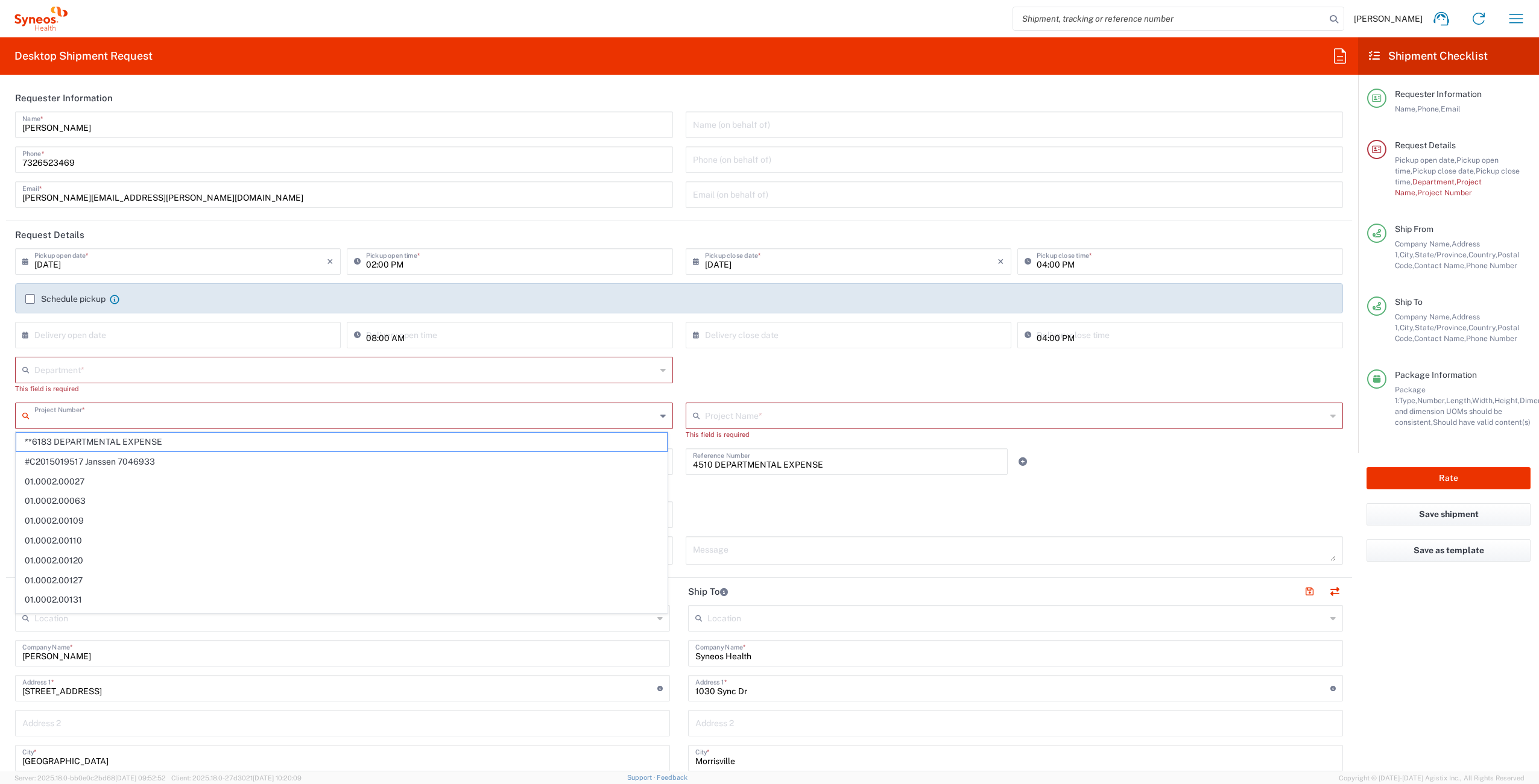
click at [208, 416] on input "text" at bounding box center [345, 414] width 622 height 21
click at [165, 455] on span "4510 DEPARTMENTAL EXPENSE" at bounding box center [342, 461] width 651 height 18
type input "4510 DEPARTMENTAL EXPENSE"
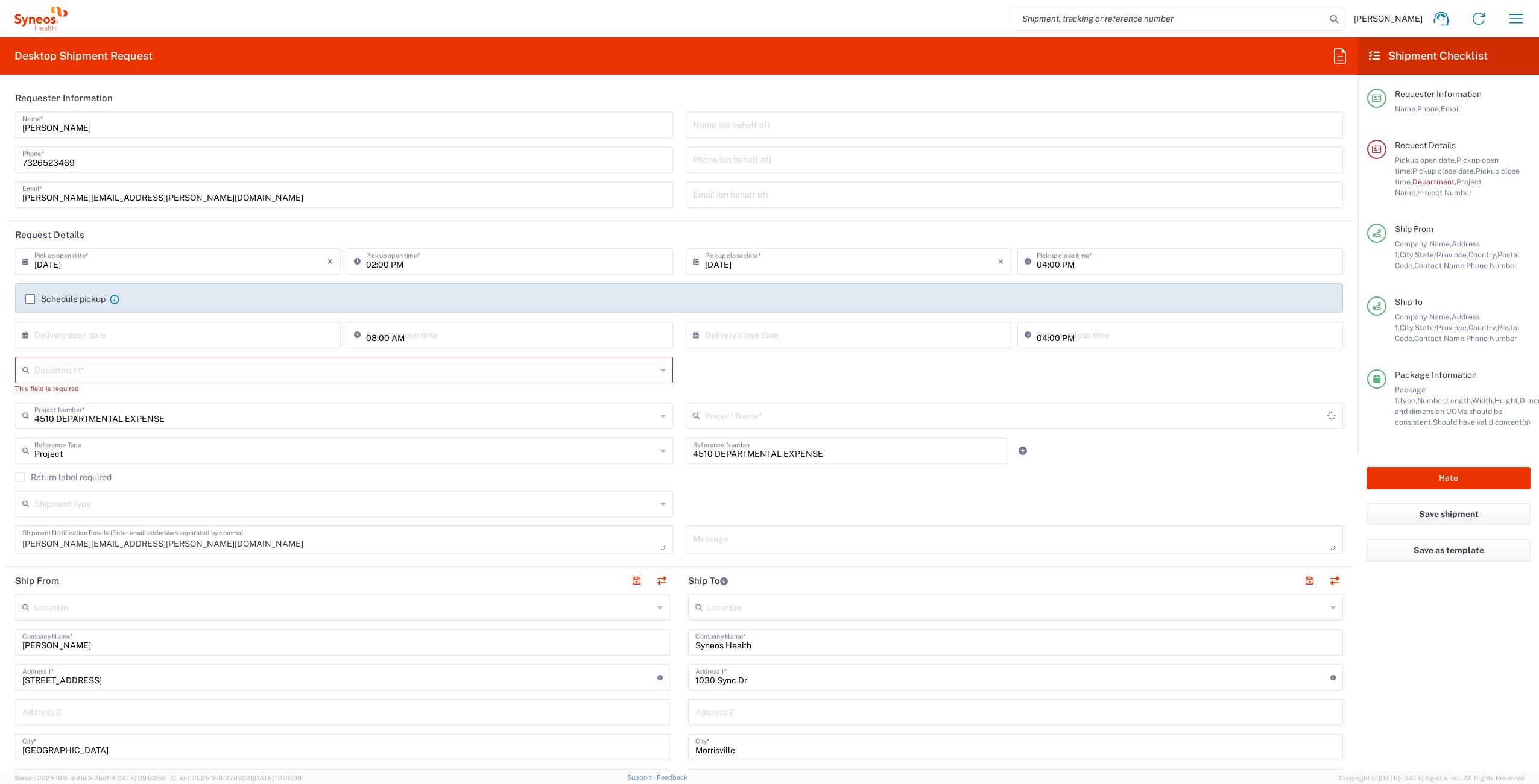
type input "4510 DEPARTMENTAL EXPENSE"
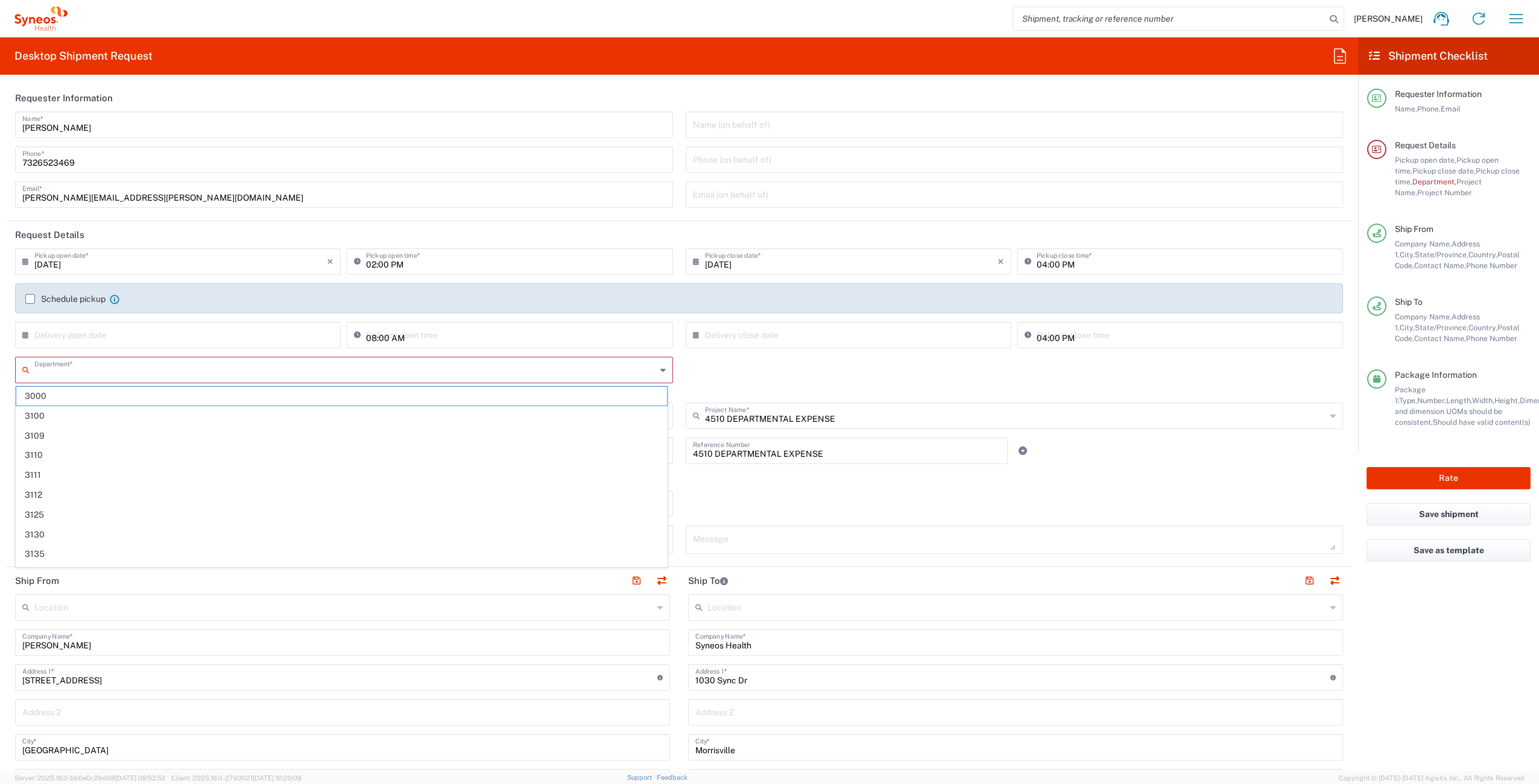
click at [314, 361] on input "text" at bounding box center [345, 369] width 622 height 21
click at [791, 372] on div "Department * 3000 3100 3109 3110 3111 3112 3125 3130 3135 3136 3150 3155 3165 3…" at bounding box center [679, 379] width 1341 height 46
click at [99, 373] on input "text" at bounding box center [345, 369] width 622 height 21
click at [737, 382] on div "Department * 3000 3100 3109 3110 3111 3112 3125 3130 3135 3136 3150 3155 3165 3…" at bounding box center [679, 379] width 1341 height 46
click at [163, 370] on input "text" at bounding box center [345, 369] width 622 height 21
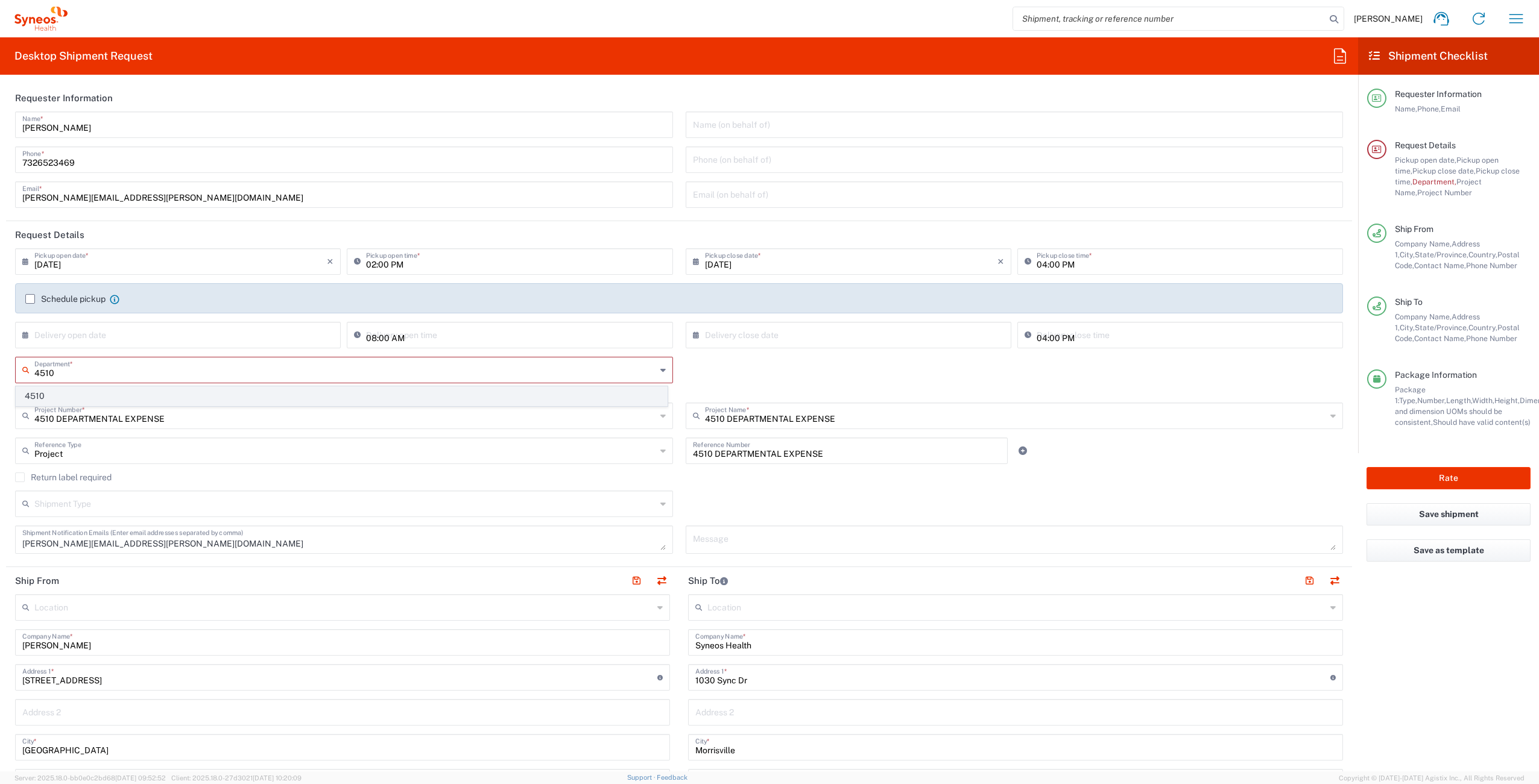
type input "4510"
click at [39, 397] on span "4510" at bounding box center [342, 396] width 651 height 18
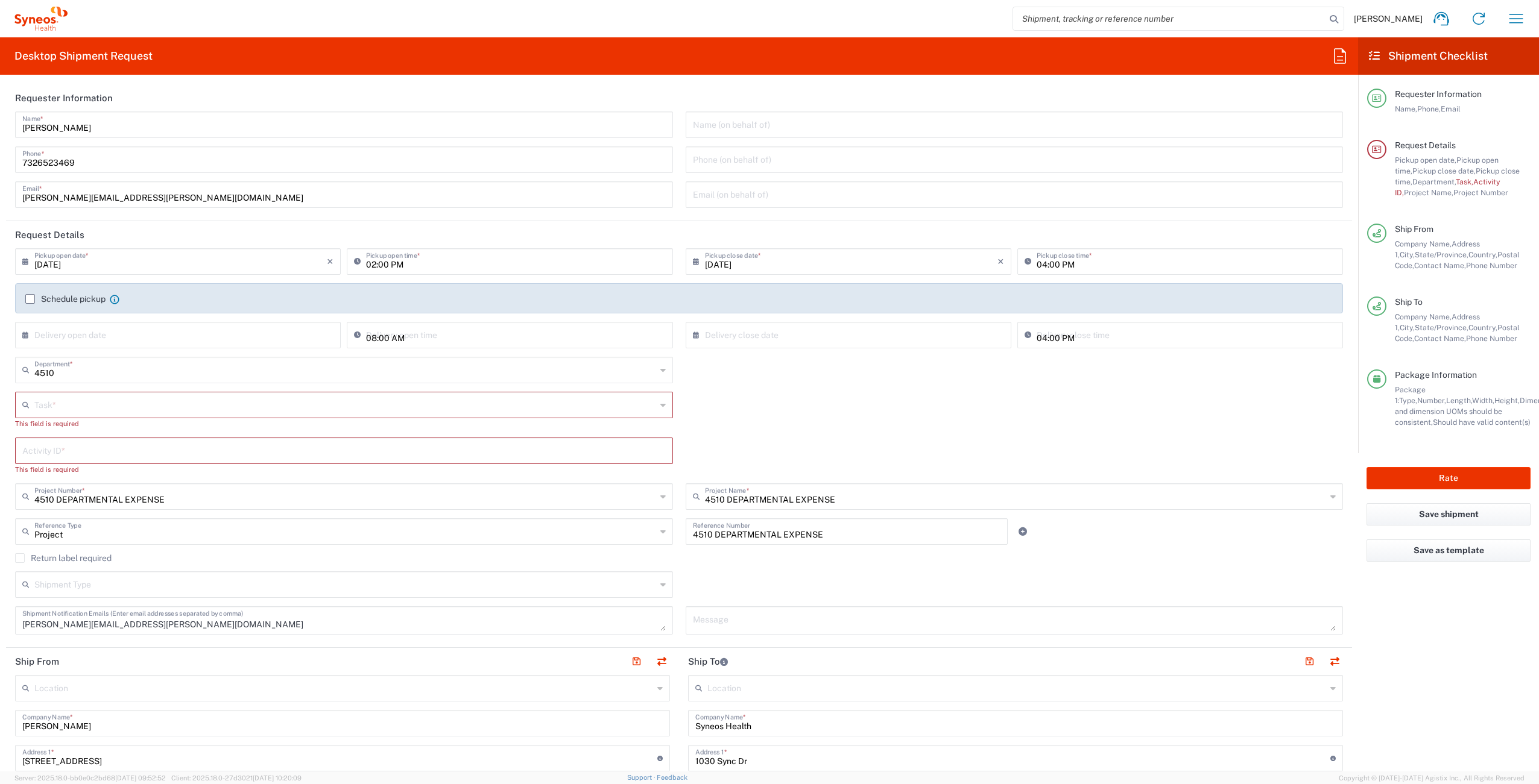
click at [114, 410] on input "text" at bounding box center [345, 404] width 622 height 21
click at [103, 482] on span "Other" at bounding box center [342, 490] width 651 height 18
type input "Other"
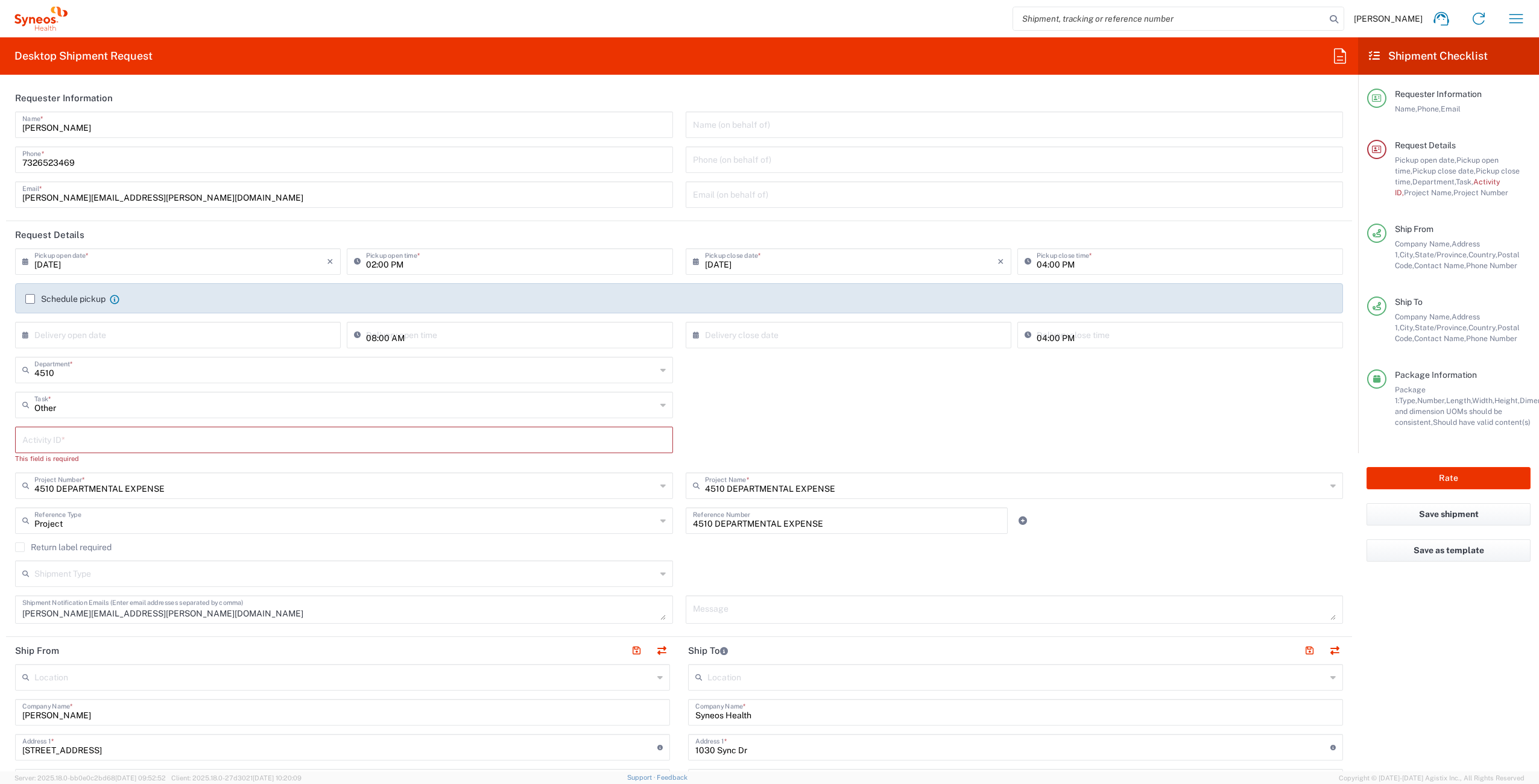
click at [89, 441] on input "text" at bounding box center [344, 439] width 644 height 21
paste input "SCTASK2706377"
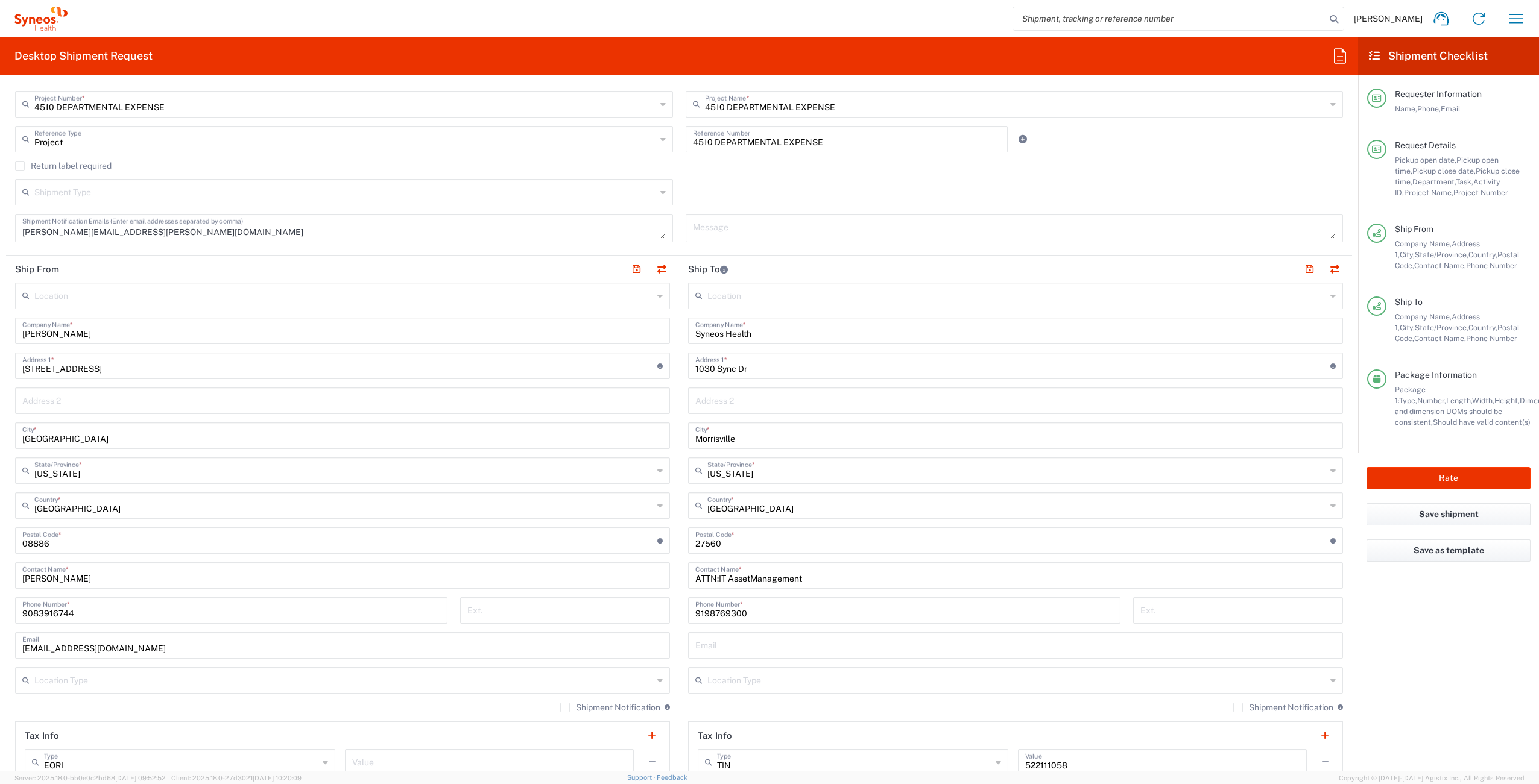
scroll to position [568, 0]
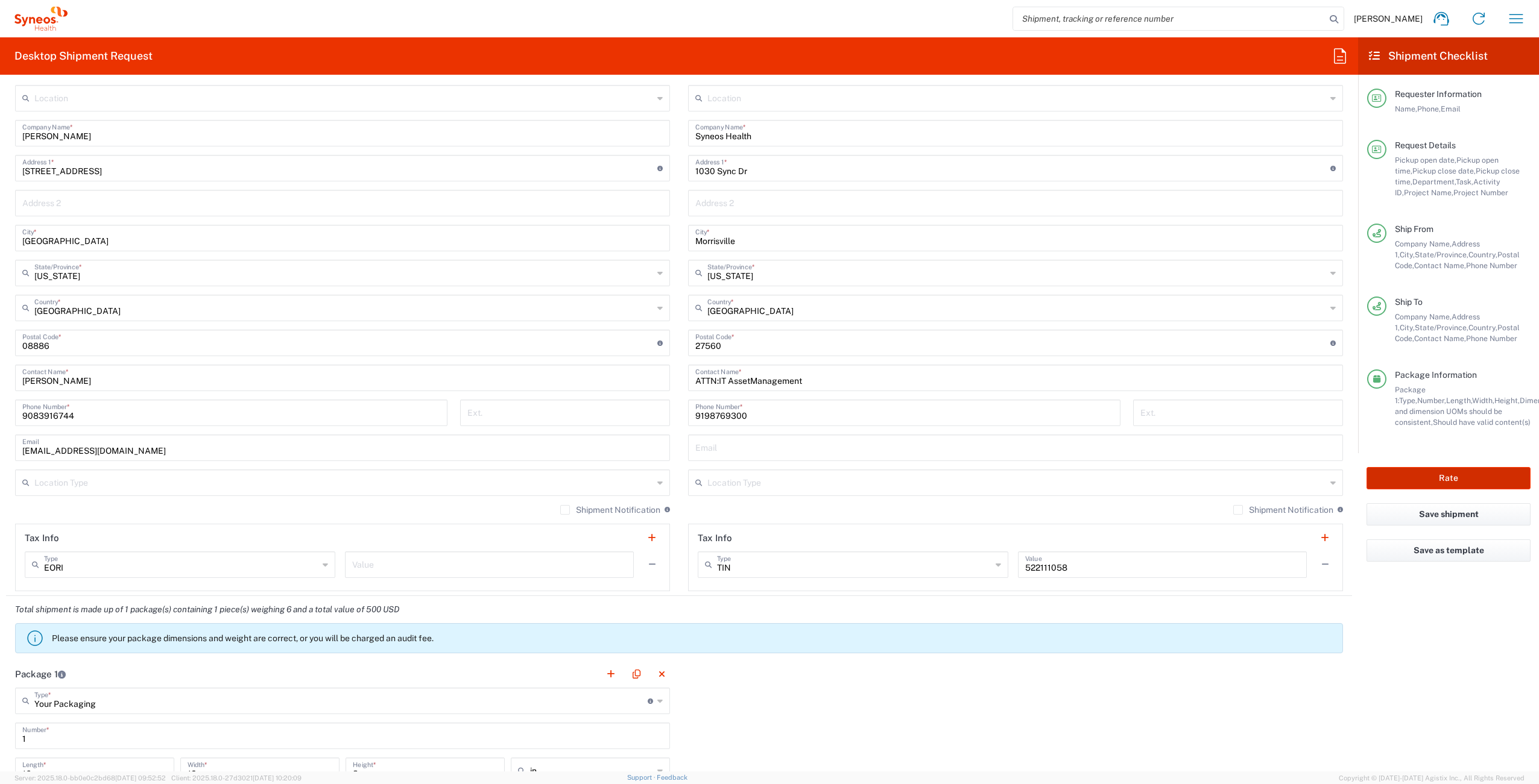
type input "SCTASK2706377"
click at [1435, 478] on button "Rate" at bounding box center [1448, 478] width 164 height 22
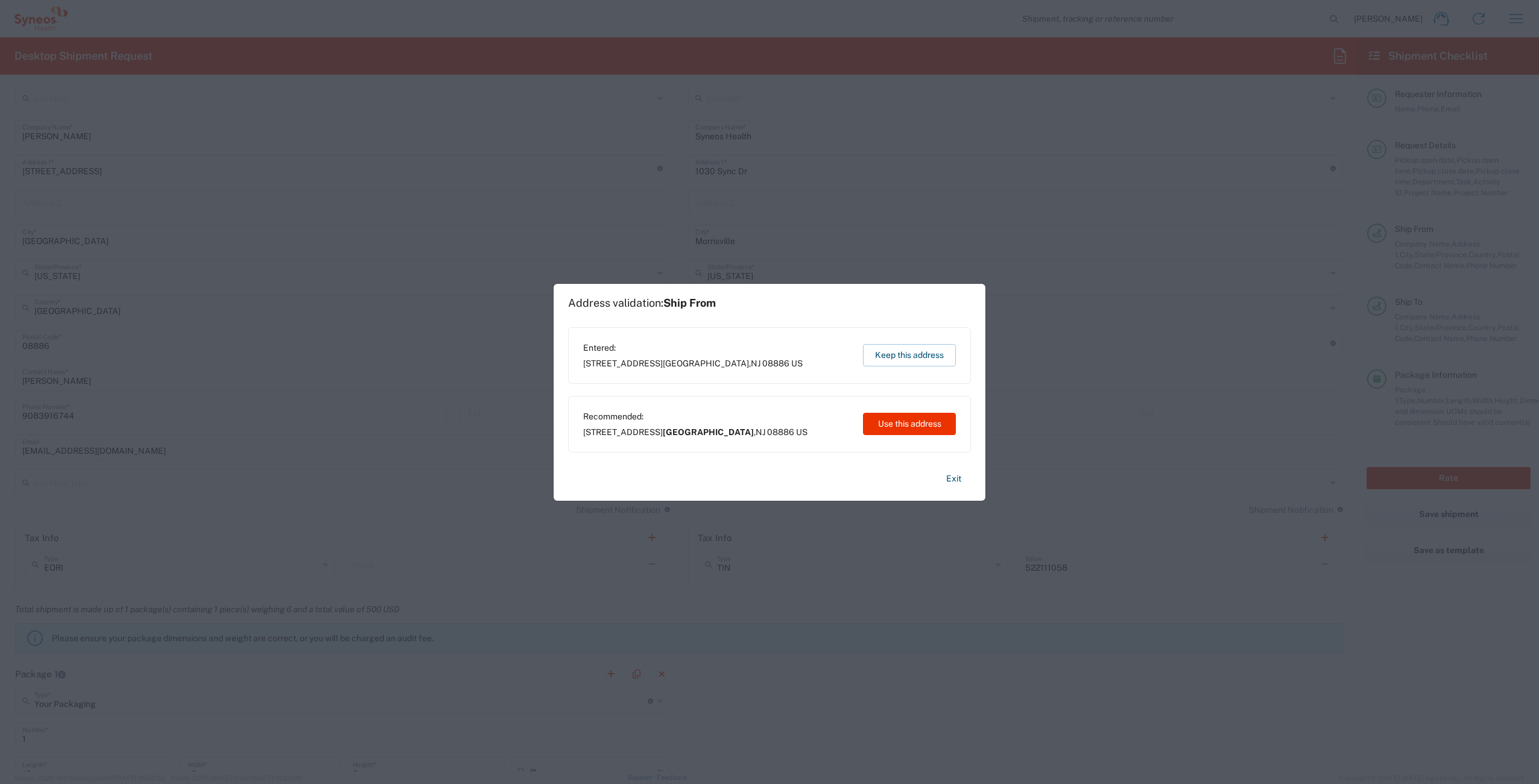
type input "4510 DEPARTMENTAL EXPENSE"
click at [888, 359] on button "Keep this address" at bounding box center [909, 355] width 93 height 22
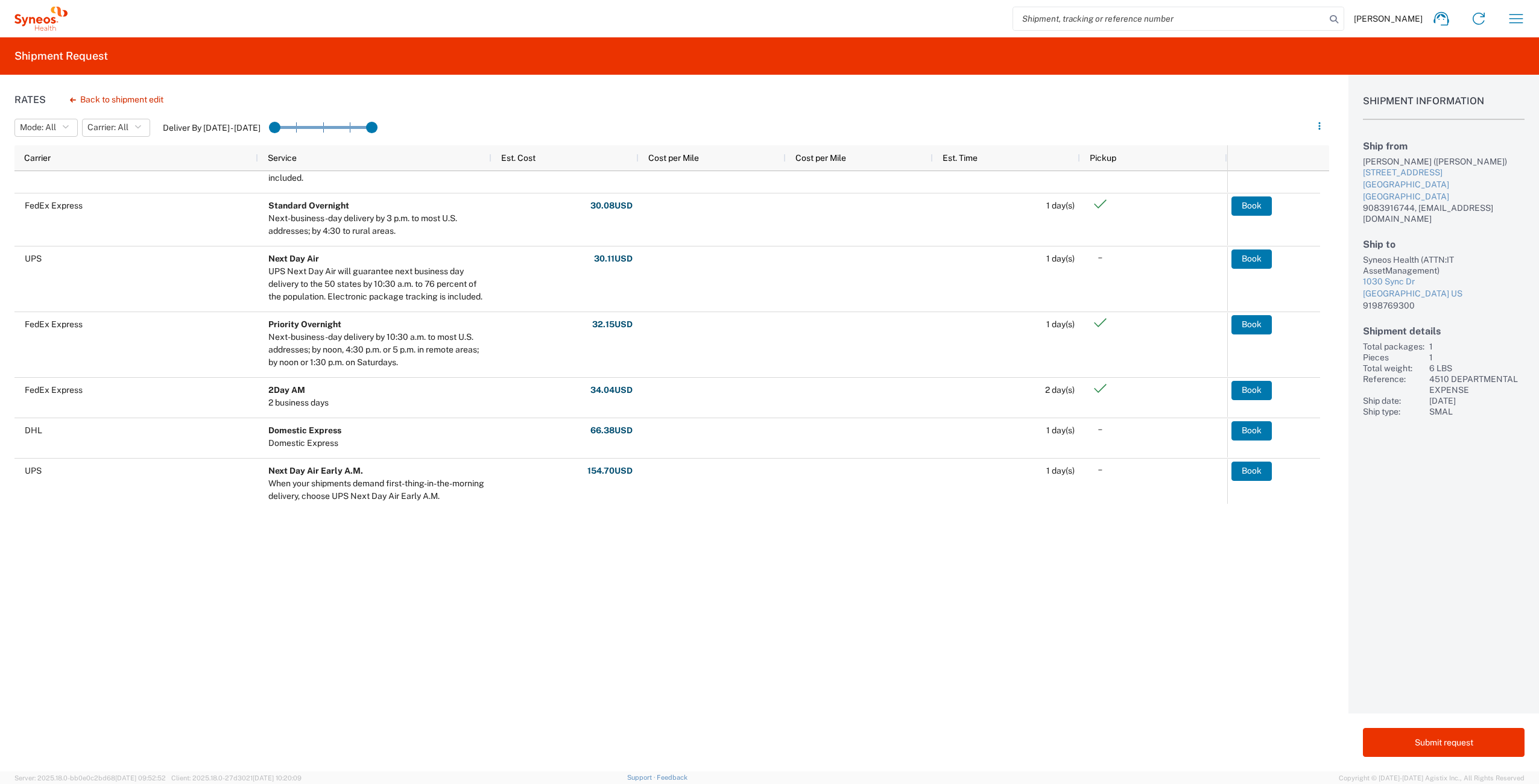
scroll to position [434, 0]
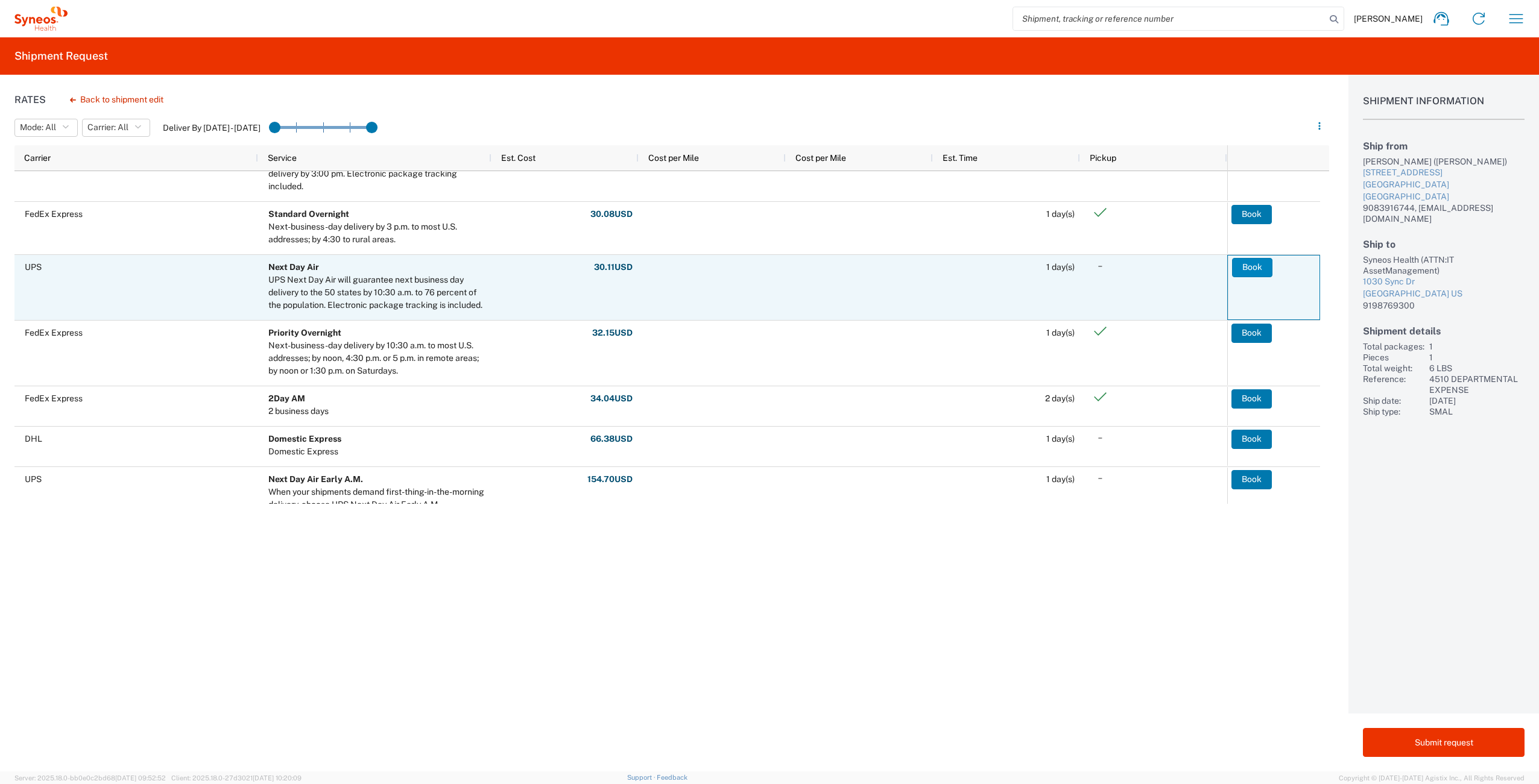
click at [1252, 268] on button "Book" at bounding box center [1252, 267] width 40 height 19
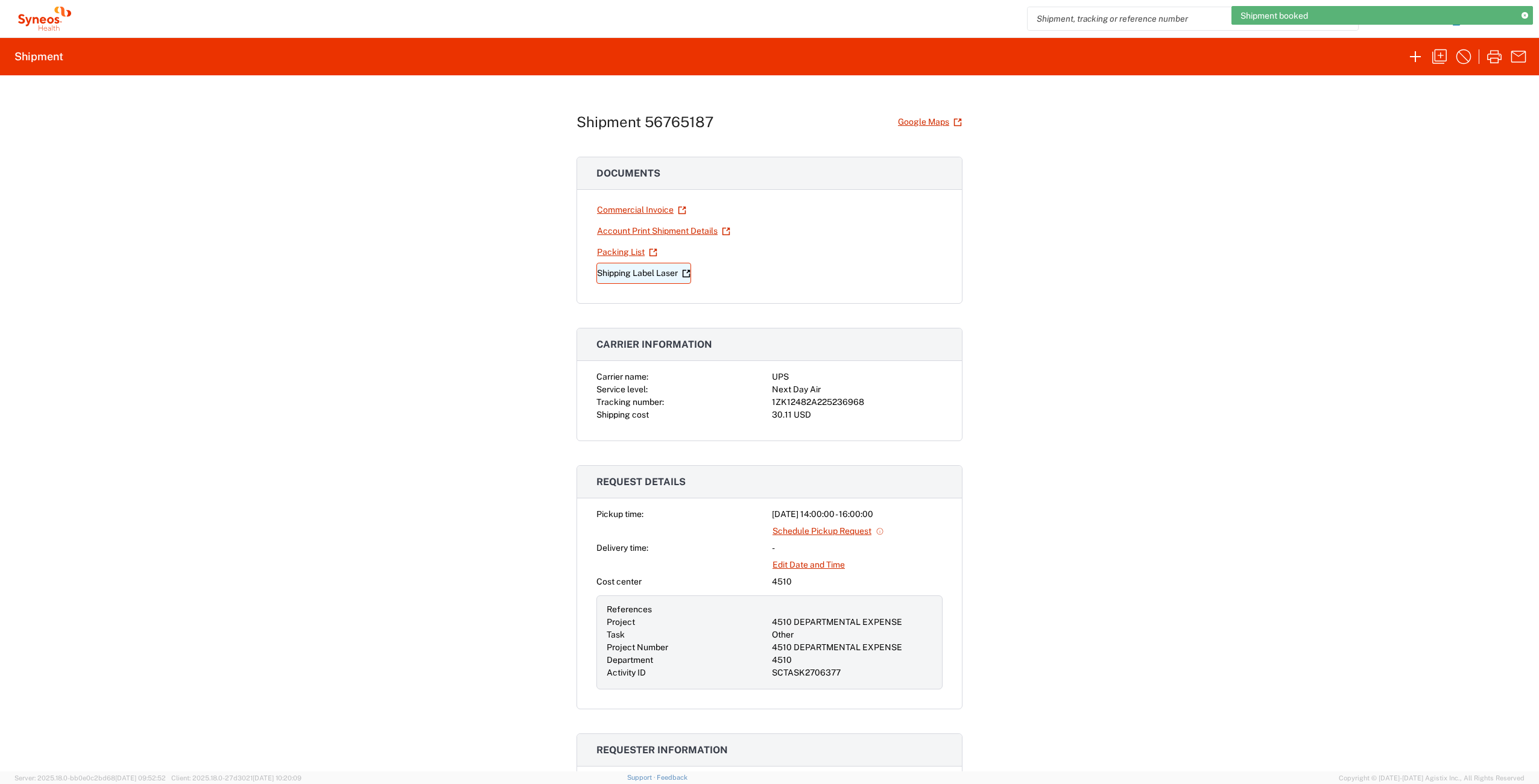
click at [644, 274] on link "Shipping Label Laser" at bounding box center [644, 273] width 95 height 21
drag, startPoint x: 1524, startPoint y: 22, endPoint x: 1510, endPoint y: 43, distance: 25.2
click at [1523, 22] on icon "button" at bounding box center [1519, 18] width 19 height 19
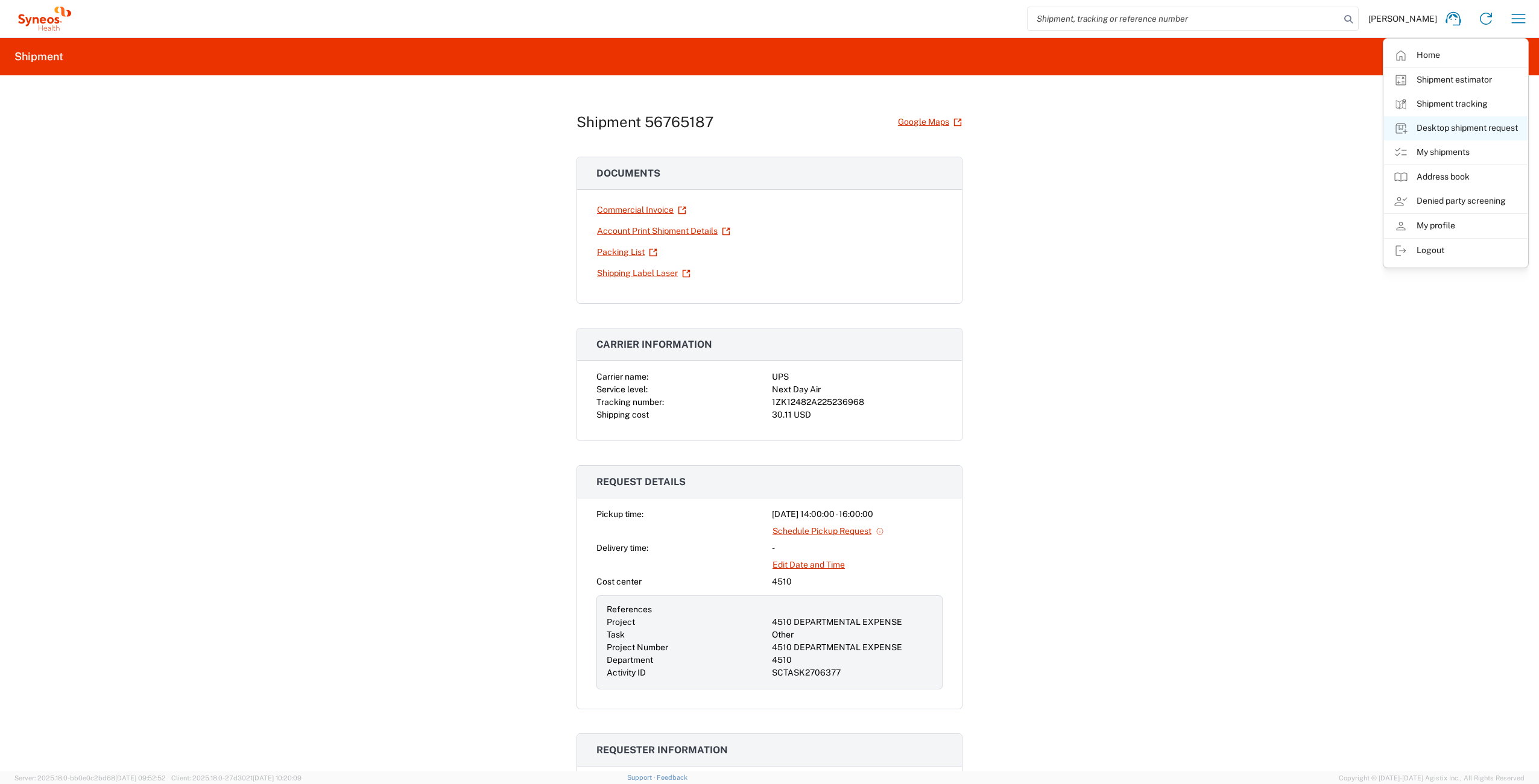
click at [1489, 129] on link "Desktop shipment request" at bounding box center [1455, 128] width 144 height 24
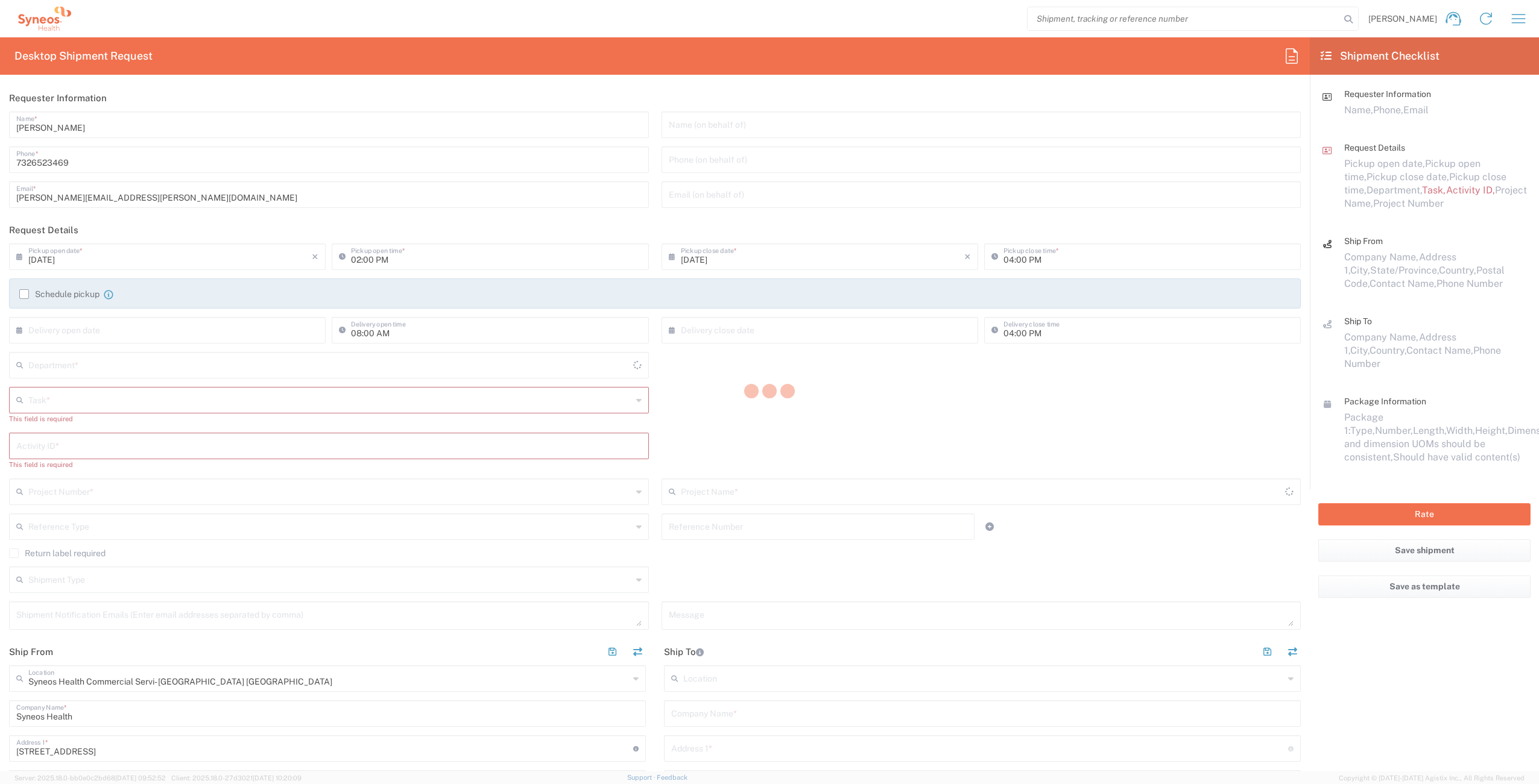
type input "[US_STATE]"
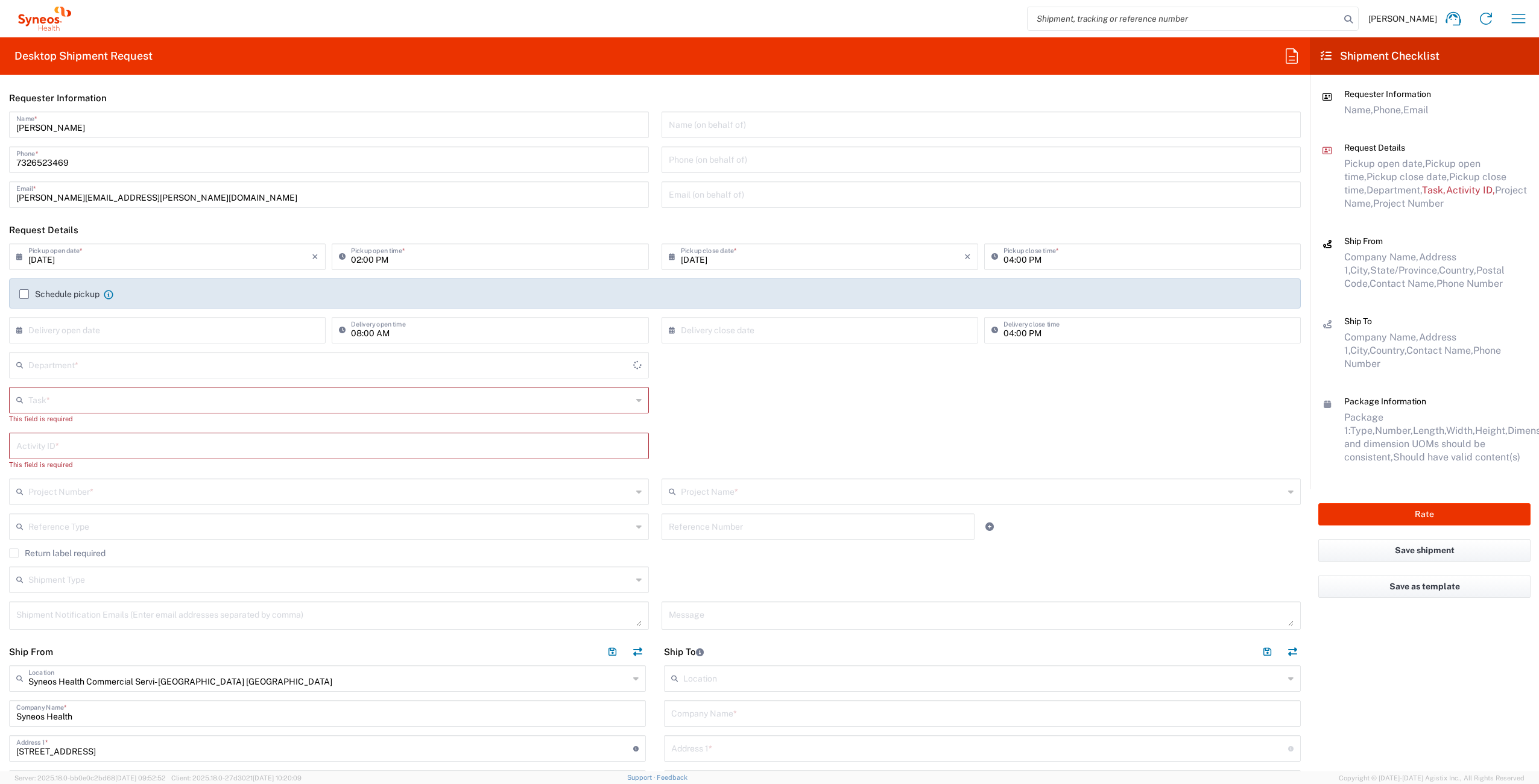
type input "4510"
click at [1517, 18] on icon "button" at bounding box center [1519, 18] width 19 height 19
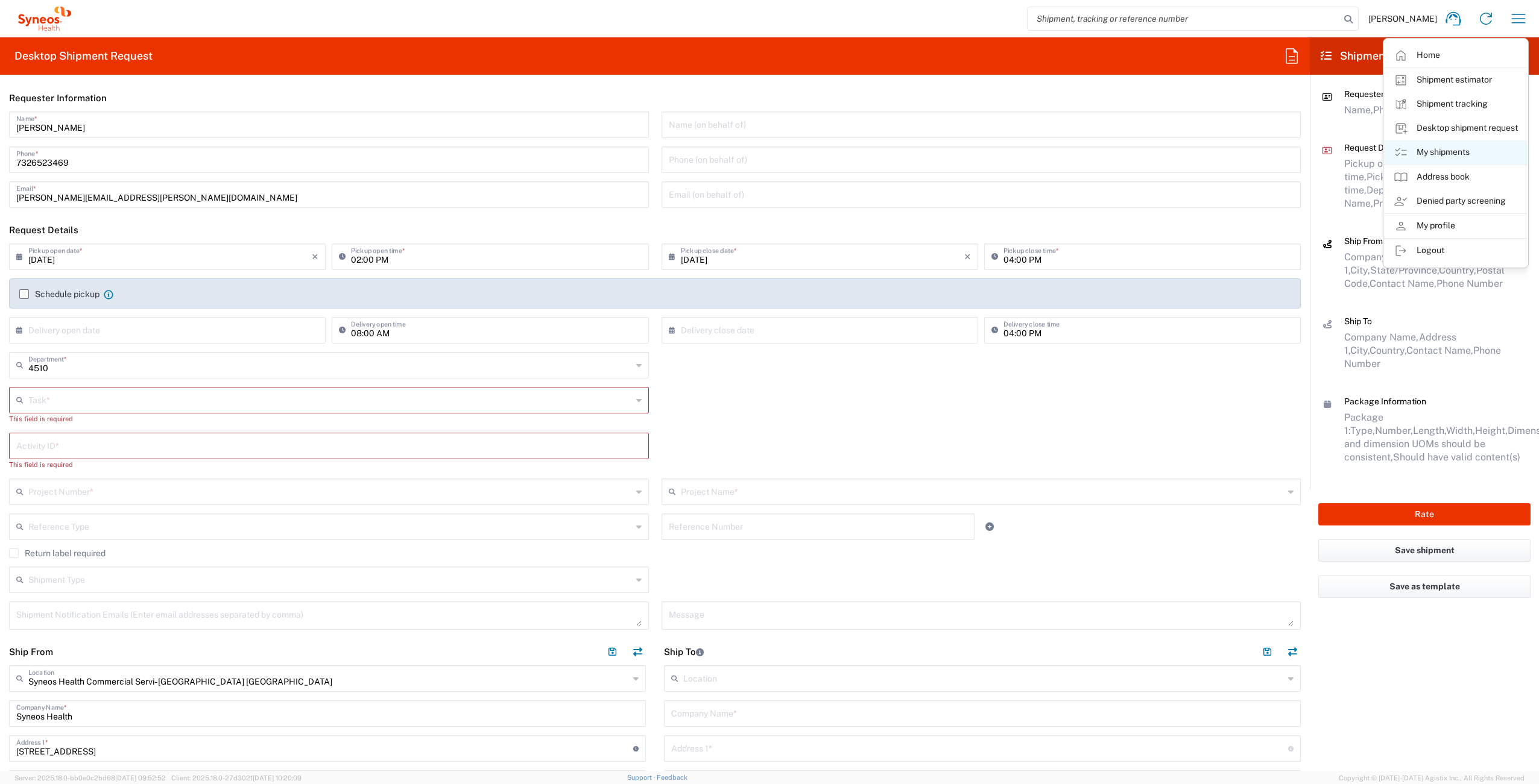
click at [1453, 154] on link "My shipments" at bounding box center [1455, 152] width 144 height 24
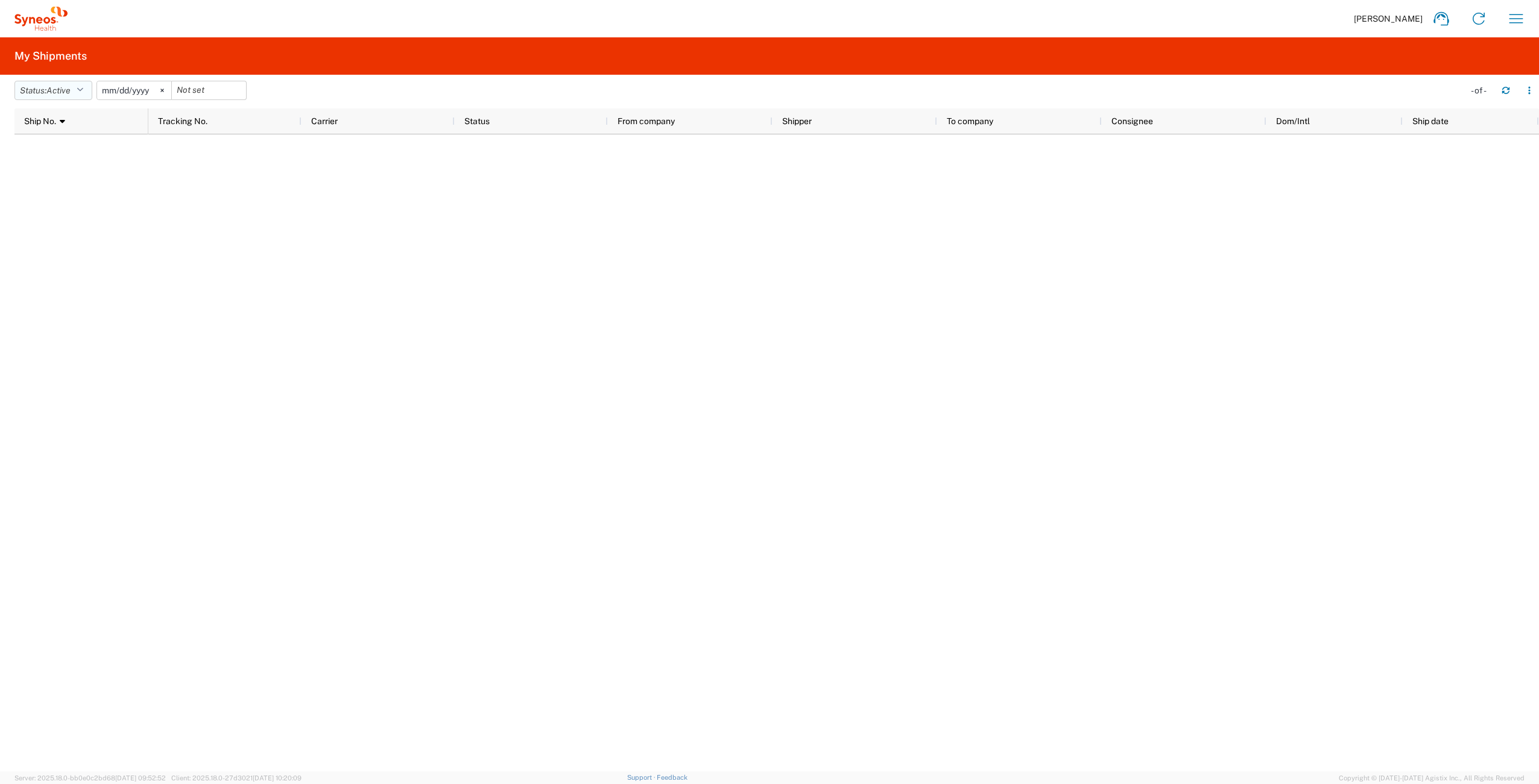
click at [82, 89] on icon "button" at bounding box center [80, 91] width 7 height 8
click at [66, 154] on span "All" at bounding box center [85, 154] width 140 height 18
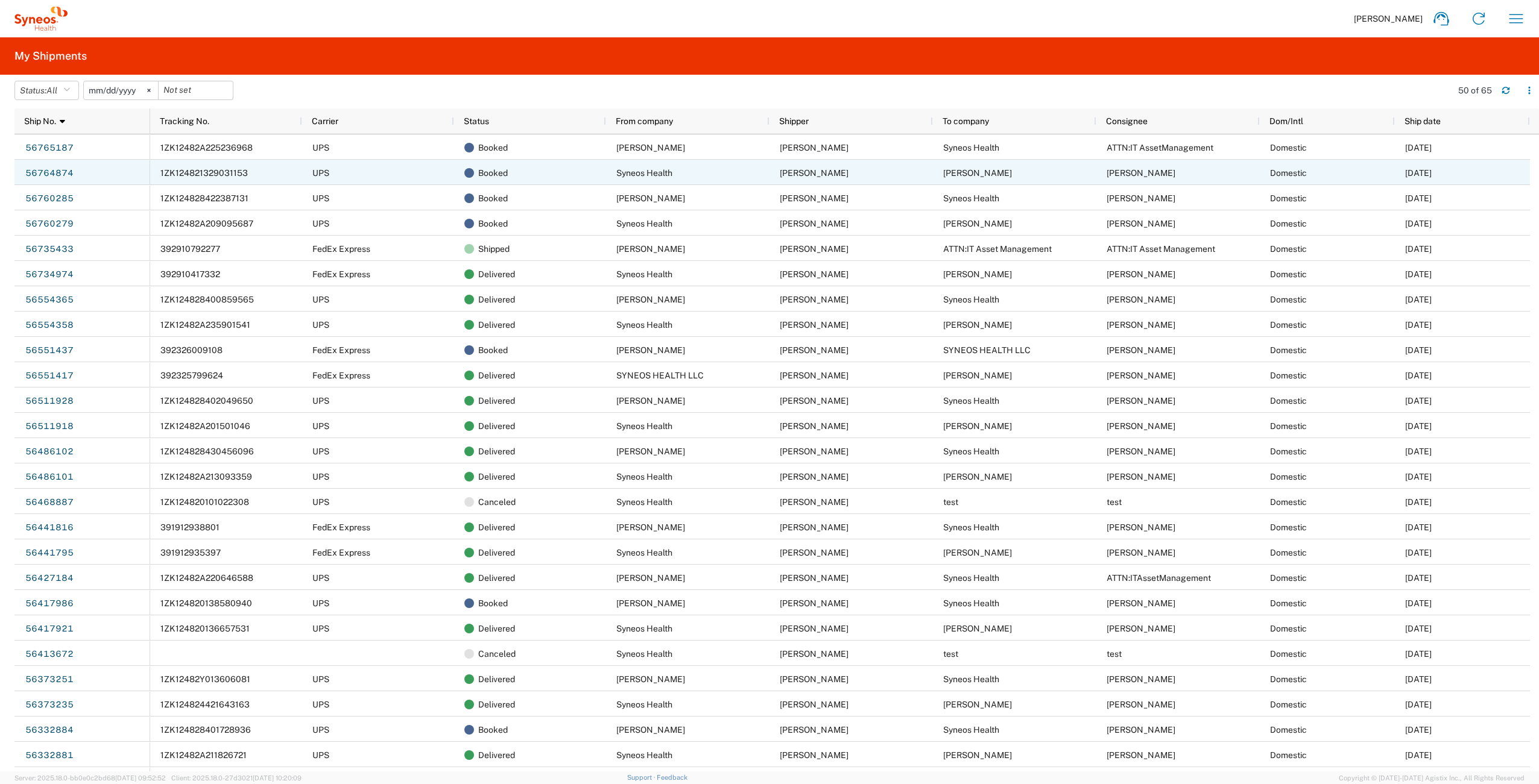
click at [217, 174] on span "1ZK124821329031153" at bounding box center [204, 173] width 87 height 10
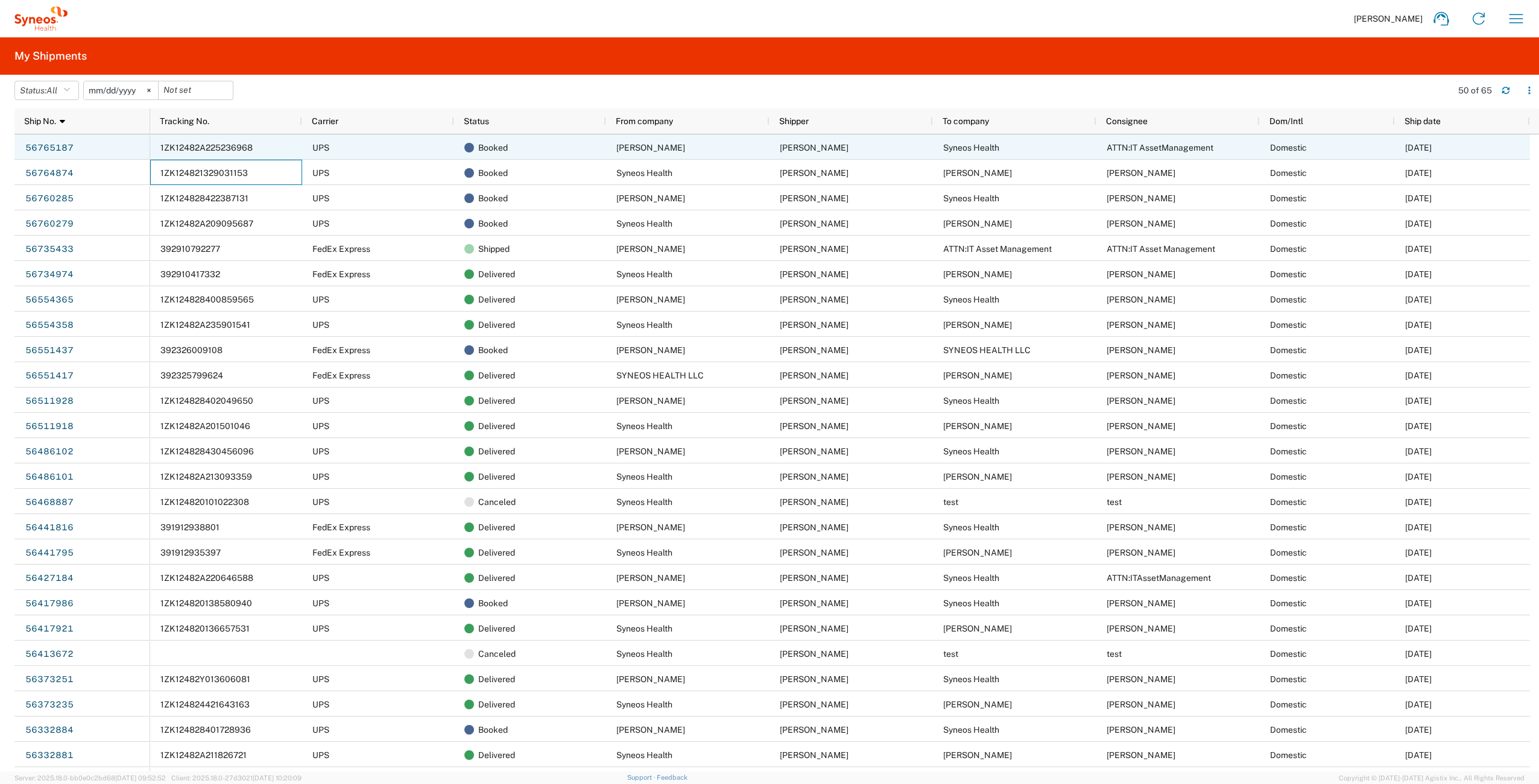
click at [233, 145] on span "1ZK12482A225236968" at bounding box center [206, 148] width 92 height 10
